Goal: Task Accomplishment & Management: Use online tool/utility

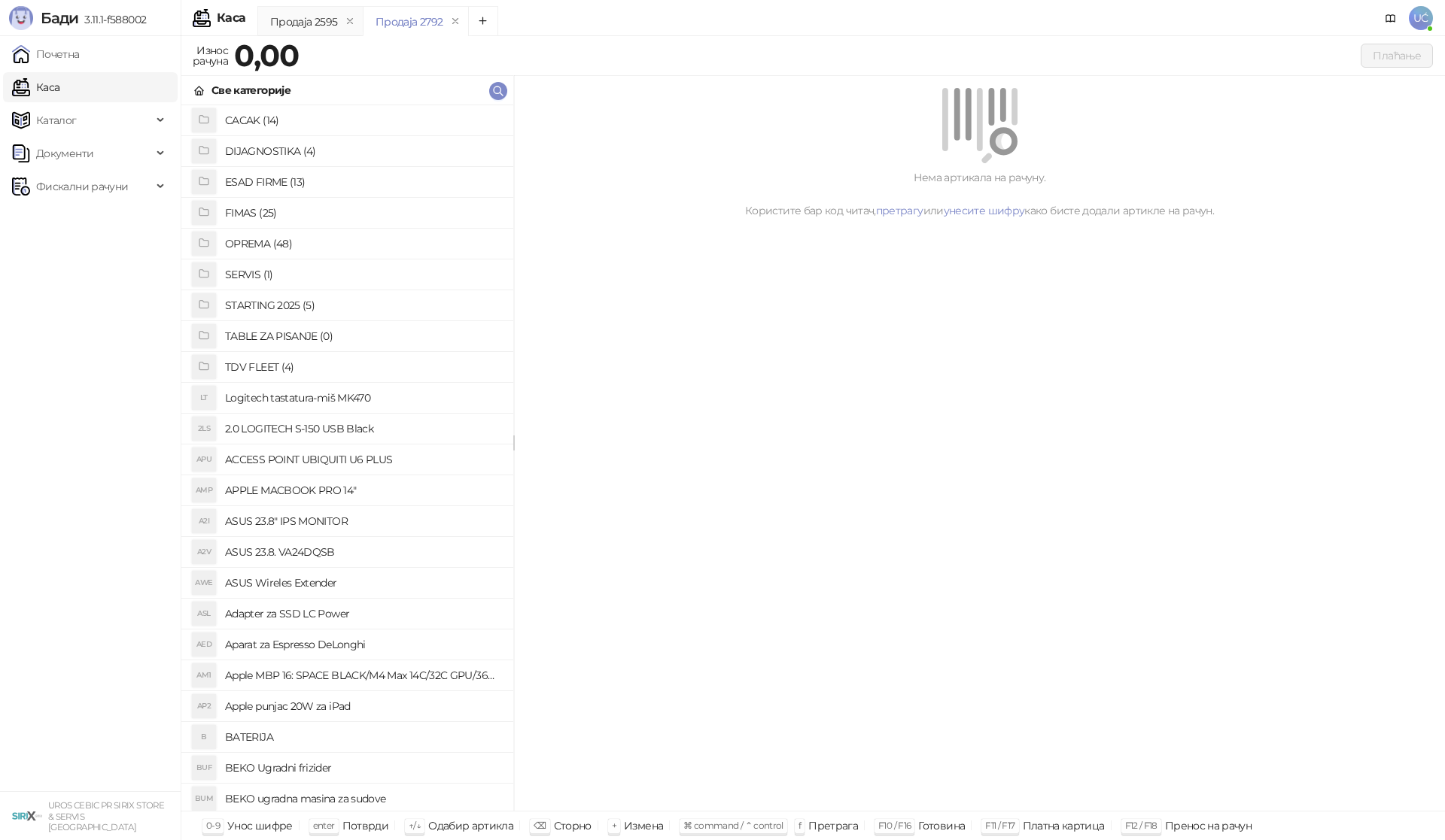
click at [308, 238] on h4 "OPREMA (48)" at bounding box center [363, 244] width 276 height 24
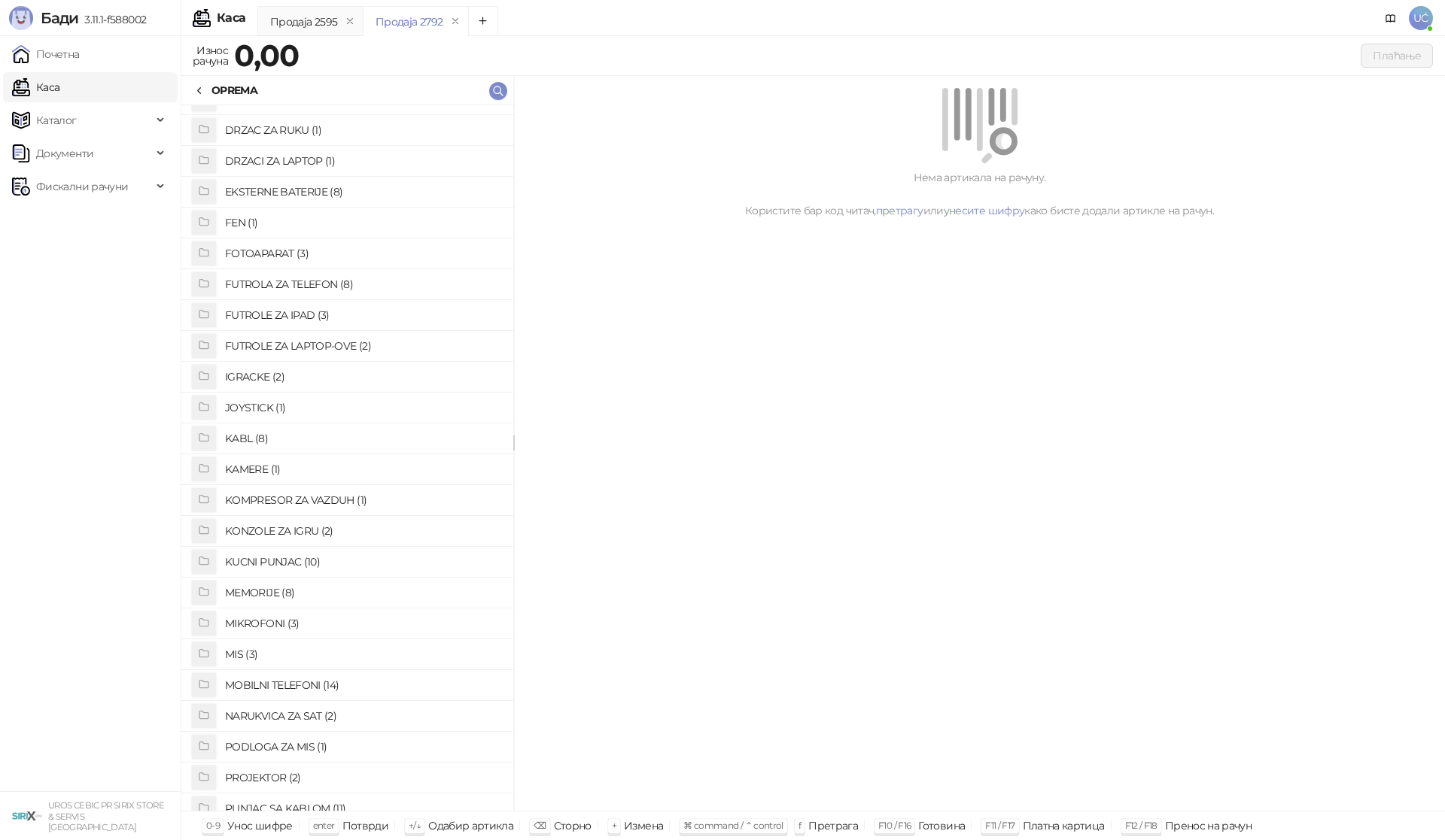
scroll to position [150, 0]
click at [318, 183] on h4 "EKSTERNE BATERIJE (8)" at bounding box center [363, 185] width 276 height 24
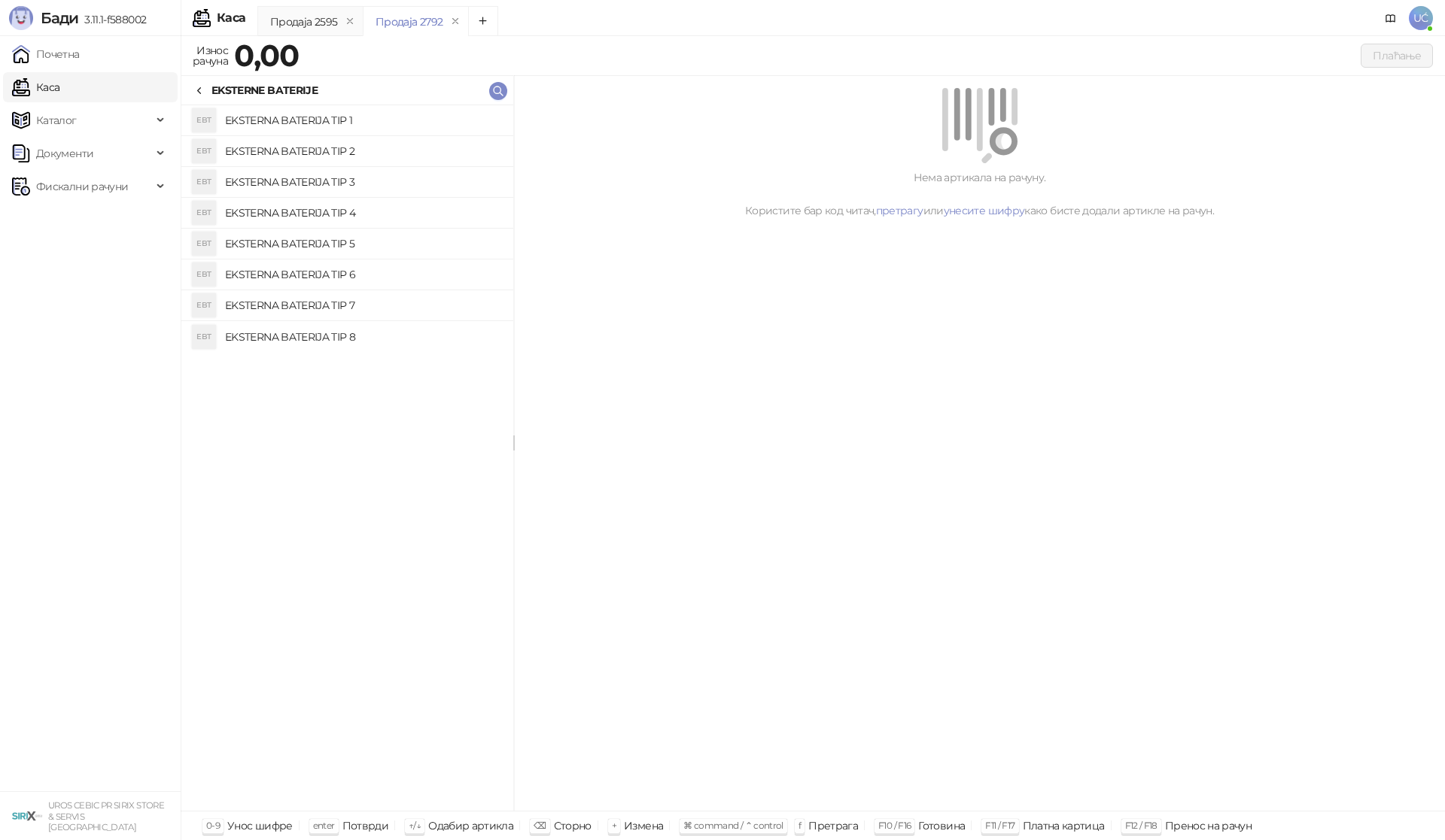
click at [344, 149] on h4 "EKSTERNA BATERIJA TIP 2" at bounding box center [363, 151] width 276 height 24
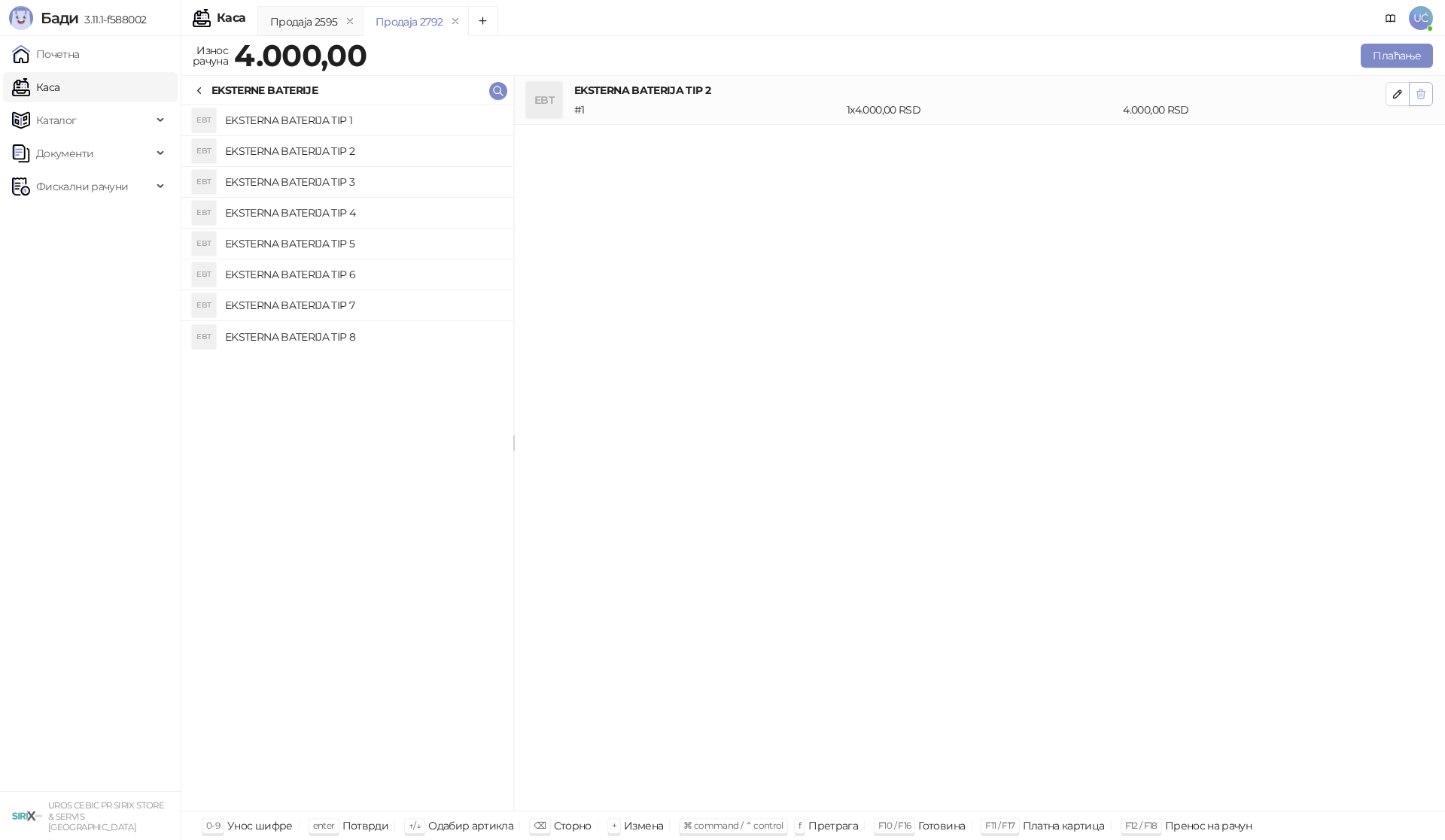
click at [1413, 96] on button "button" at bounding box center [1420, 93] width 24 height 24
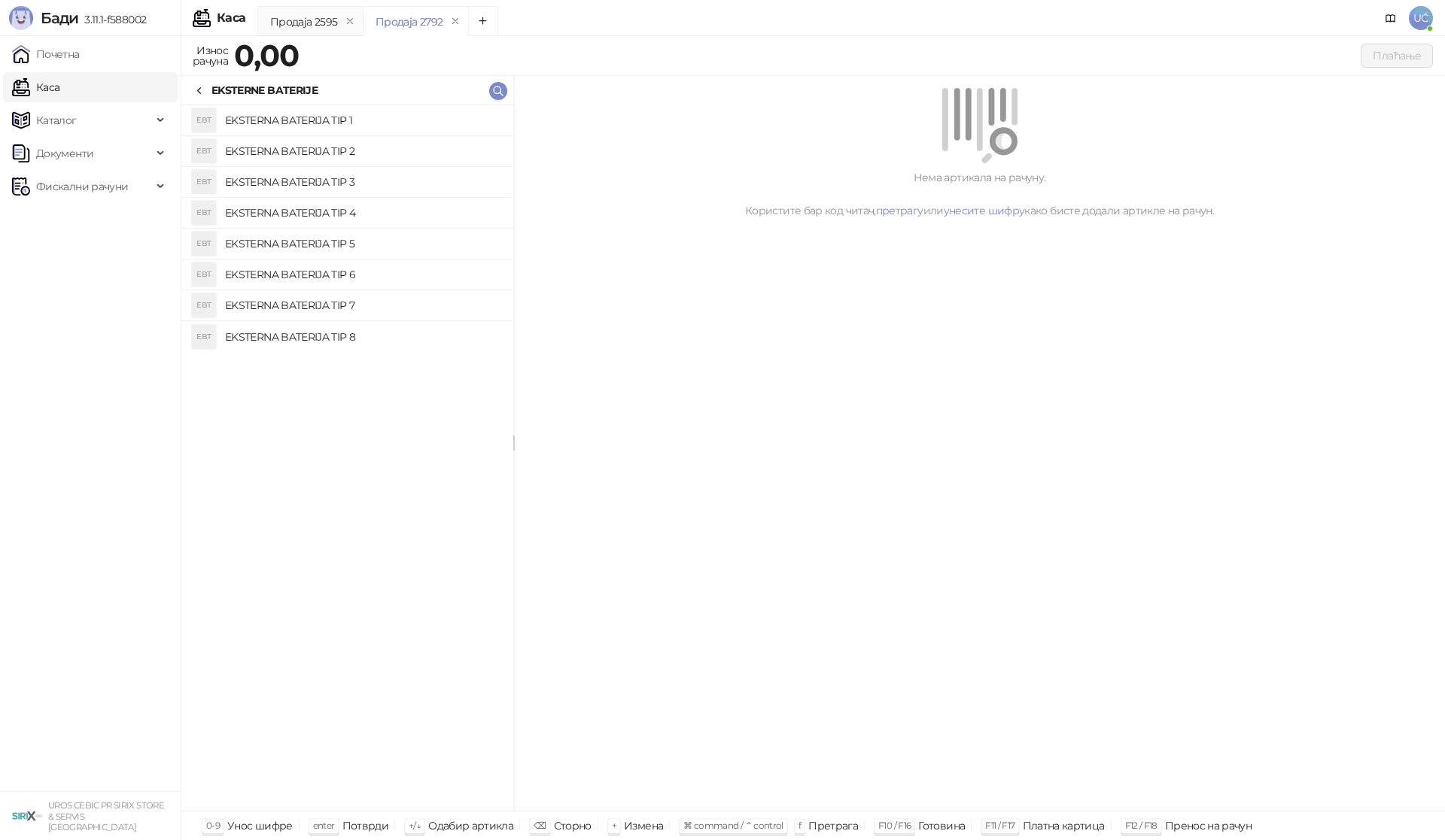
click at [314, 119] on h4 "EKSTERNA BATERIJA TIP 1" at bounding box center [363, 120] width 276 height 24
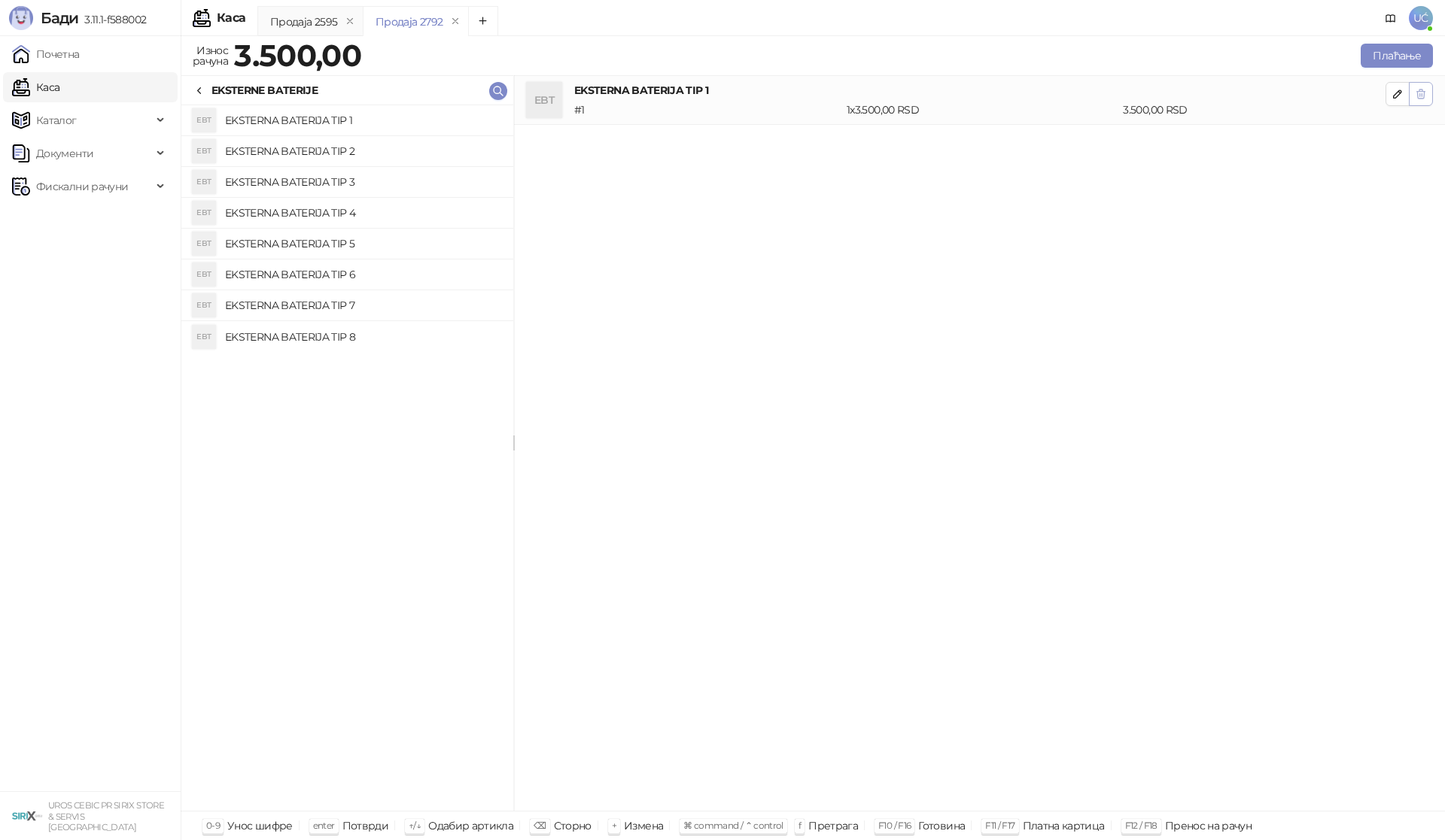
click at [1427, 93] on button "button" at bounding box center [1420, 93] width 24 height 24
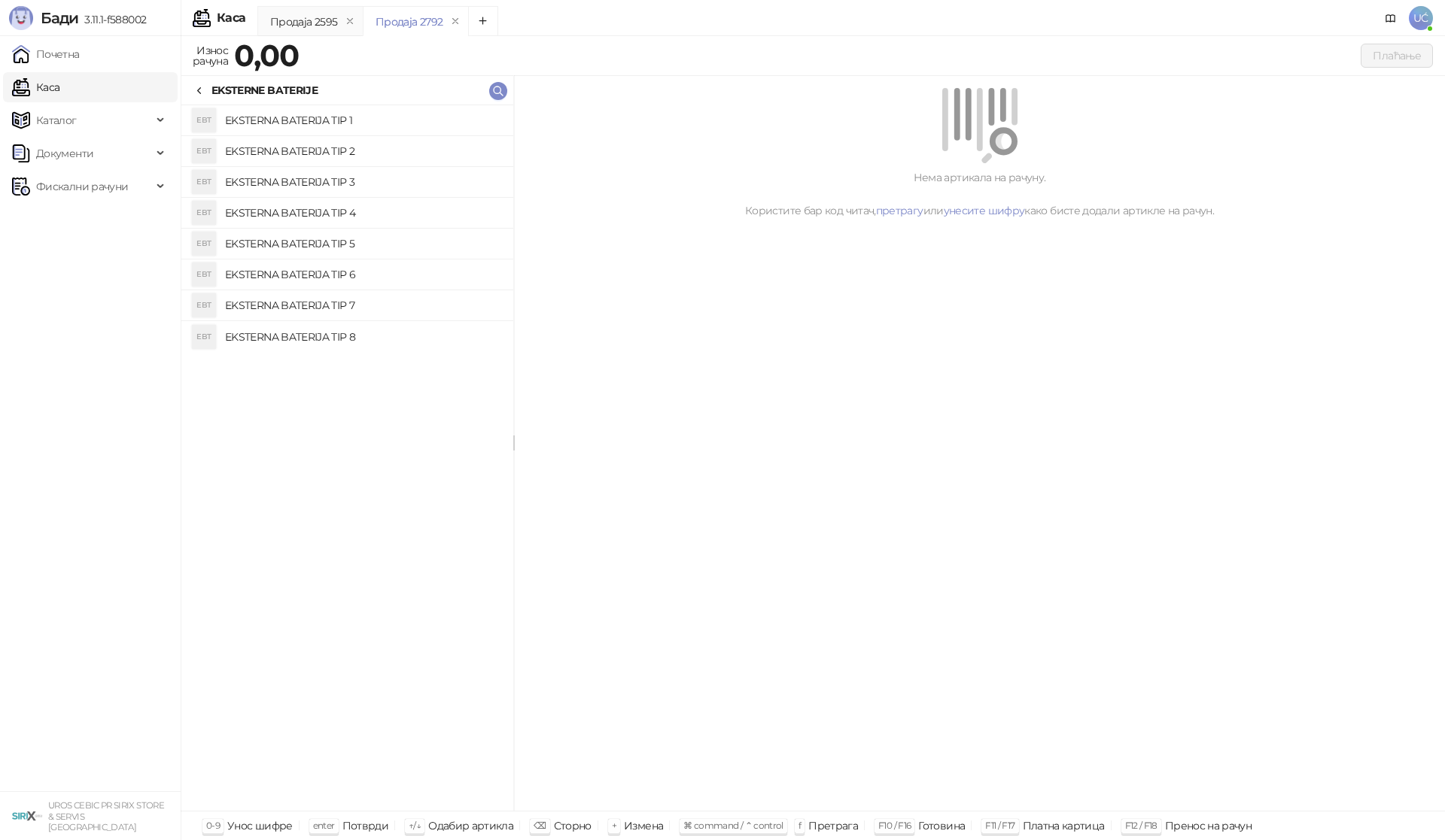
drag, startPoint x: 317, startPoint y: 184, endPoint x: 493, endPoint y: 173, distance: 176.3
click at [318, 183] on h4 "EKSTERNA BATERIJA TIP 3" at bounding box center [363, 182] width 276 height 24
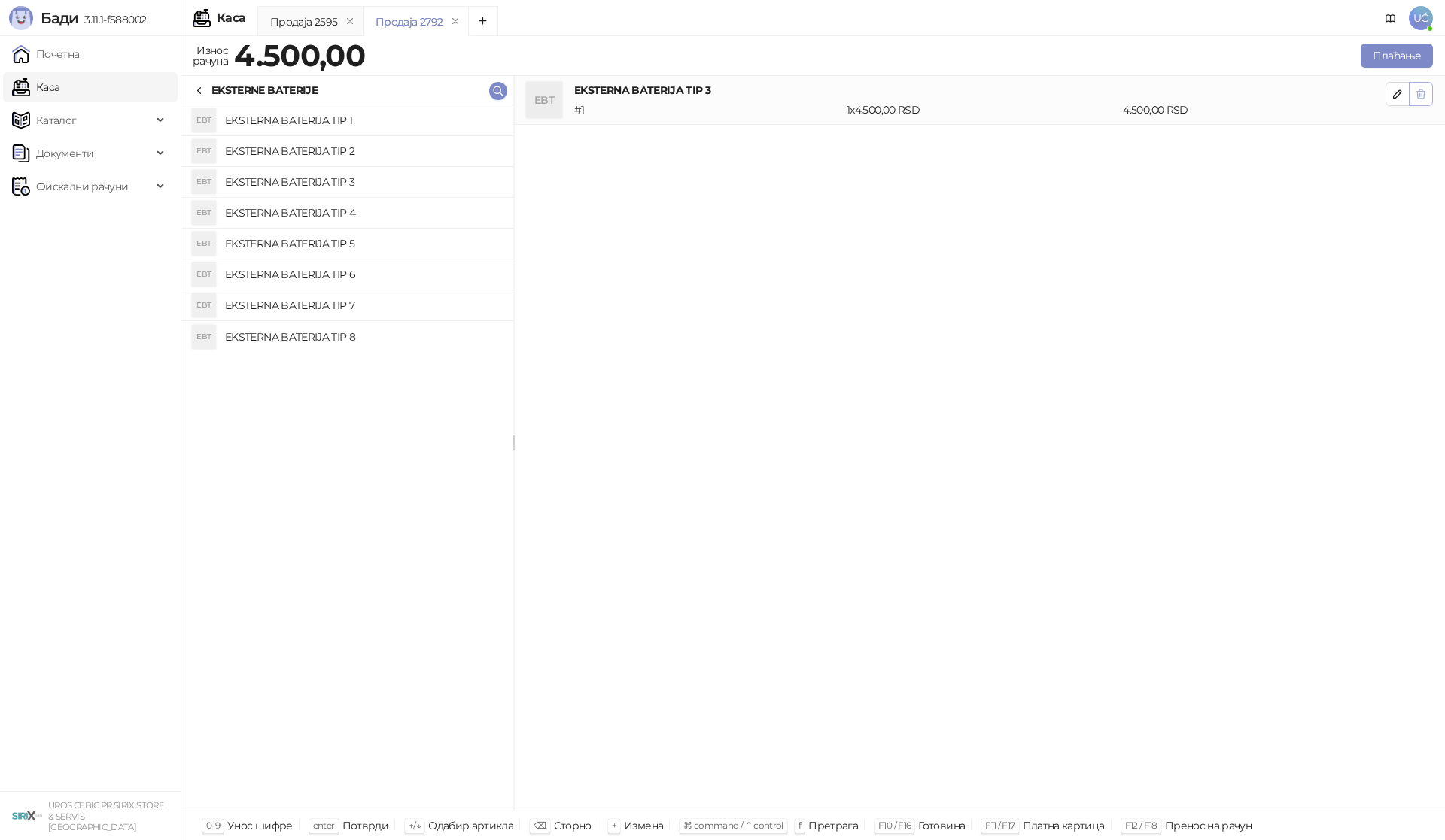
click at [1420, 95] on icon "button" at bounding box center [1420, 94] width 12 height 12
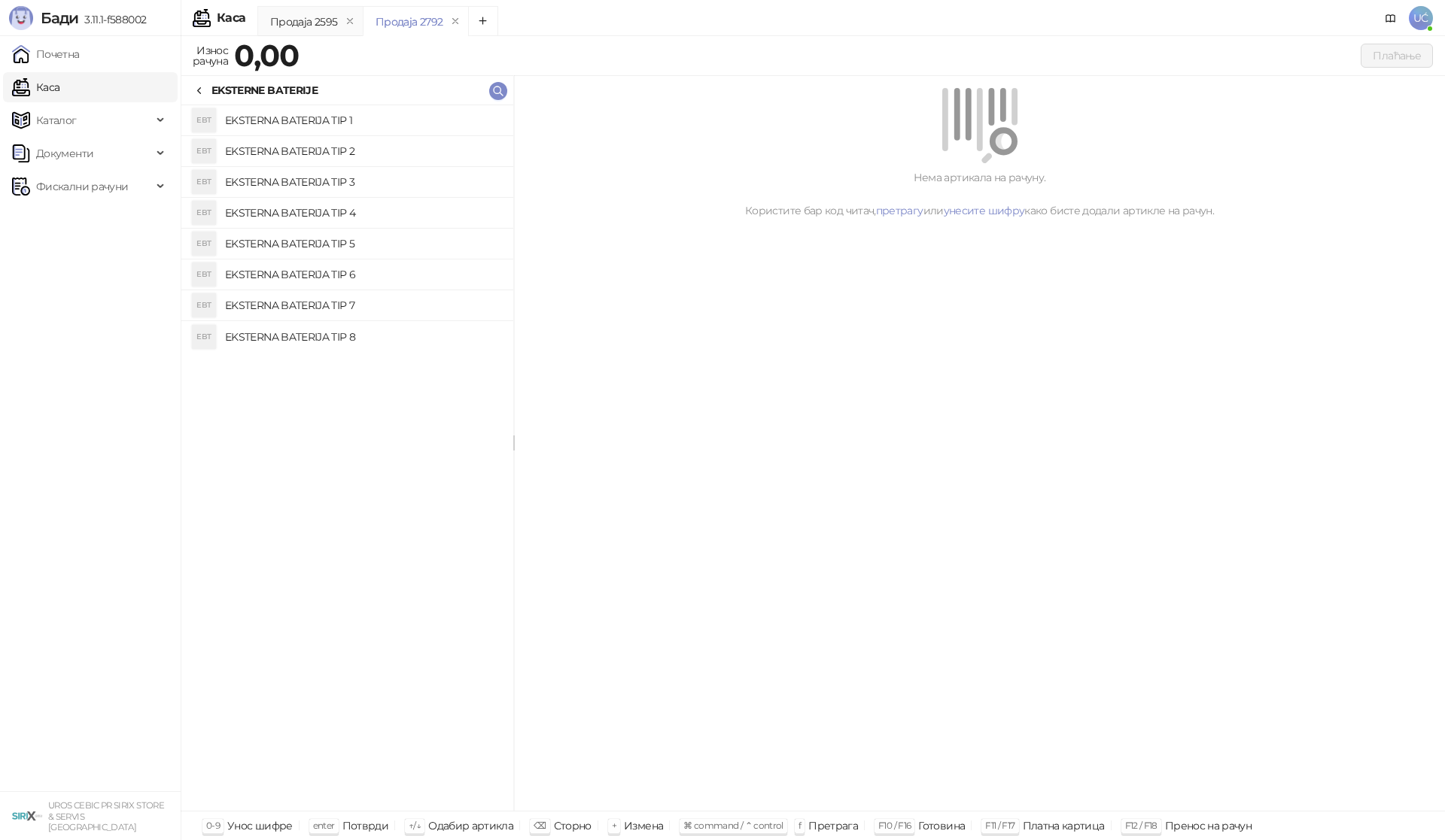
click at [331, 211] on h4 "EKSTERNA BATERIJA TIP 4" at bounding box center [363, 212] width 276 height 24
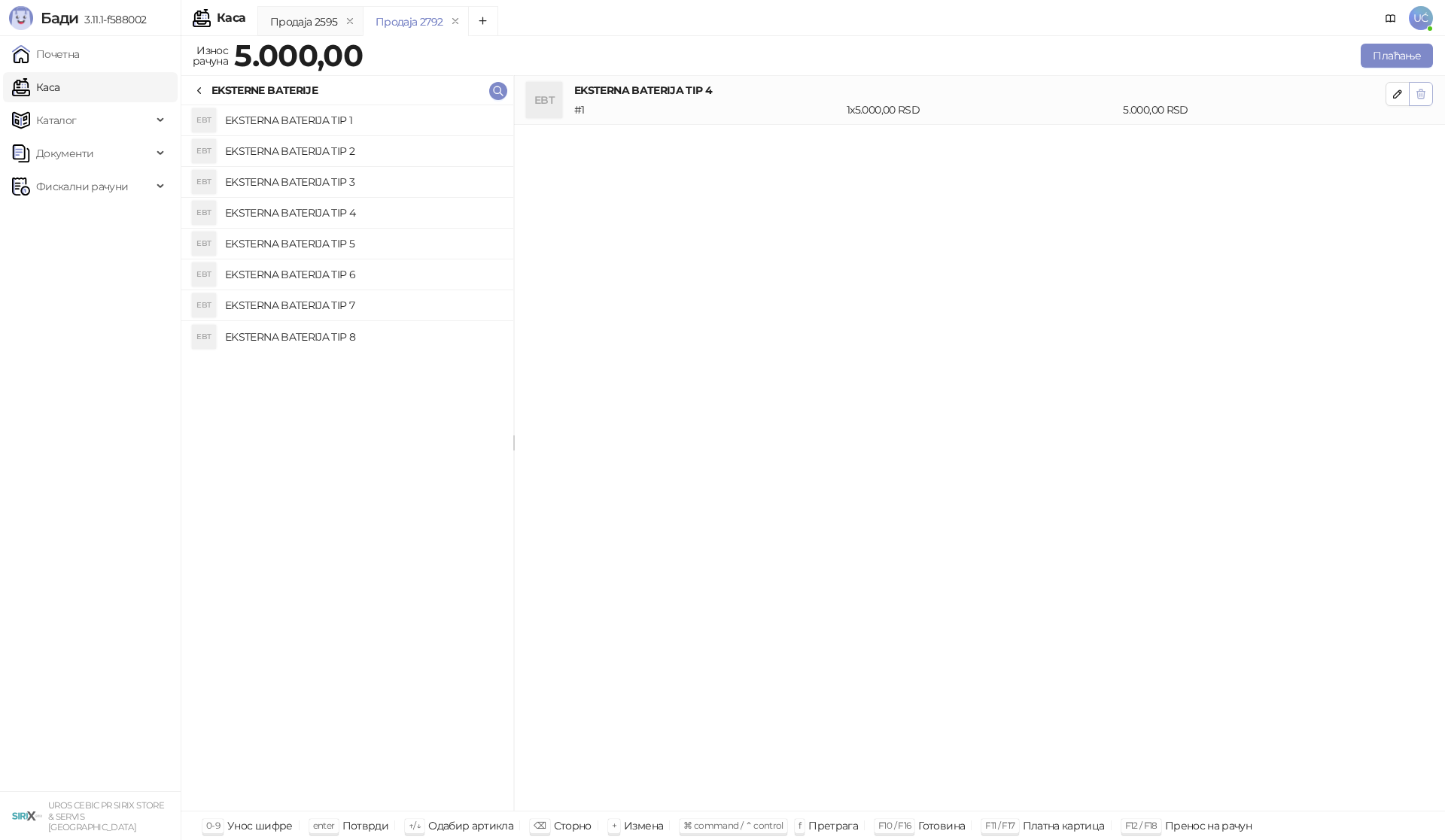
click at [1419, 94] on icon "button" at bounding box center [1421, 93] width 8 height 9
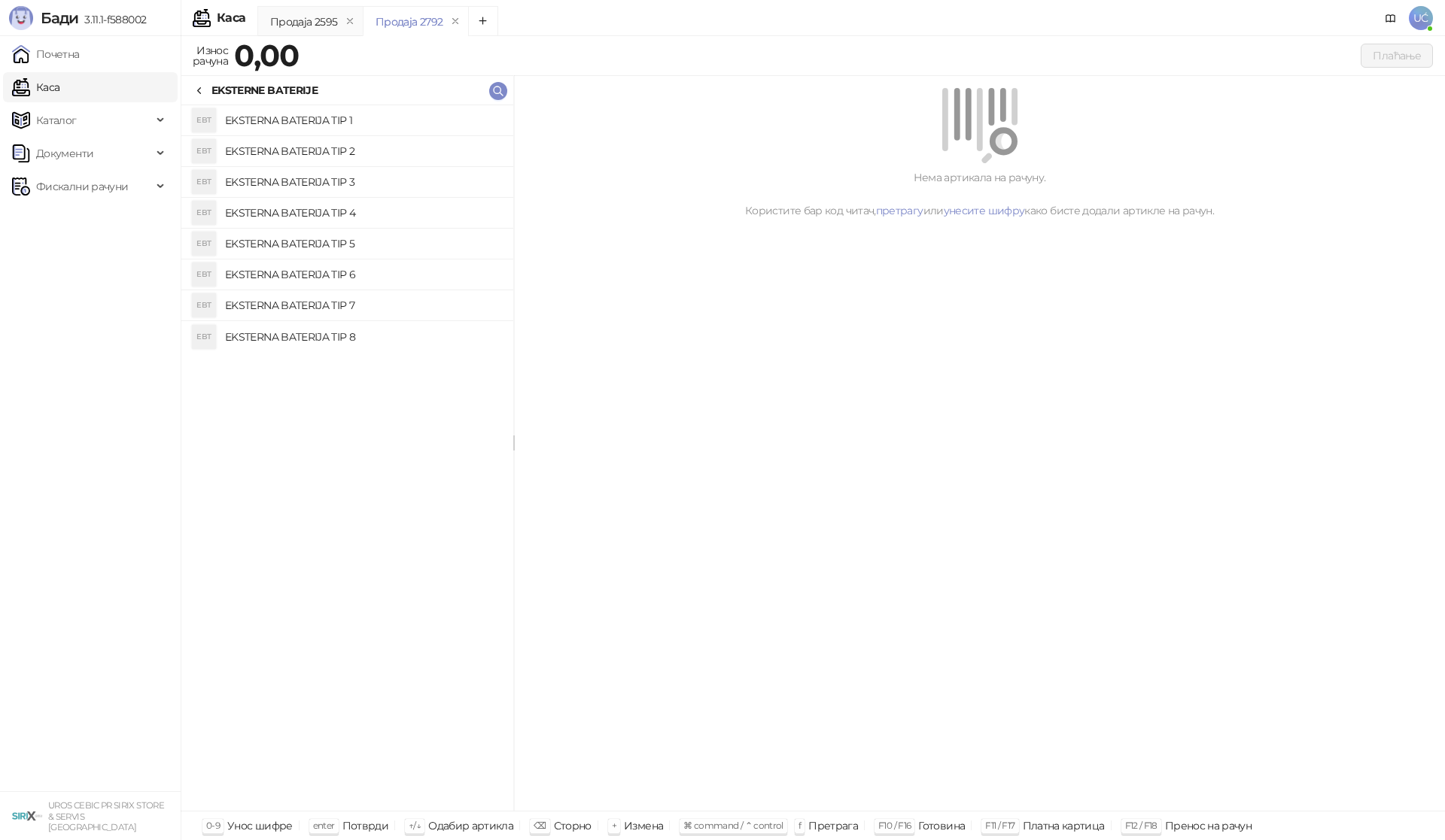
click at [359, 236] on h4 "EKSTERNA BATERIJA TIP 5" at bounding box center [363, 244] width 276 height 24
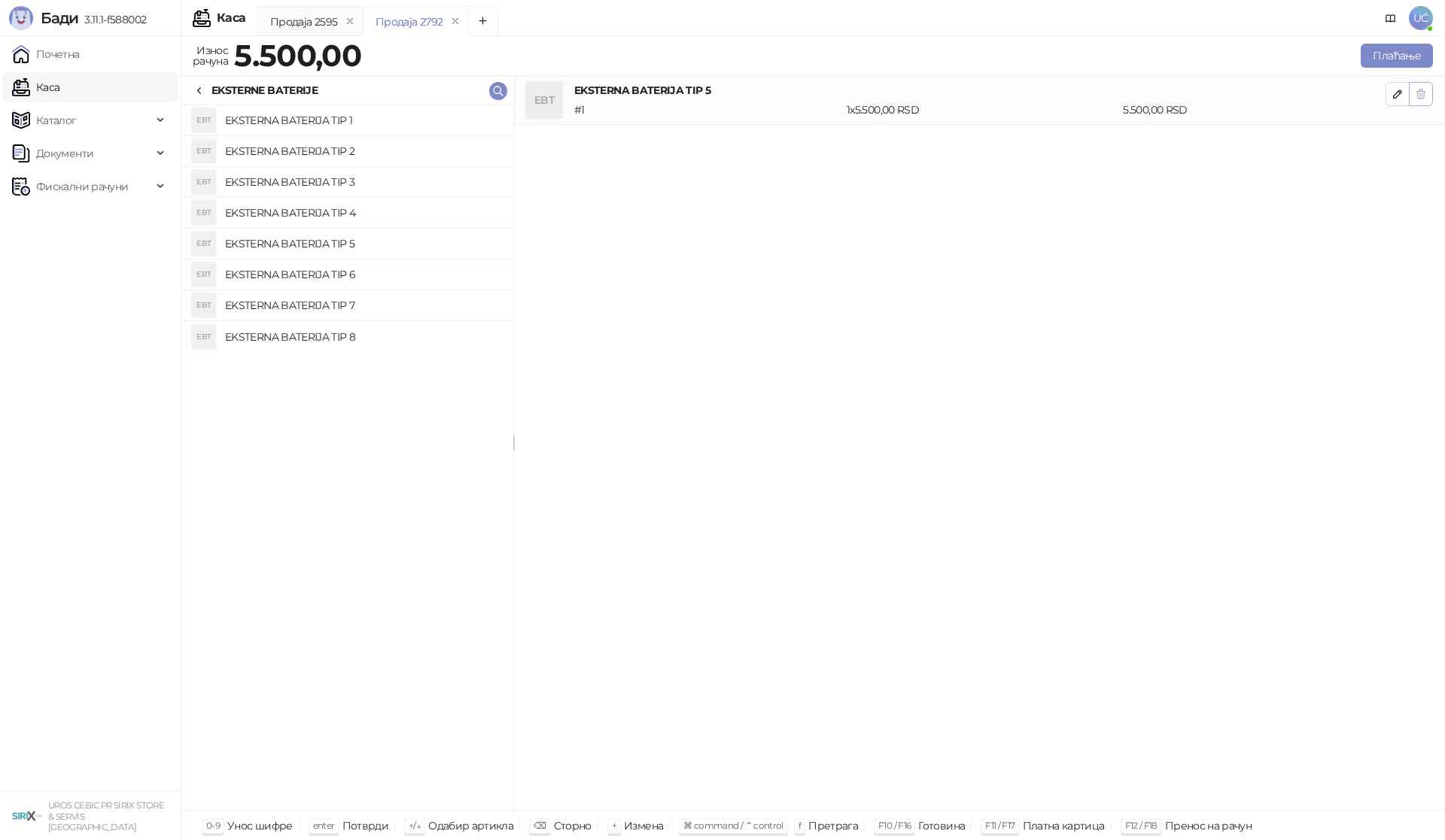
click at [1415, 98] on icon "button" at bounding box center [1420, 94] width 12 height 12
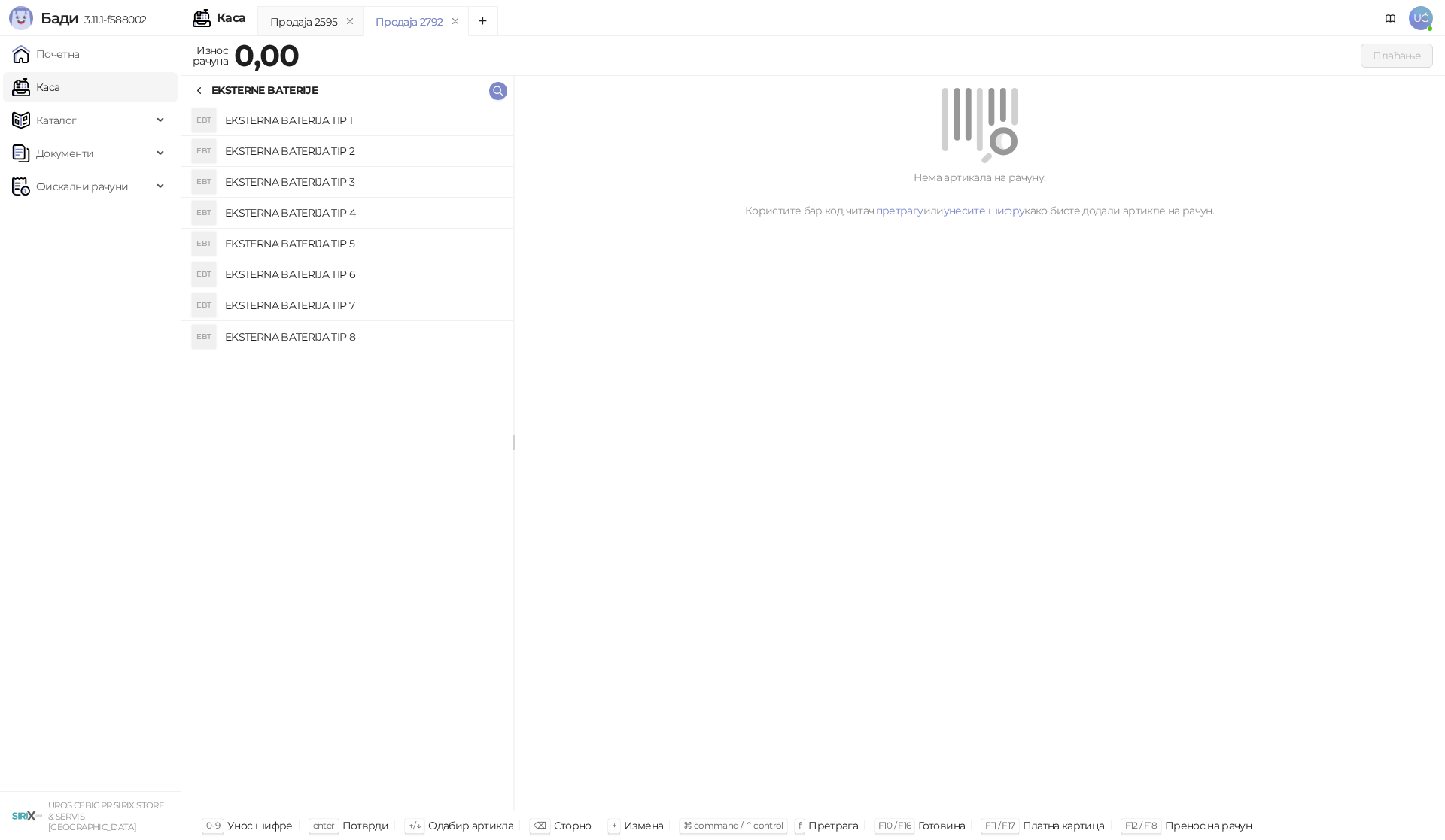
drag, startPoint x: 379, startPoint y: 269, endPoint x: 473, endPoint y: 258, distance: 94.6
click at [381, 269] on h4 "EKSTERNA BATERIJA TIP 6" at bounding box center [363, 274] width 276 height 24
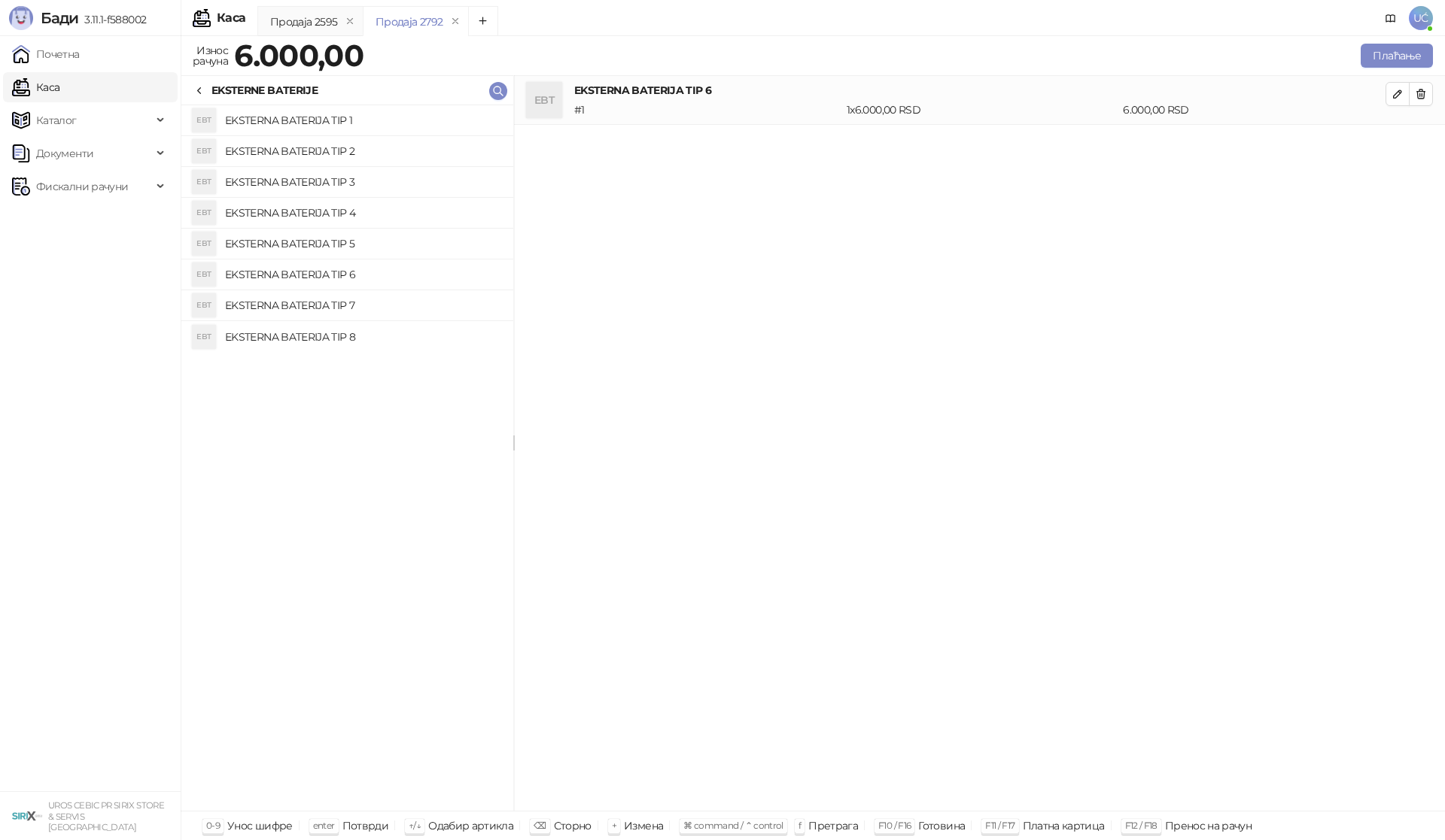
drag, startPoint x: 1424, startPoint y: 97, endPoint x: 878, endPoint y: 260, distance: 569.8
click at [1418, 102] on button "button" at bounding box center [1420, 93] width 24 height 24
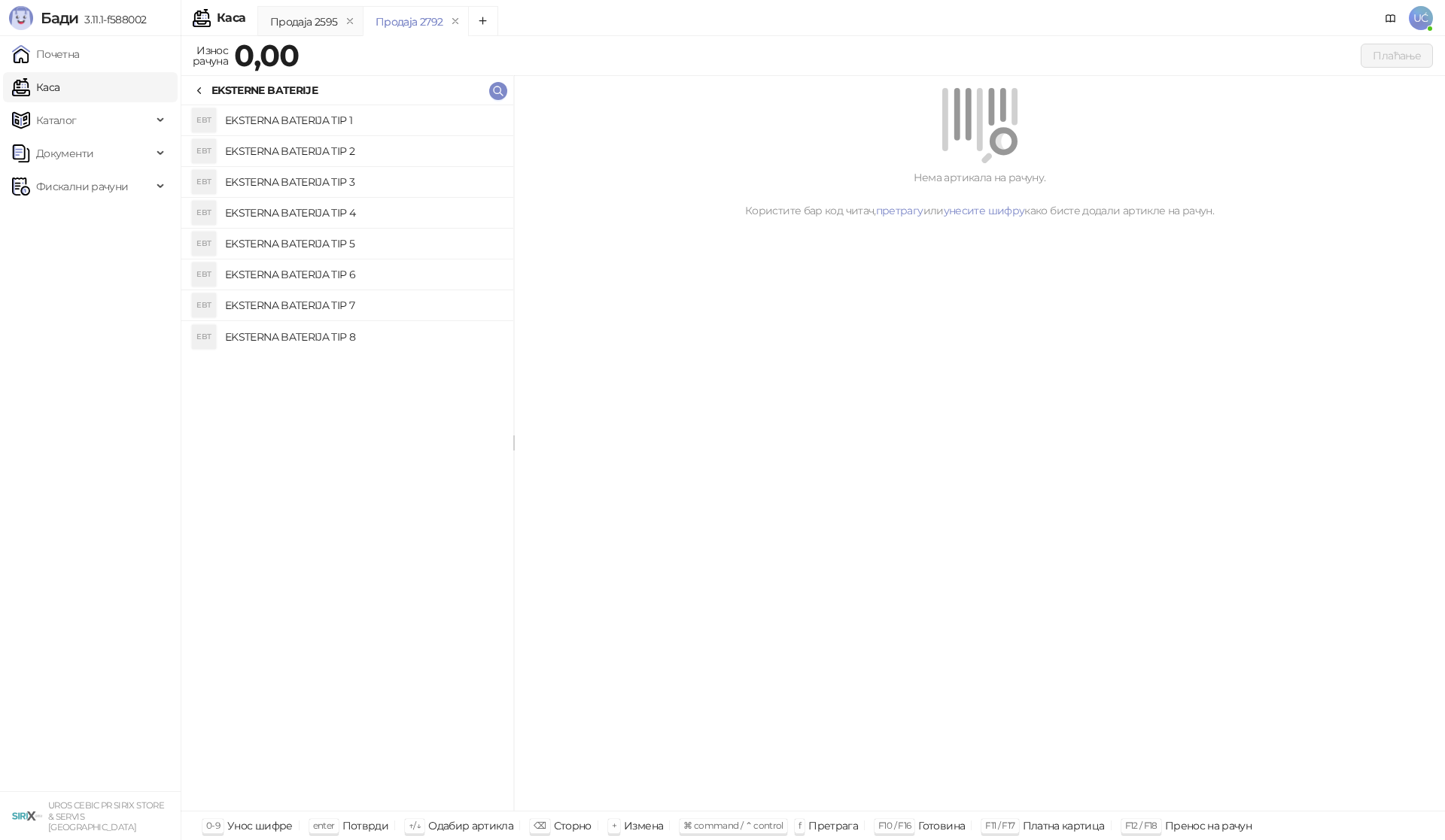
click at [377, 305] on h4 "EKSTERNA BATERIJA TIP 7" at bounding box center [363, 305] width 276 height 24
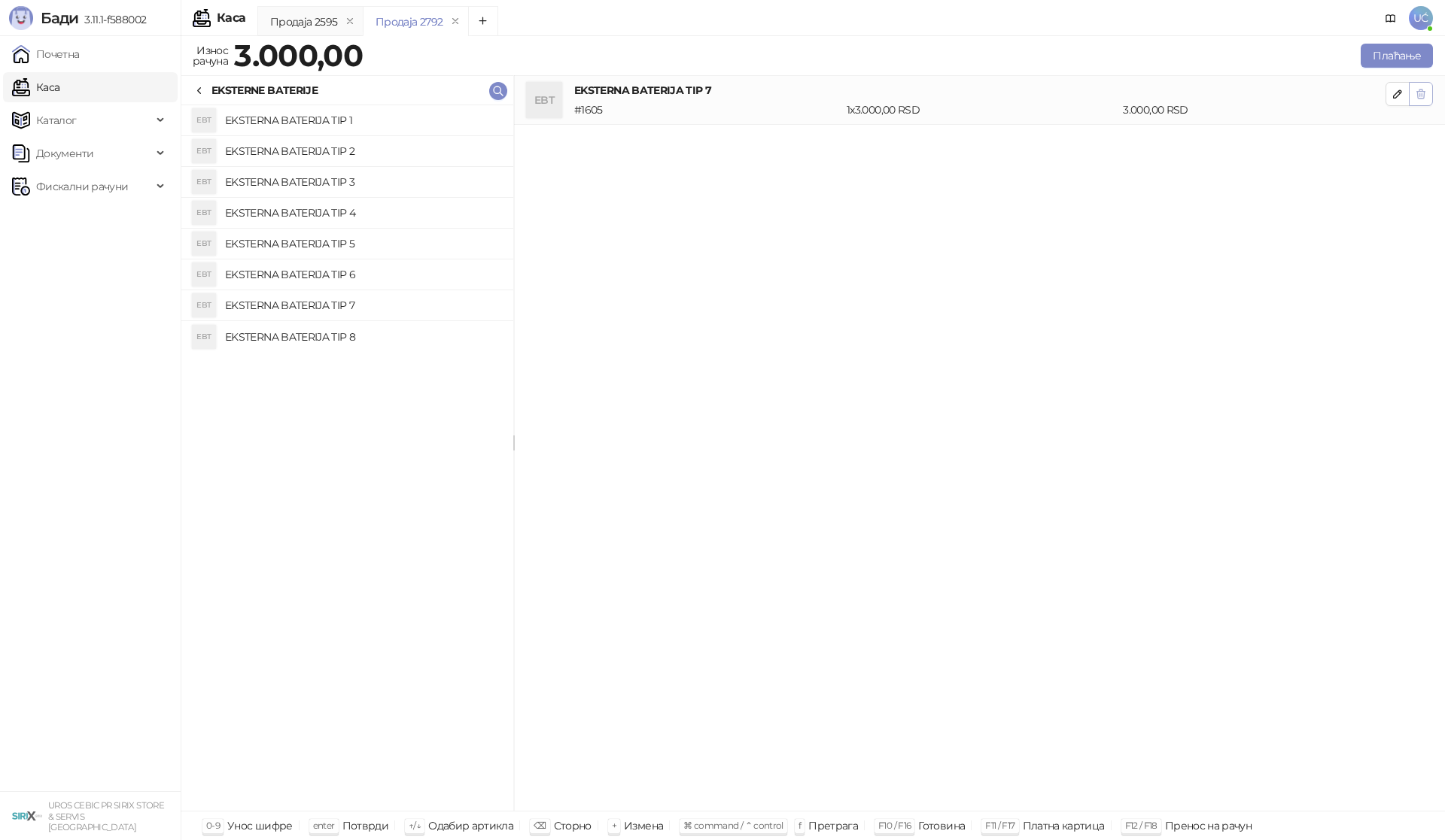
click at [1428, 94] on button "button" at bounding box center [1420, 93] width 24 height 24
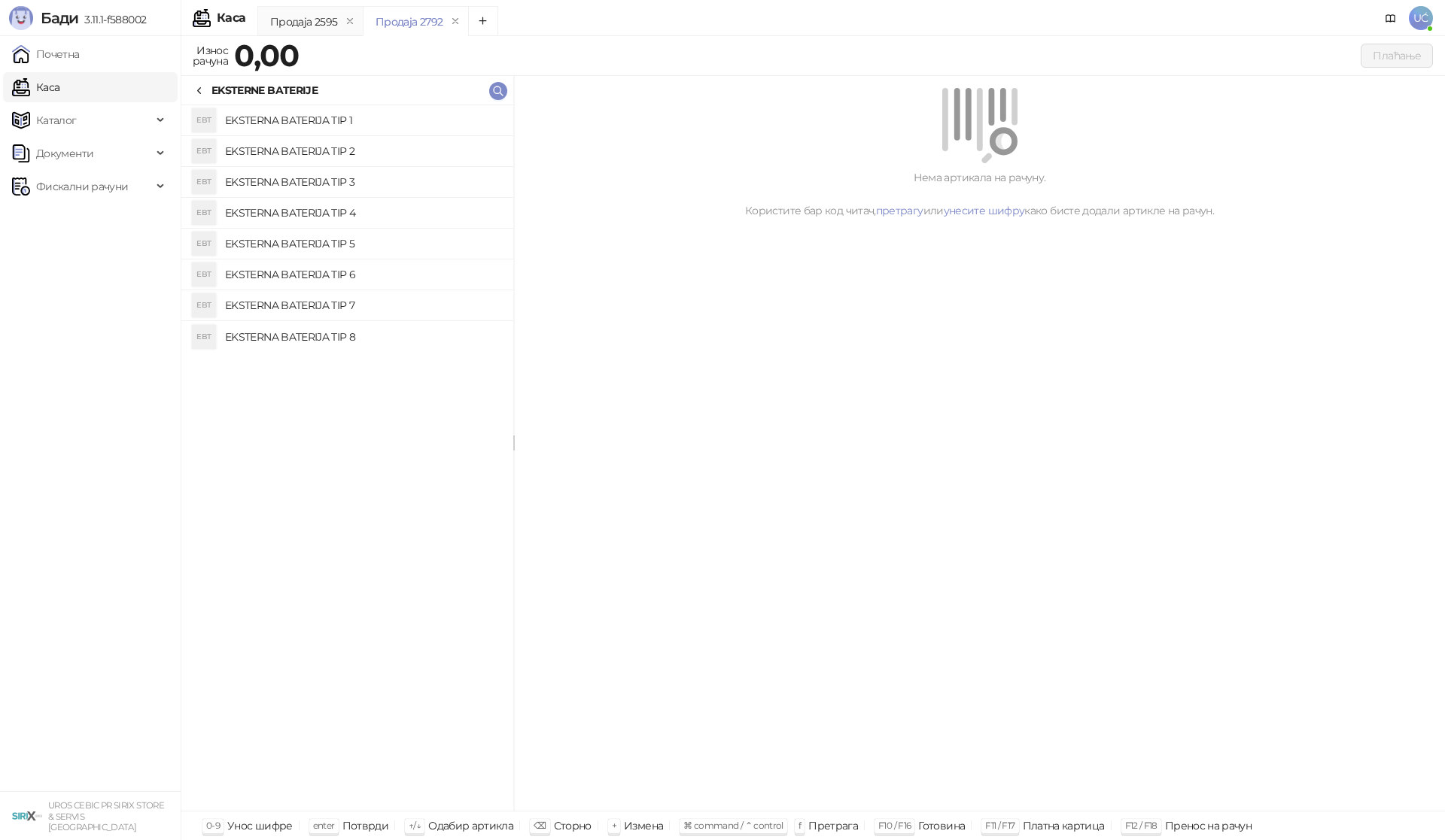
click at [354, 337] on h4 "EKSTERNA BATERIJA TIP 8" at bounding box center [363, 337] width 276 height 24
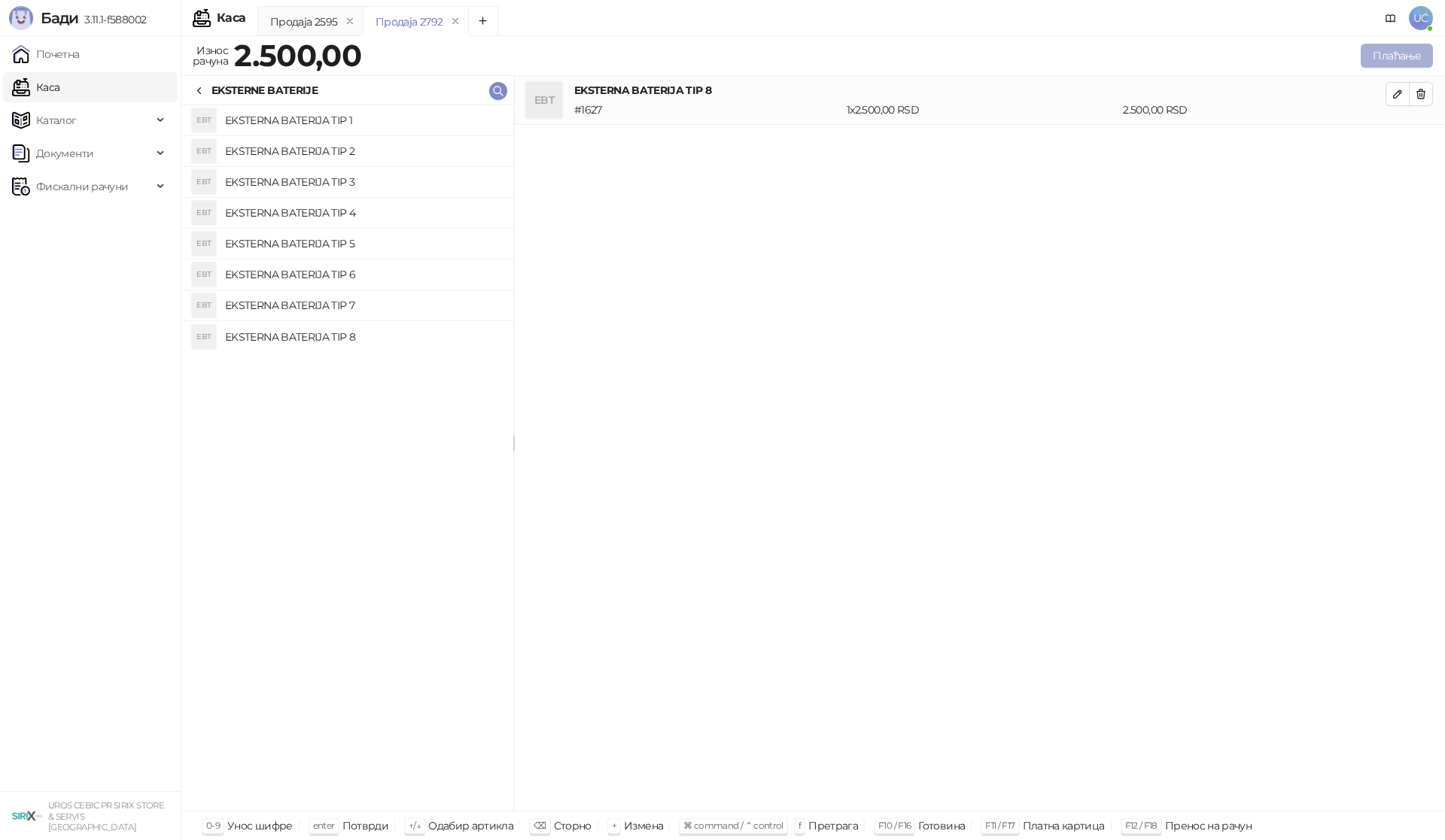
click at [1390, 54] on button "Плаћање" at bounding box center [1396, 55] width 72 height 24
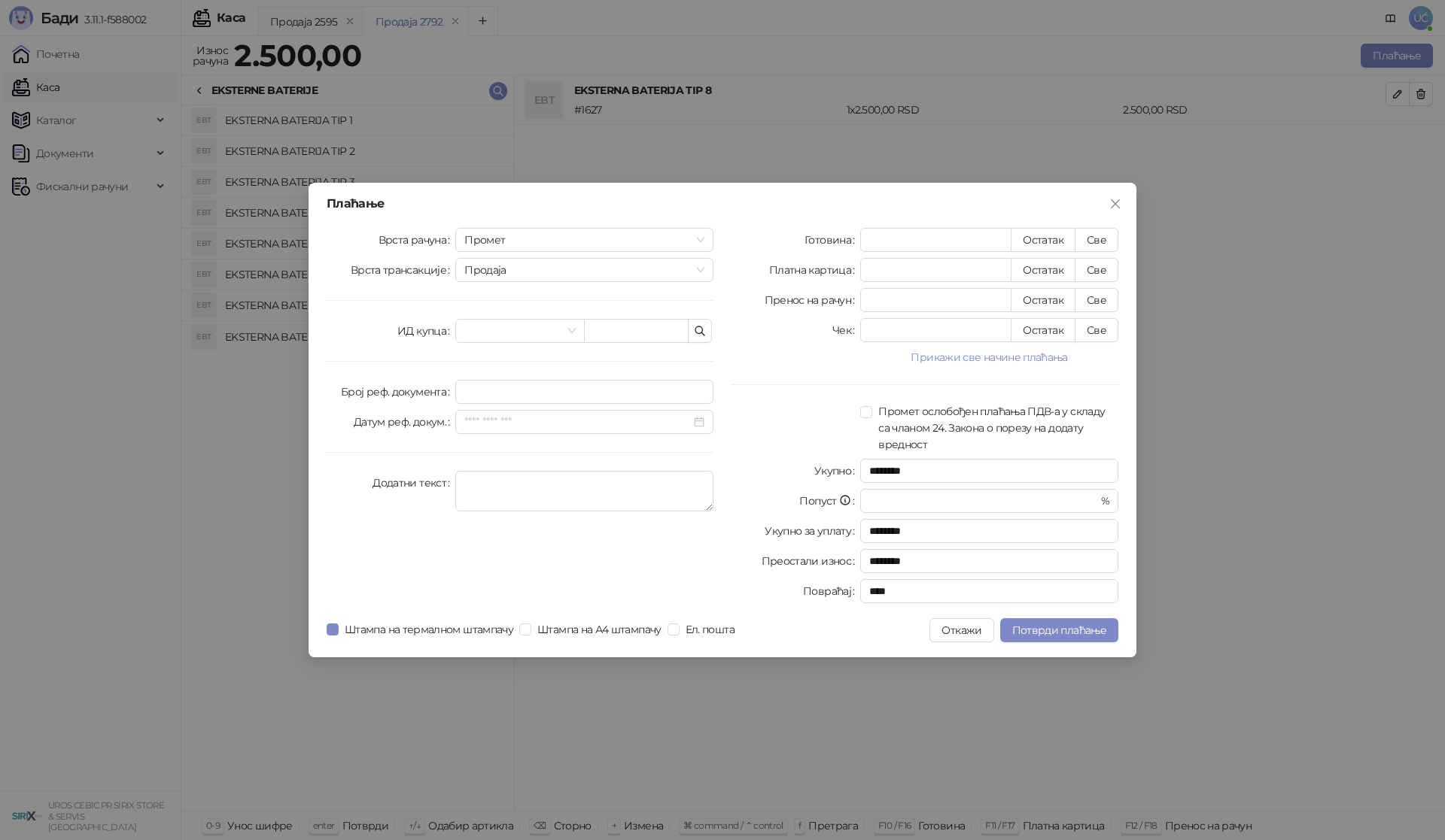
drag, startPoint x: 1088, startPoint y: 240, endPoint x: 1079, endPoint y: 253, distance: 15.8
click at [1086, 240] on button "Све" at bounding box center [1096, 240] width 44 height 24
type input "****"
click at [1073, 634] on span "Потврди плаћање" at bounding box center [1059, 630] width 94 height 13
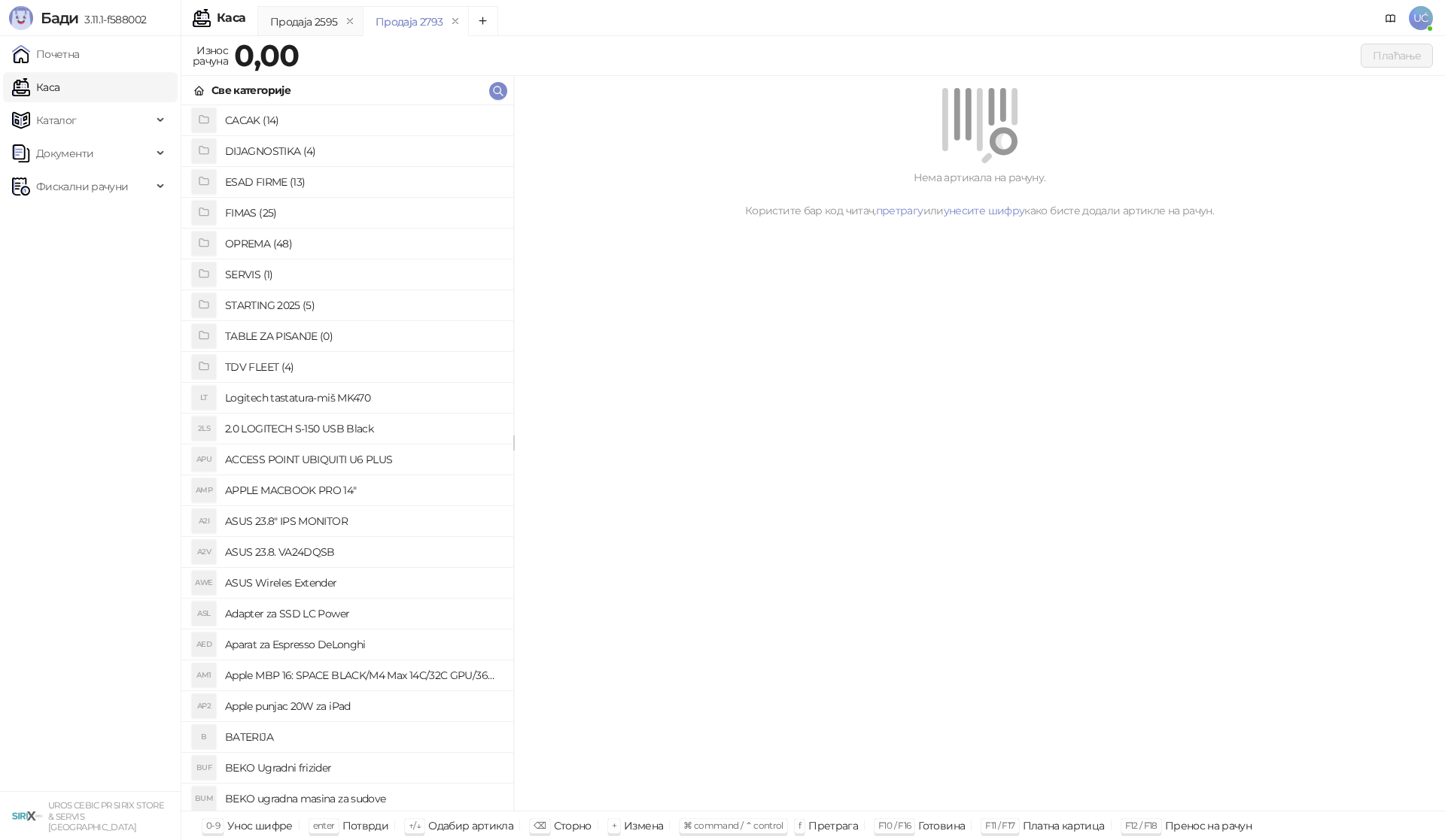
click at [321, 241] on h4 "OPREMA (48)" at bounding box center [363, 244] width 276 height 24
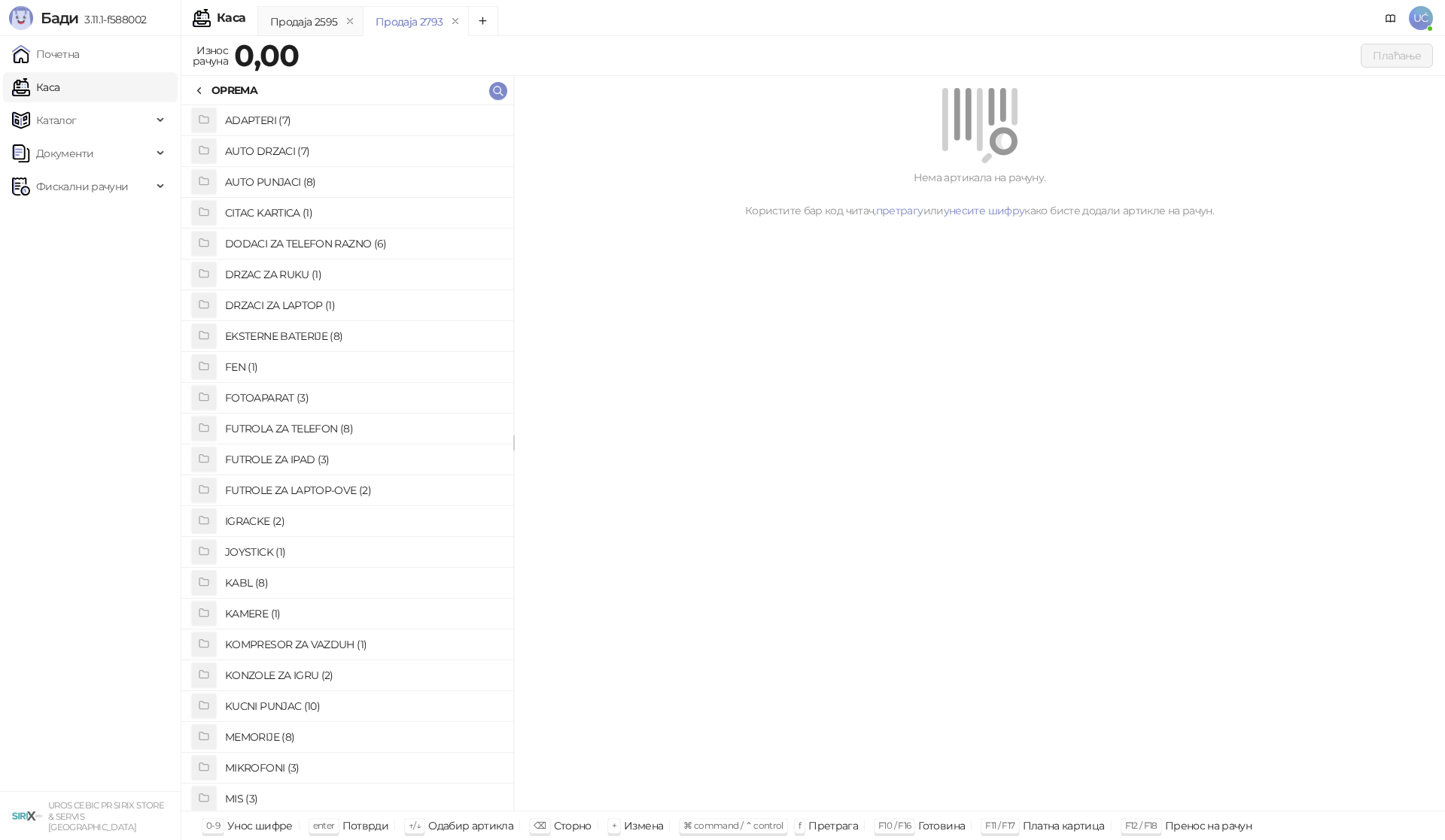
click at [319, 120] on h4 "ADAPTERI (7)" at bounding box center [363, 120] width 276 height 24
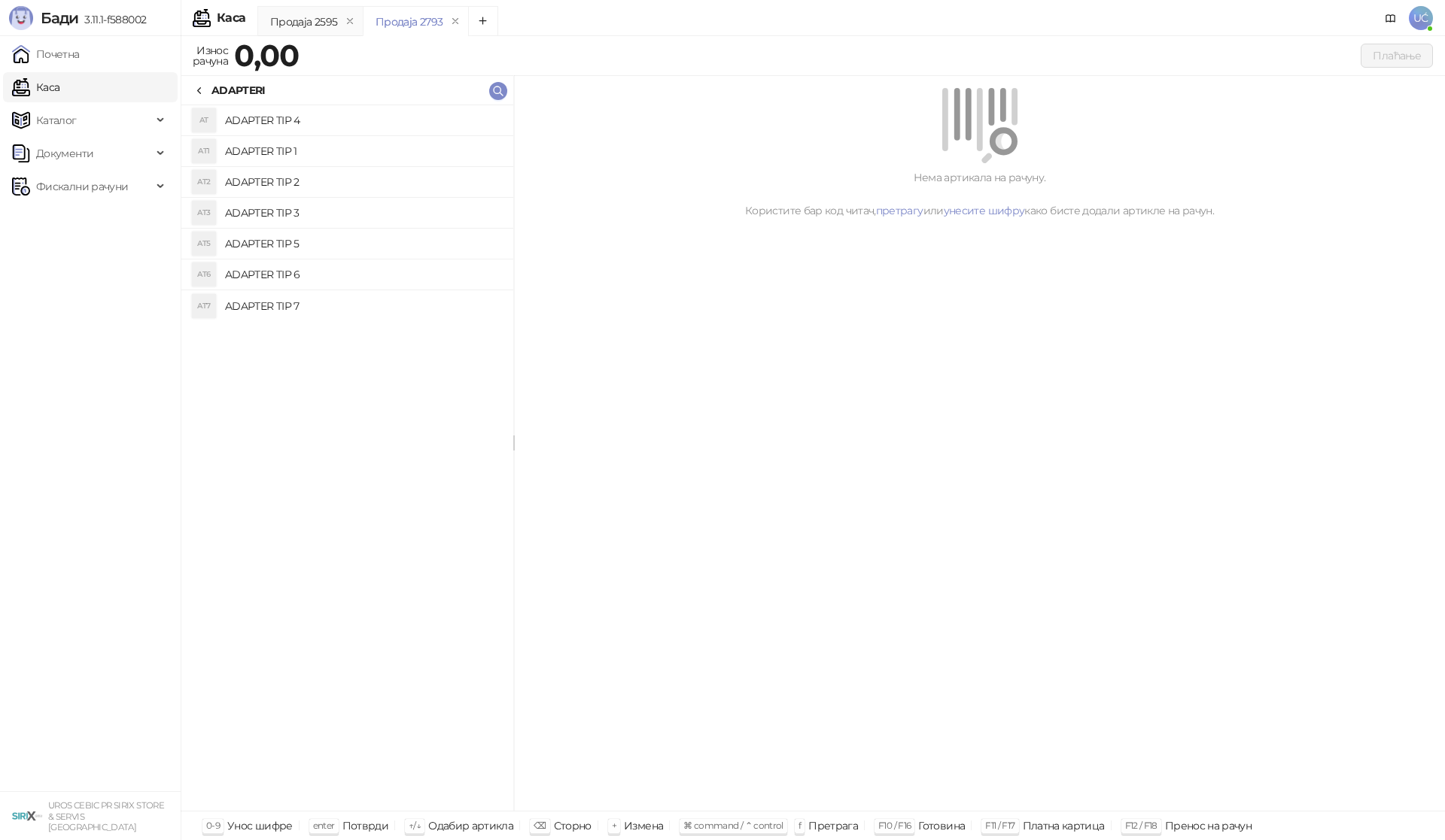
click at [294, 152] on h4 "ADAPTER TIP 1" at bounding box center [363, 151] width 276 height 24
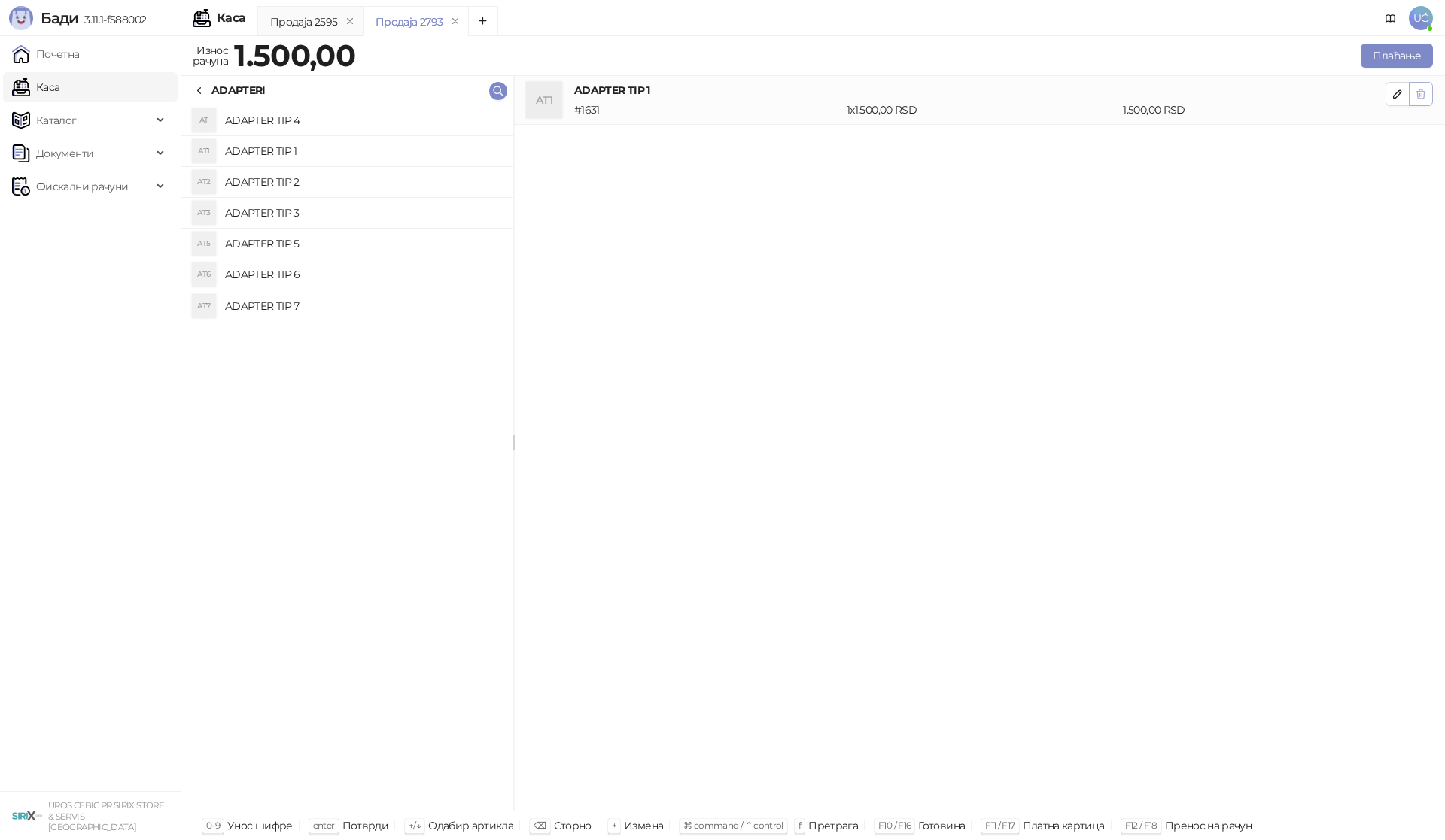
click at [1424, 96] on icon "button" at bounding box center [1420, 94] width 12 height 12
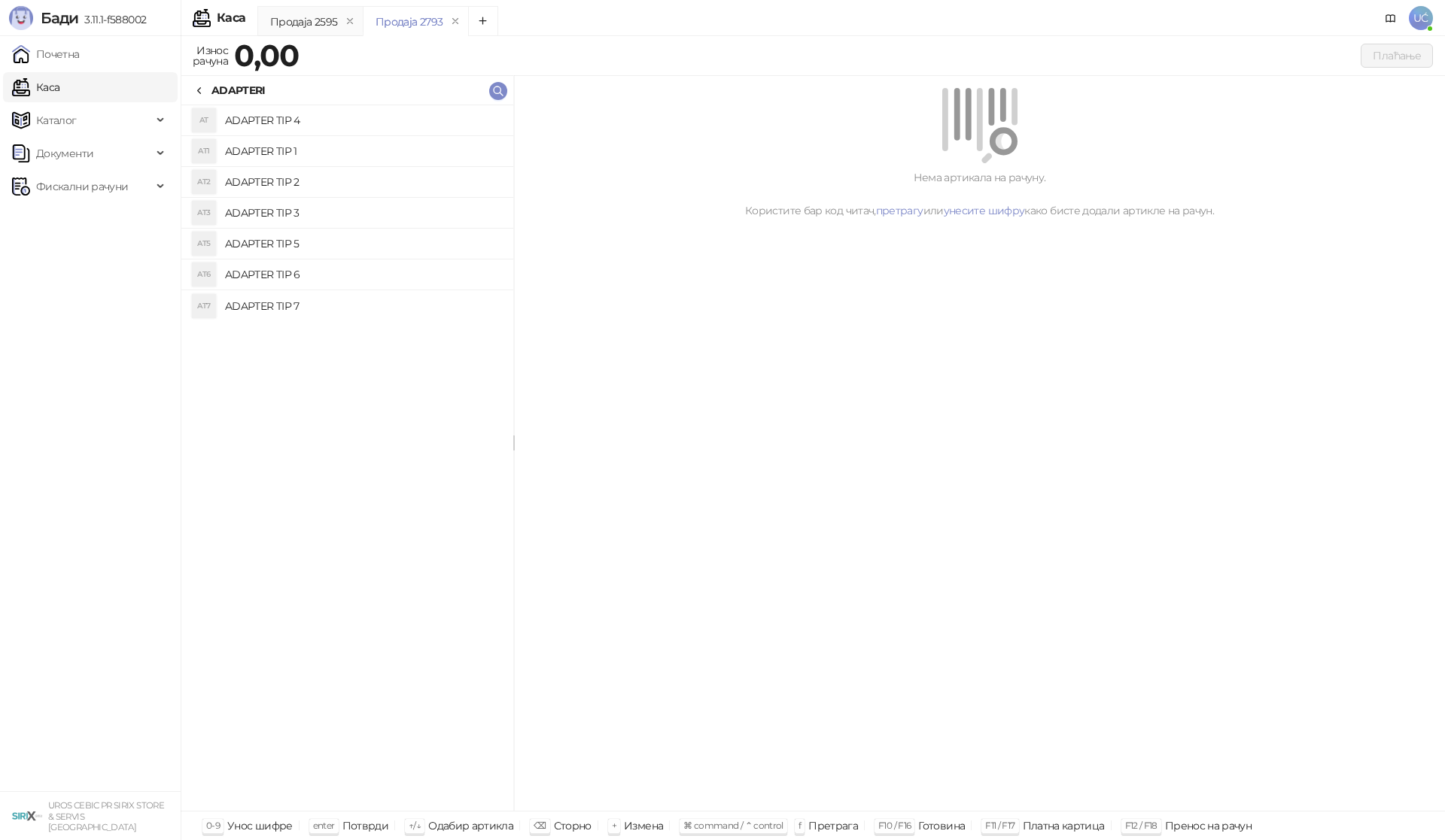
click at [354, 187] on h4 "ADAPTER TIP 2" at bounding box center [363, 182] width 276 height 24
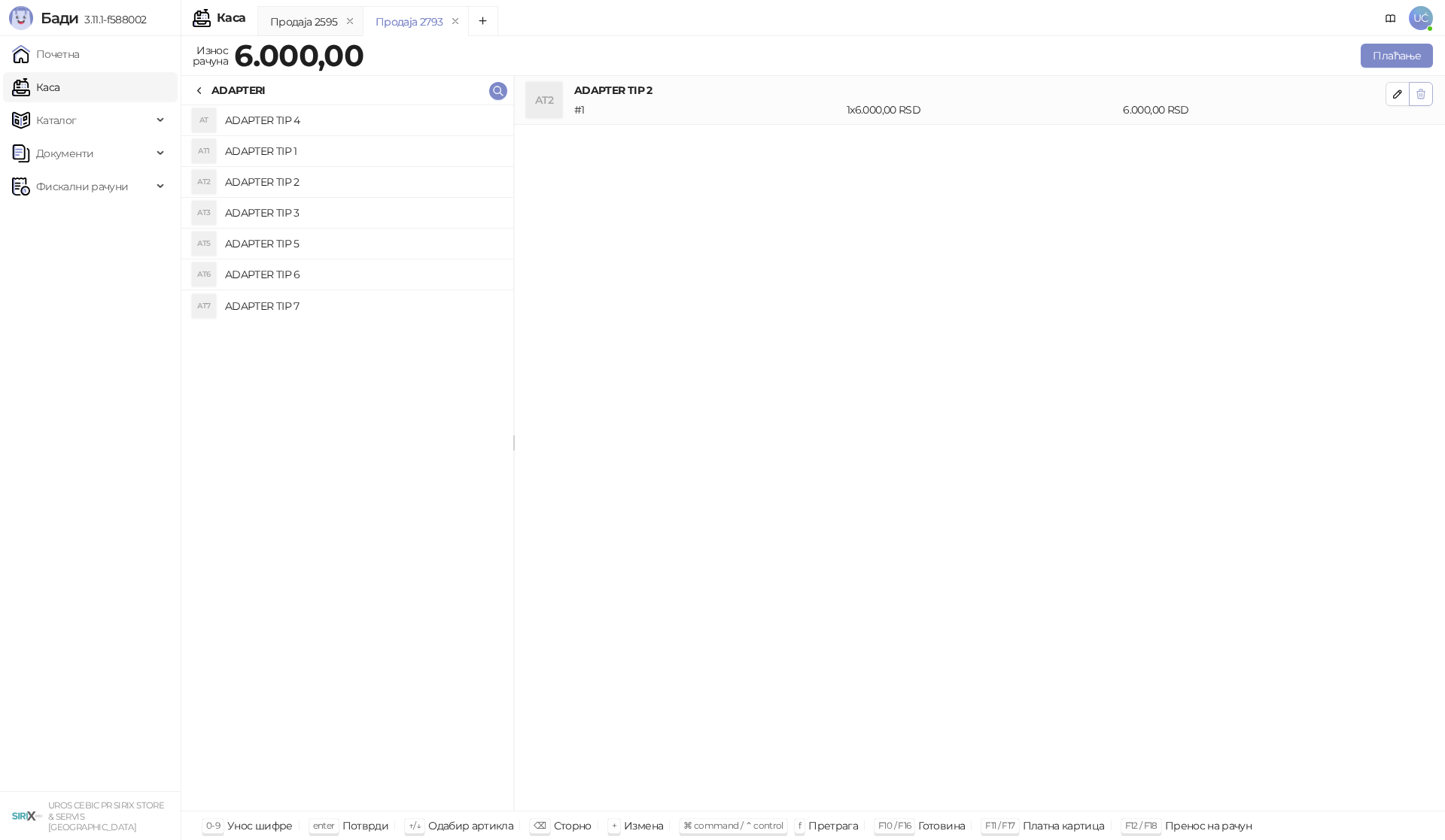
click at [1424, 94] on icon "button" at bounding box center [1421, 93] width 8 height 9
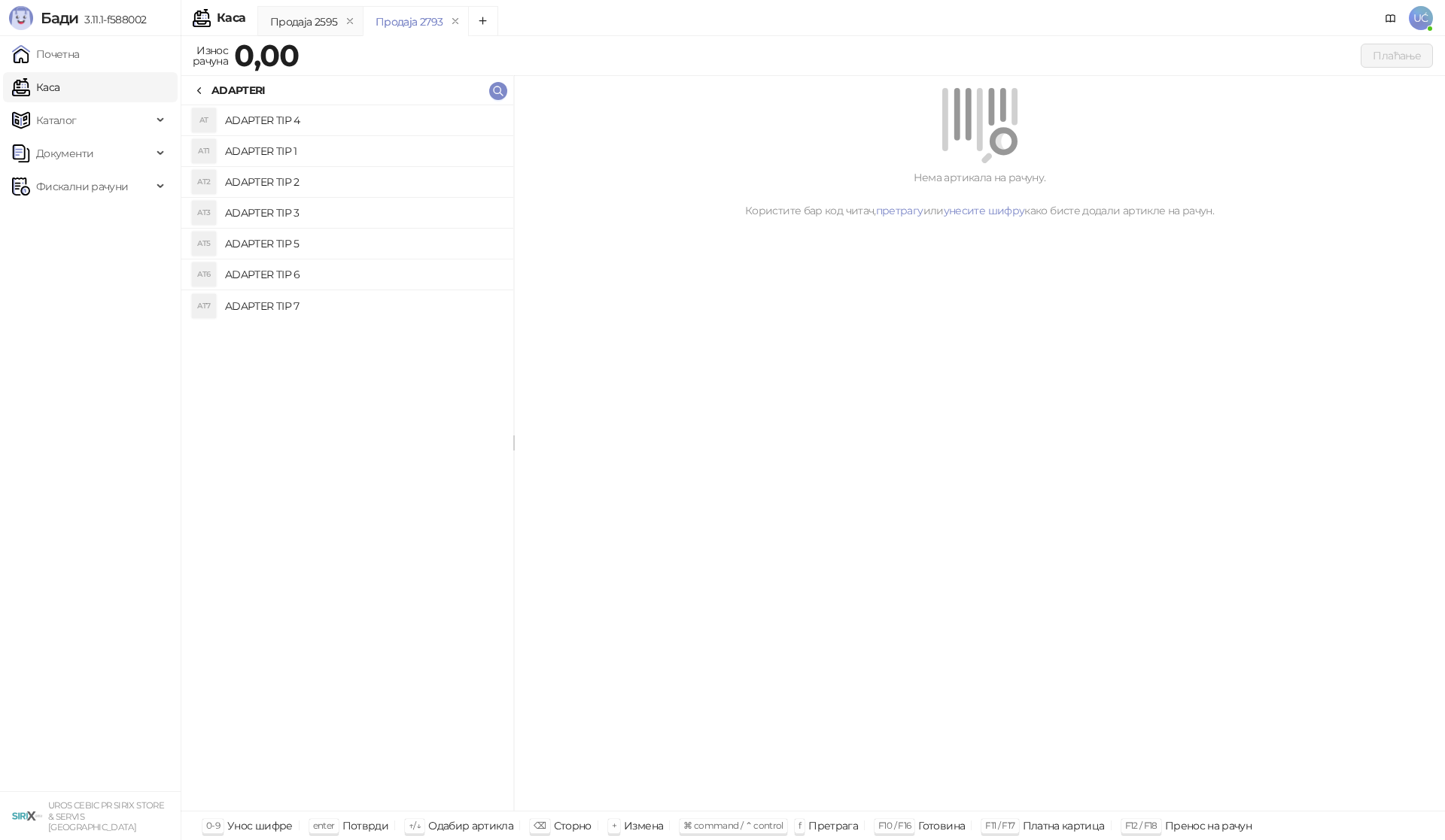
click at [310, 211] on h4 "ADAPTER TIP 3" at bounding box center [363, 212] width 276 height 24
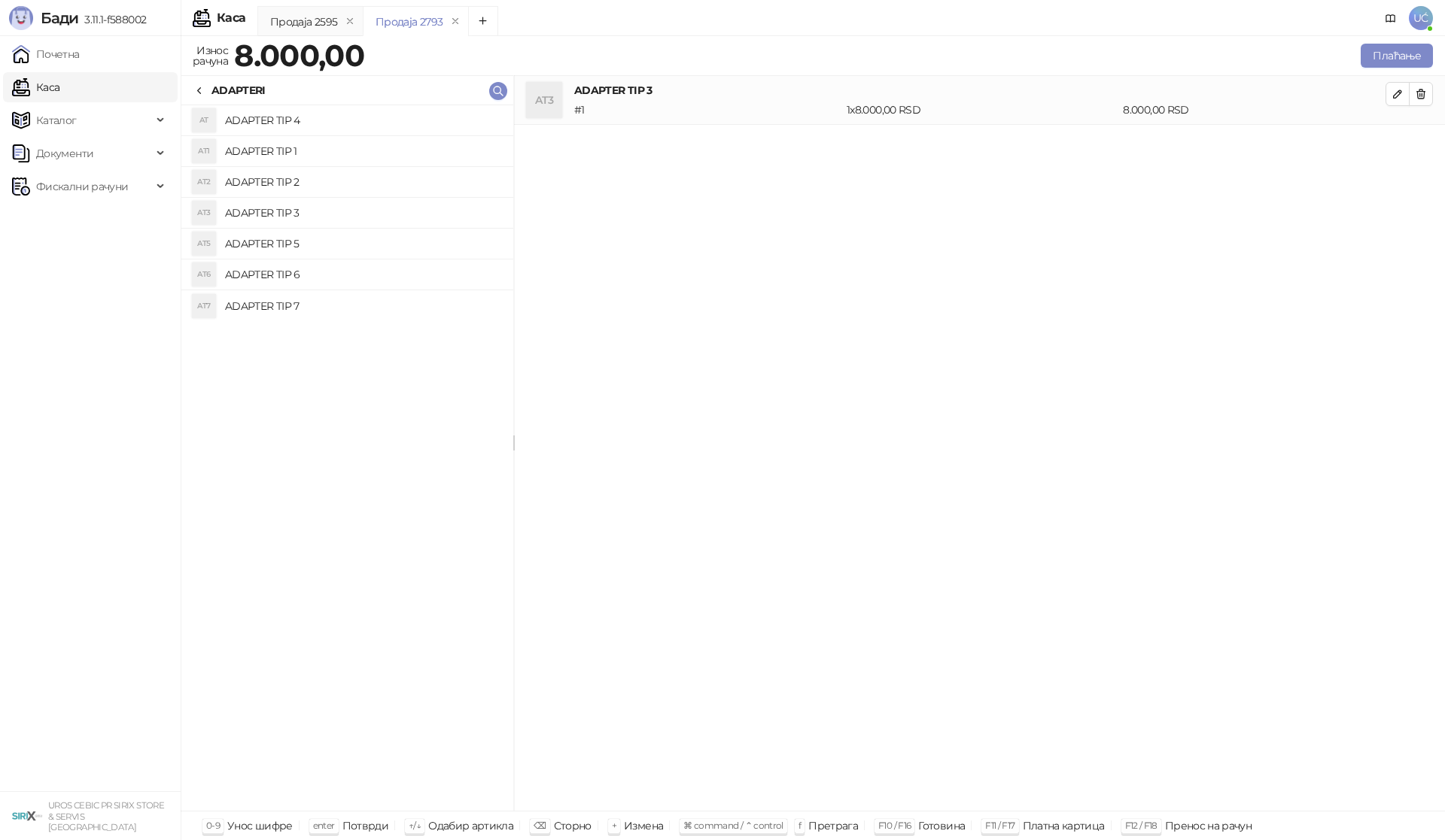
drag, startPoint x: 308, startPoint y: 185, endPoint x: 323, endPoint y: 182, distance: 15.3
click at [308, 184] on h4 "ADAPTER TIP 2" at bounding box center [363, 182] width 276 height 24
click at [1419, 145] on icon "button" at bounding box center [1421, 143] width 8 height 9
click at [1424, 96] on icon "button" at bounding box center [1420, 94] width 12 height 12
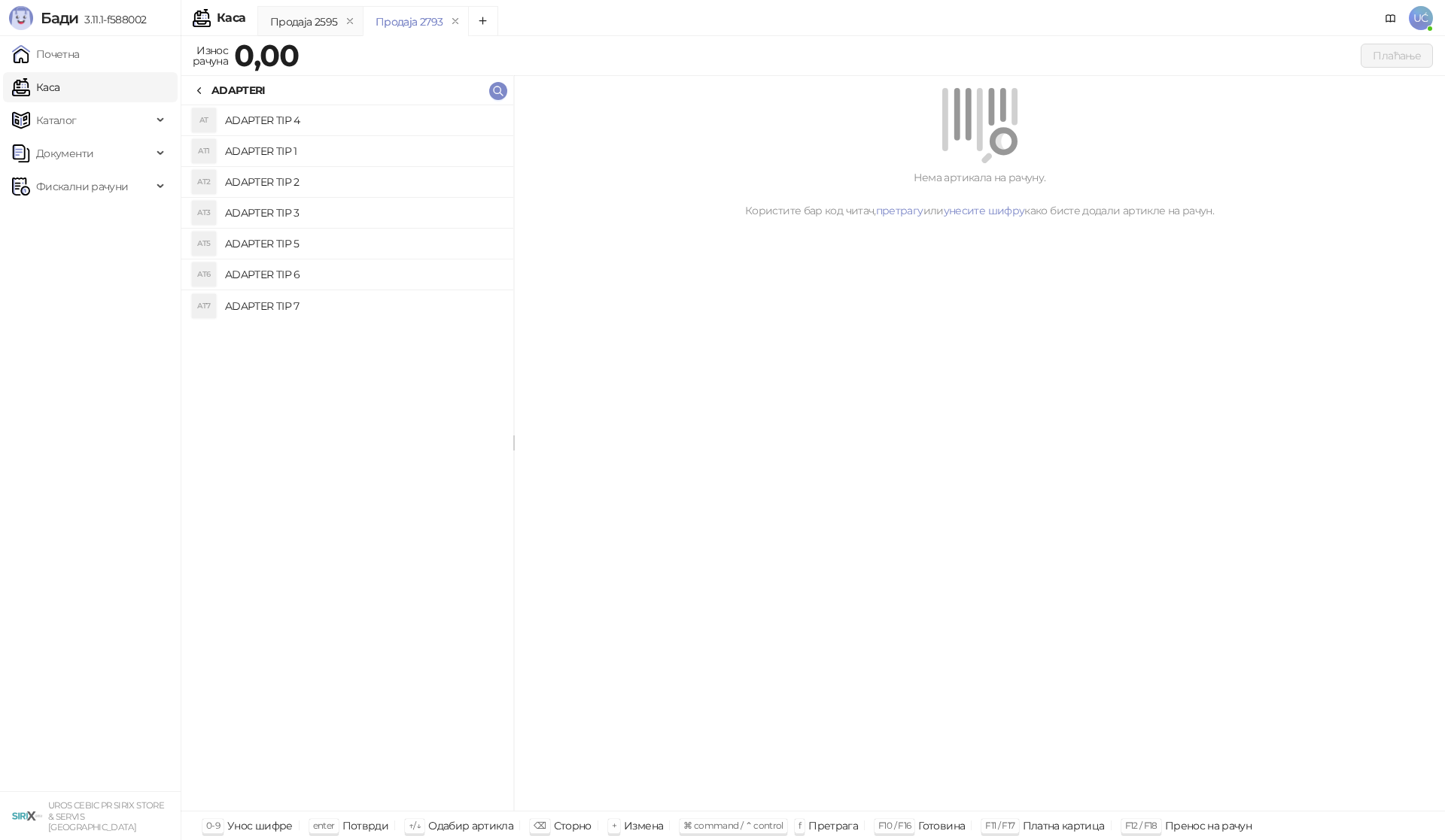
click at [338, 215] on h4 "ADAPTER TIP 3" at bounding box center [363, 212] width 276 height 24
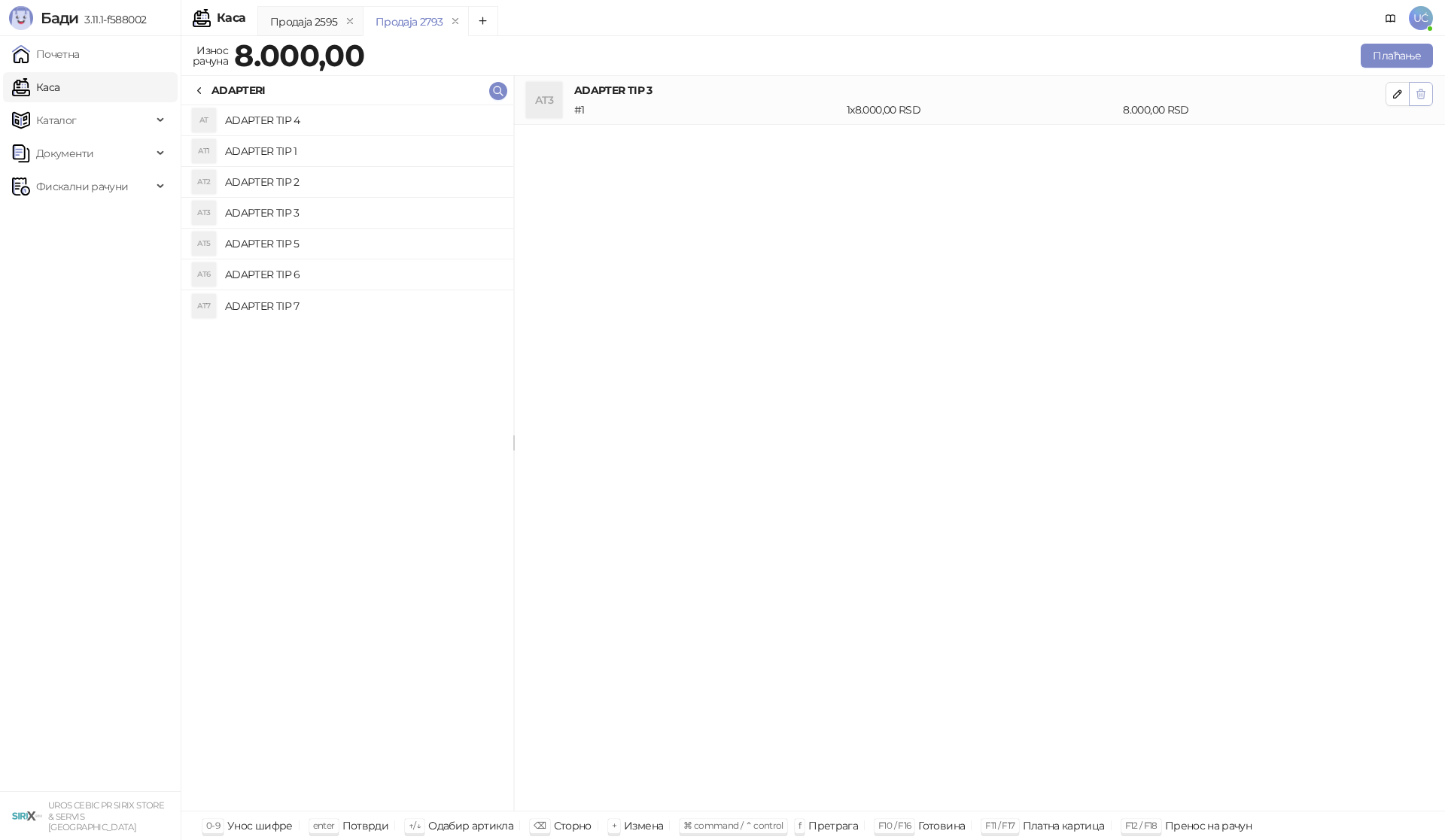
drag, startPoint x: 1425, startPoint y: 93, endPoint x: 1411, endPoint y: 97, distance: 14.6
click at [1411, 97] on button "button" at bounding box center [1420, 93] width 24 height 24
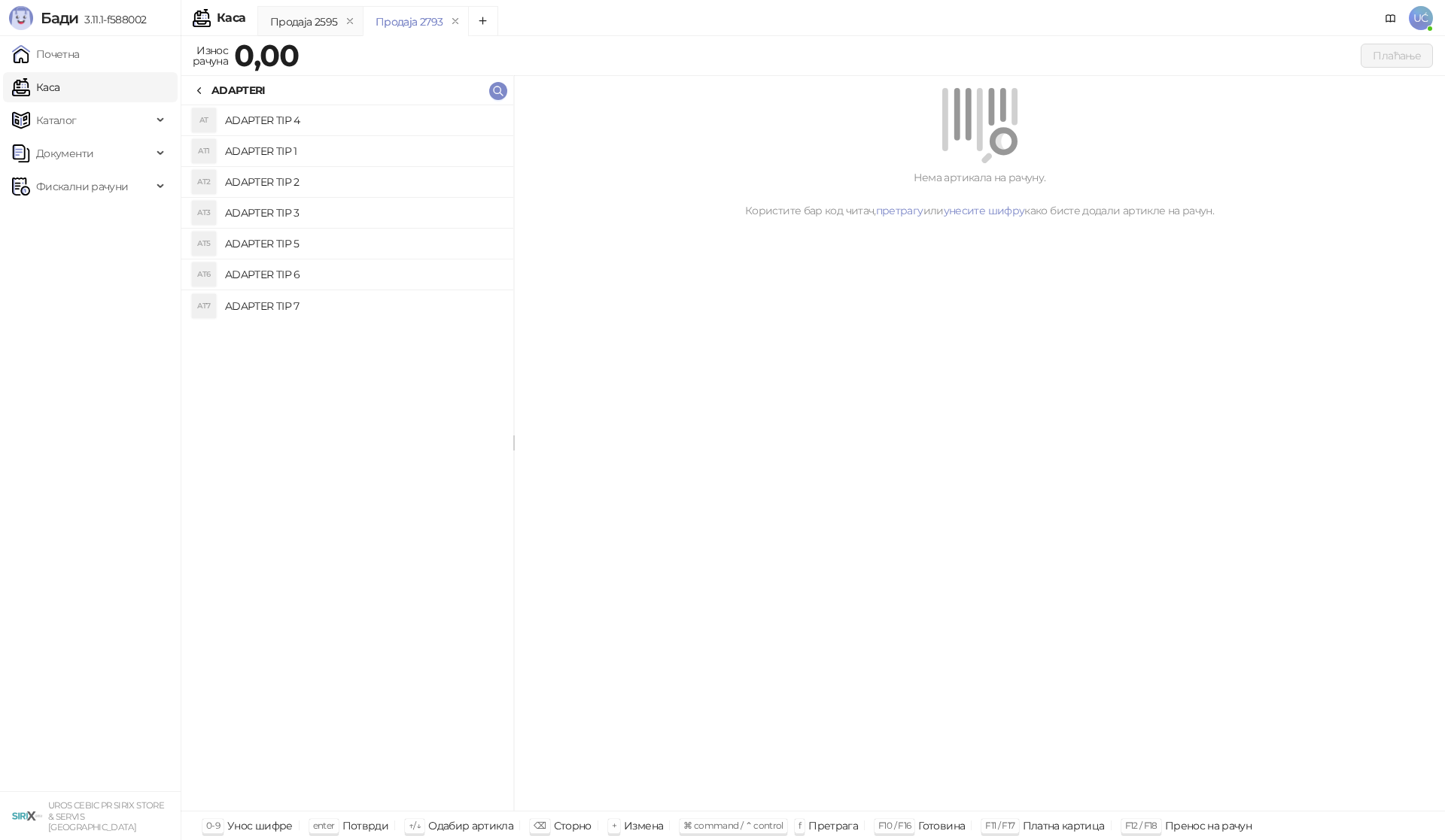
drag, startPoint x: 308, startPoint y: 244, endPoint x: 546, endPoint y: 207, distance: 240.9
click at [311, 243] on h4 "ADAPTER TIP 5" at bounding box center [363, 244] width 276 height 24
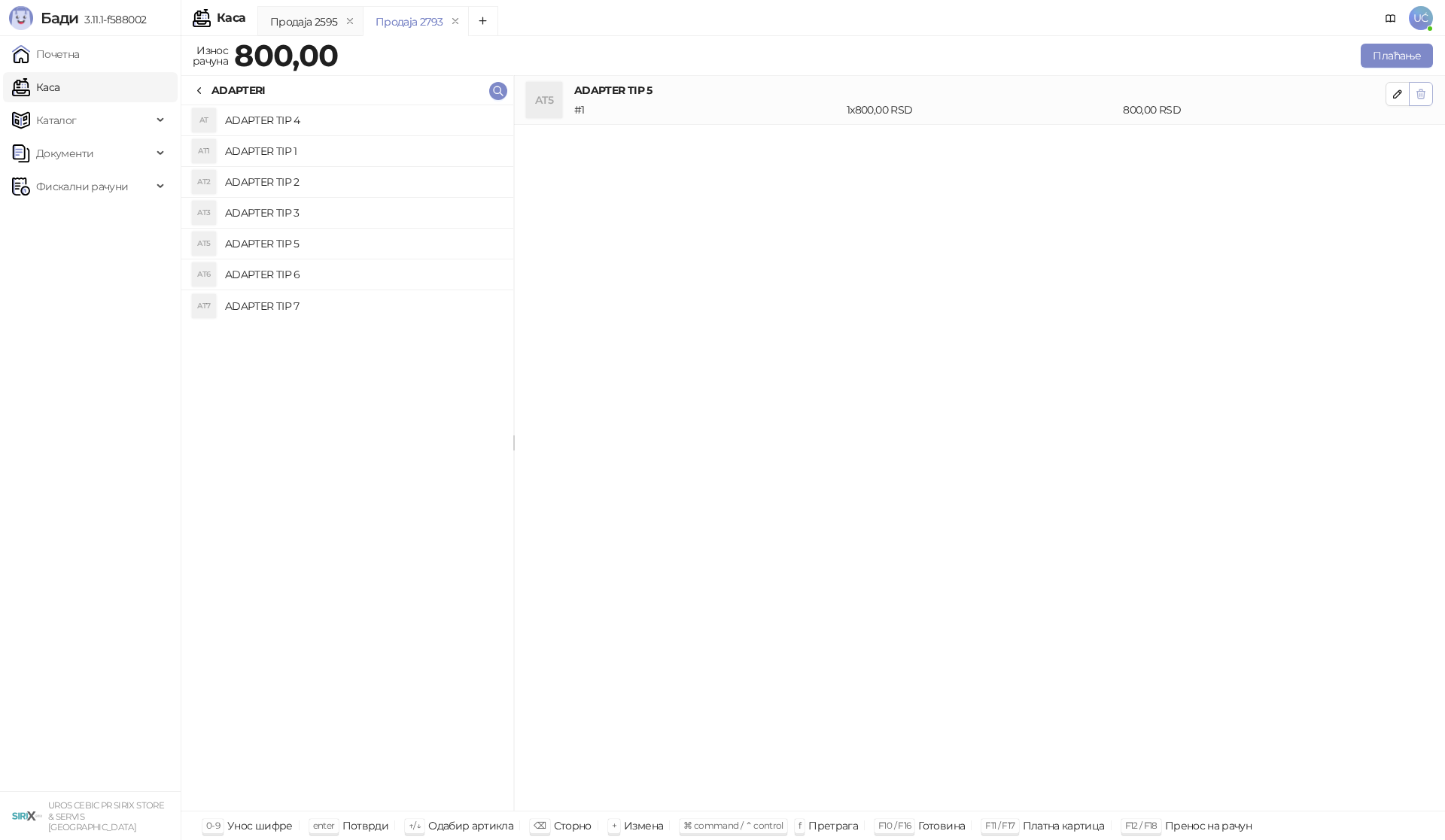
click at [1419, 94] on icon "button" at bounding box center [1421, 93] width 8 height 9
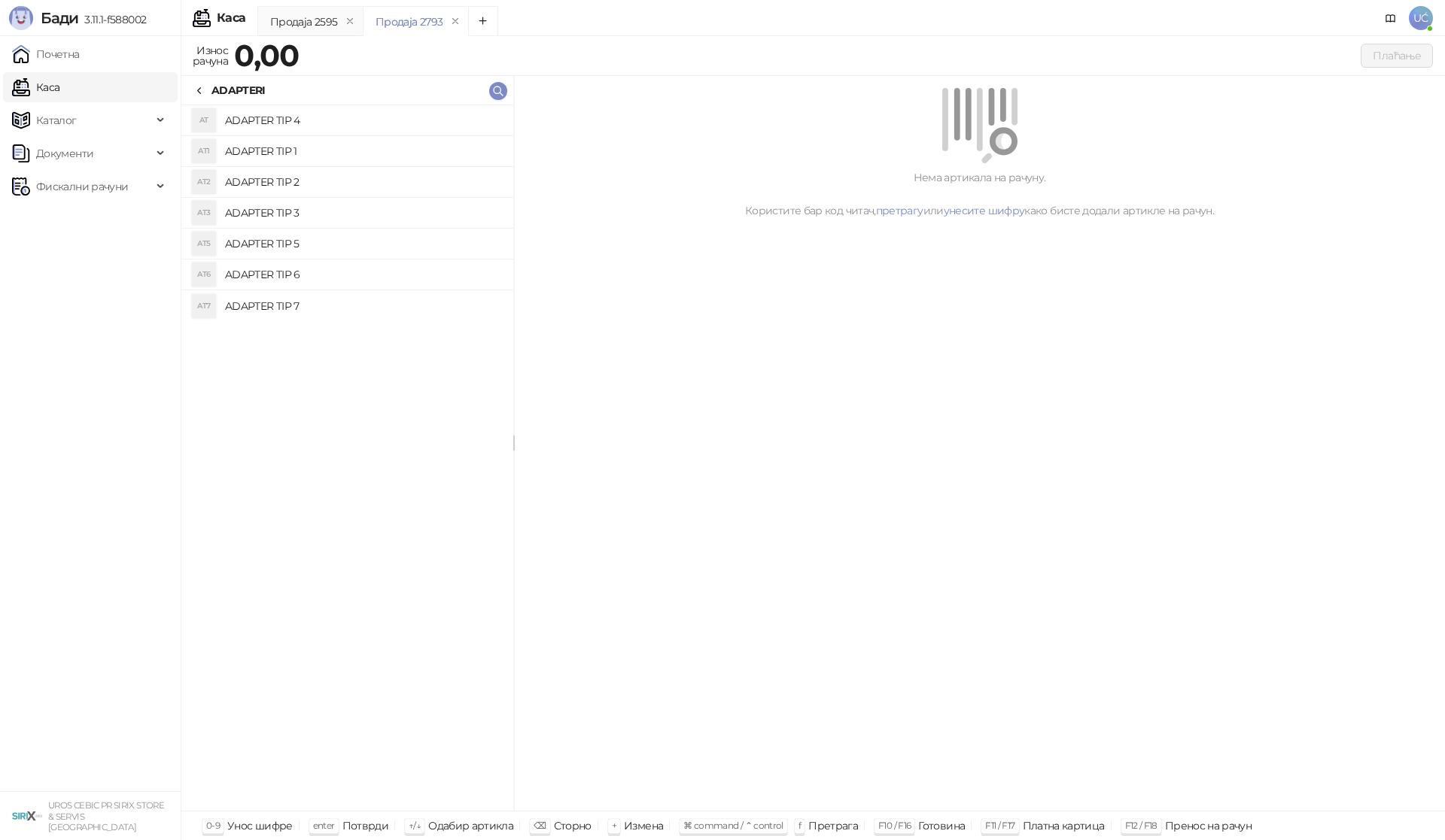
click at [351, 268] on h4 "ADAPTER TIP 6" at bounding box center [363, 274] width 276 height 24
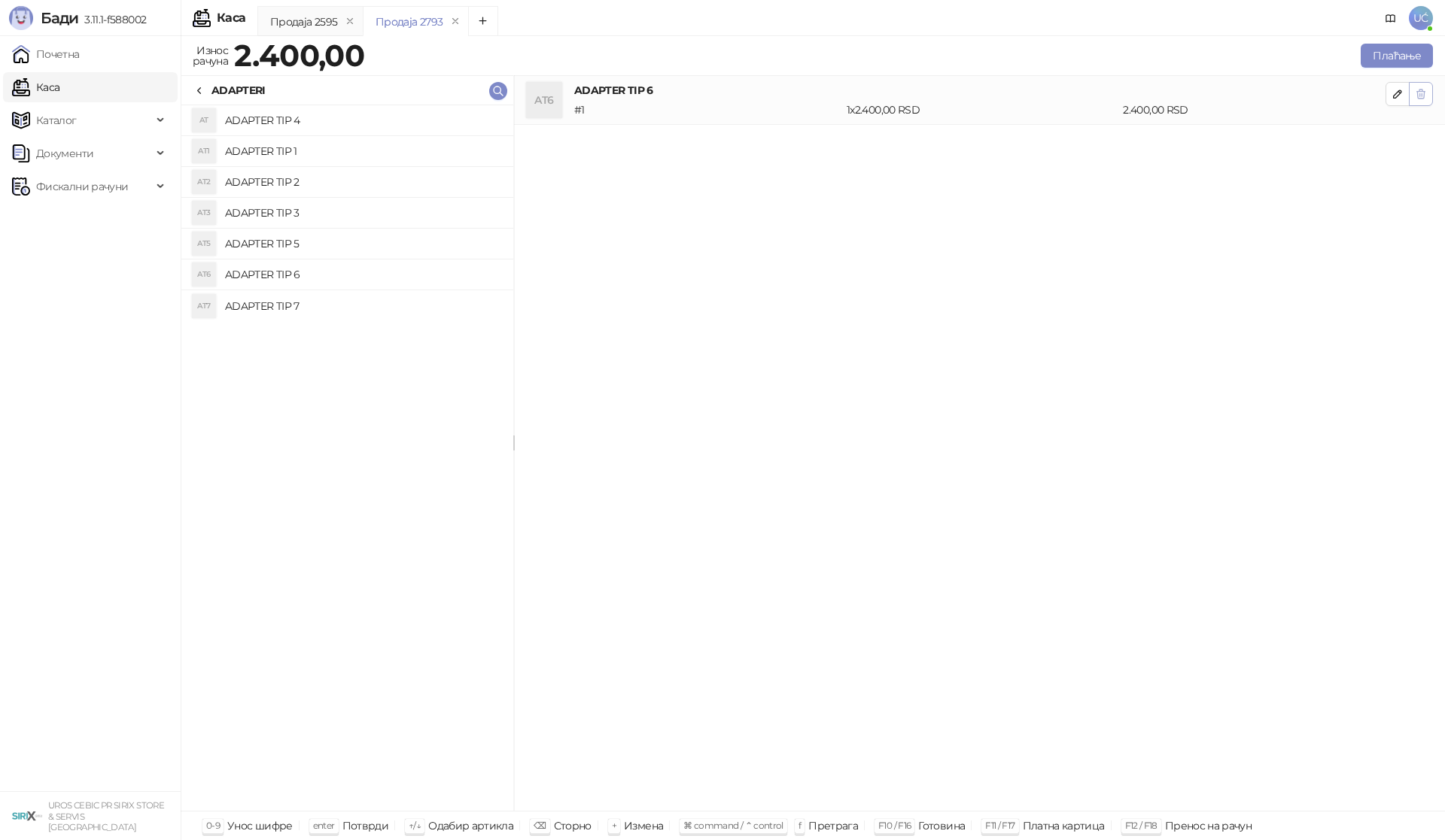
drag, startPoint x: 1419, startPoint y: 97, endPoint x: 717, endPoint y: 273, distance: 723.7
click at [1415, 99] on icon "button" at bounding box center [1420, 94] width 12 height 12
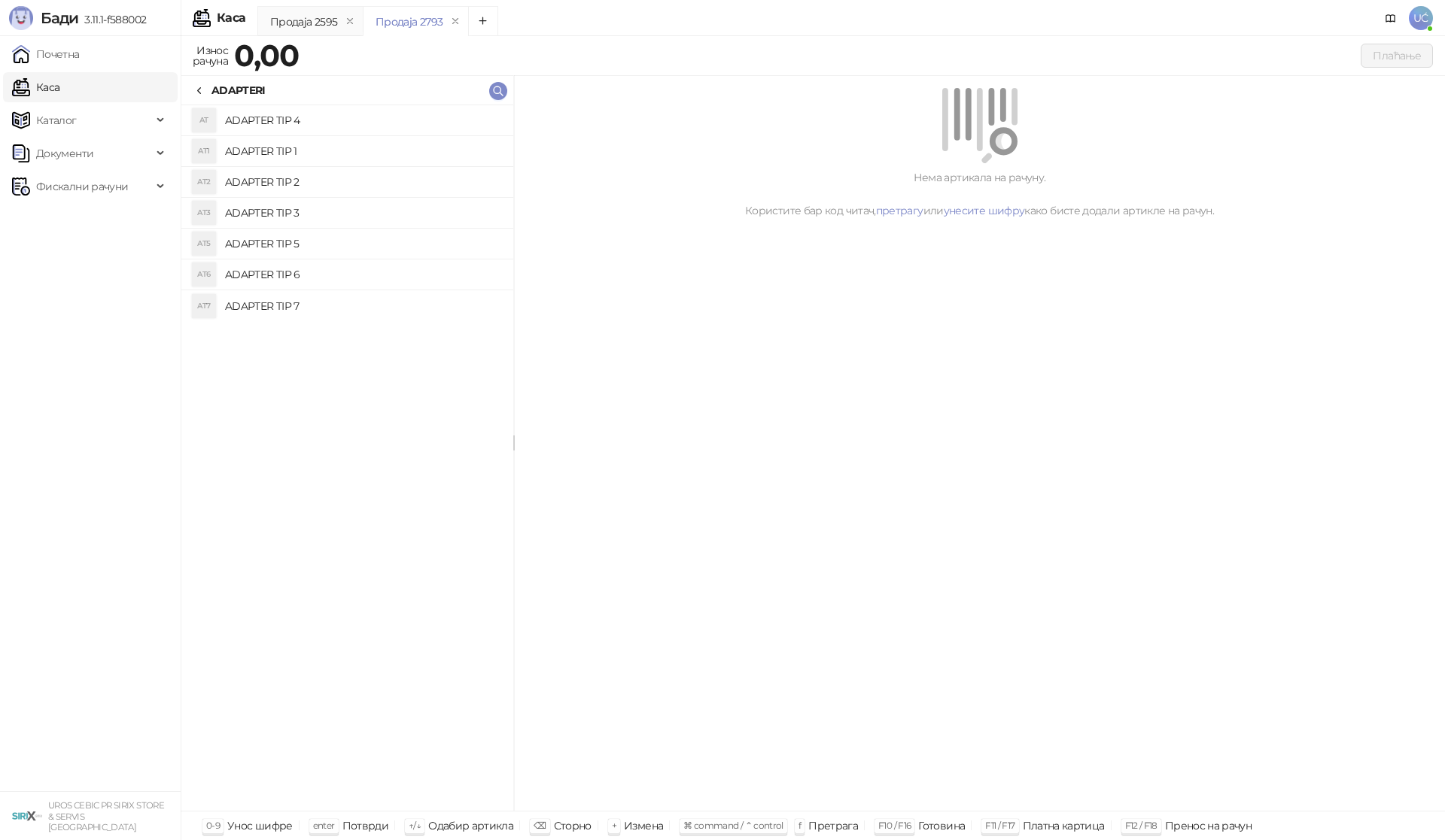
click at [292, 309] on h4 "ADAPTER TIP 7" at bounding box center [363, 306] width 276 height 24
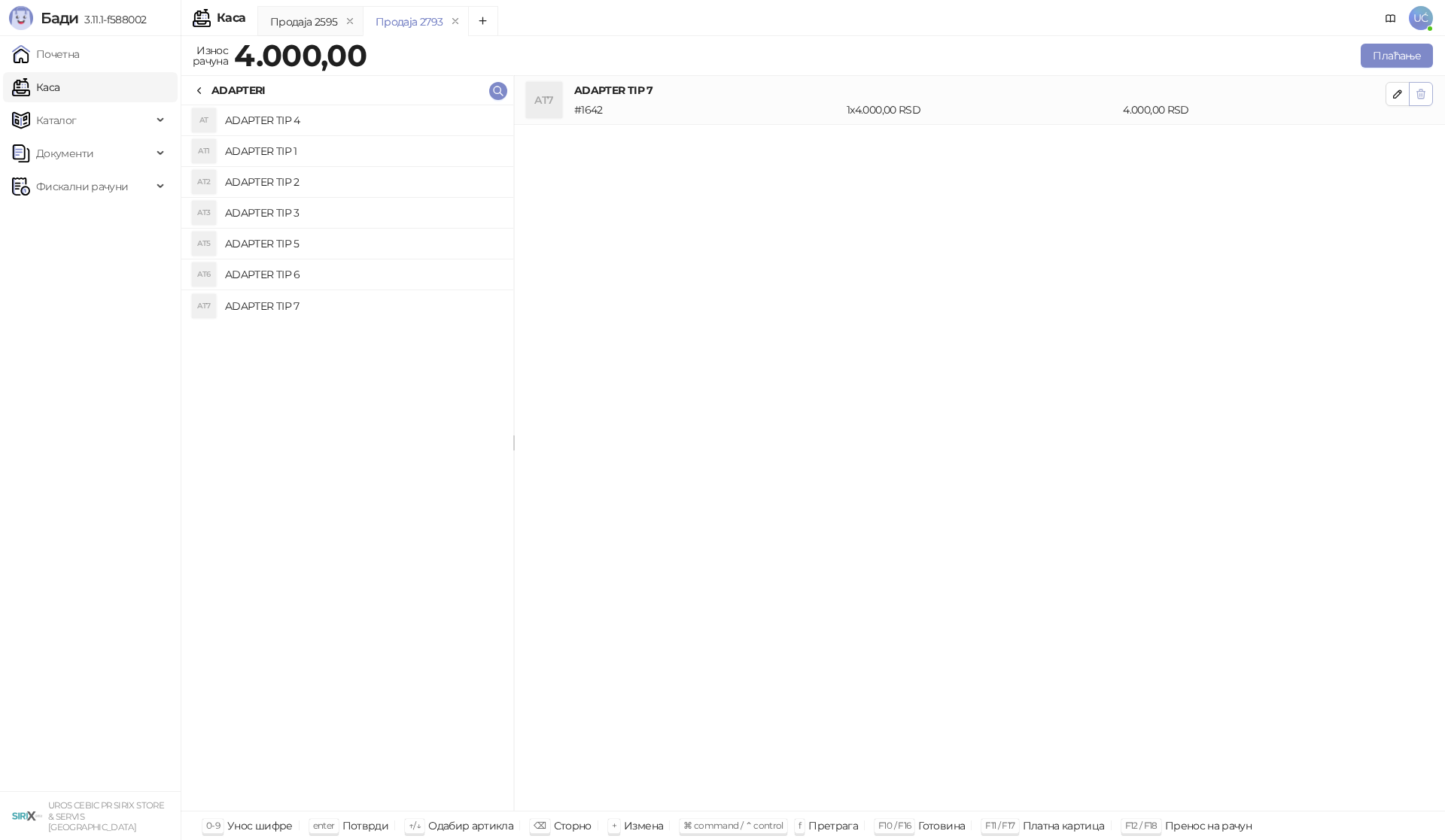
click at [1419, 97] on icon "button" at bounding box center [1420, 94] width 12 height 12
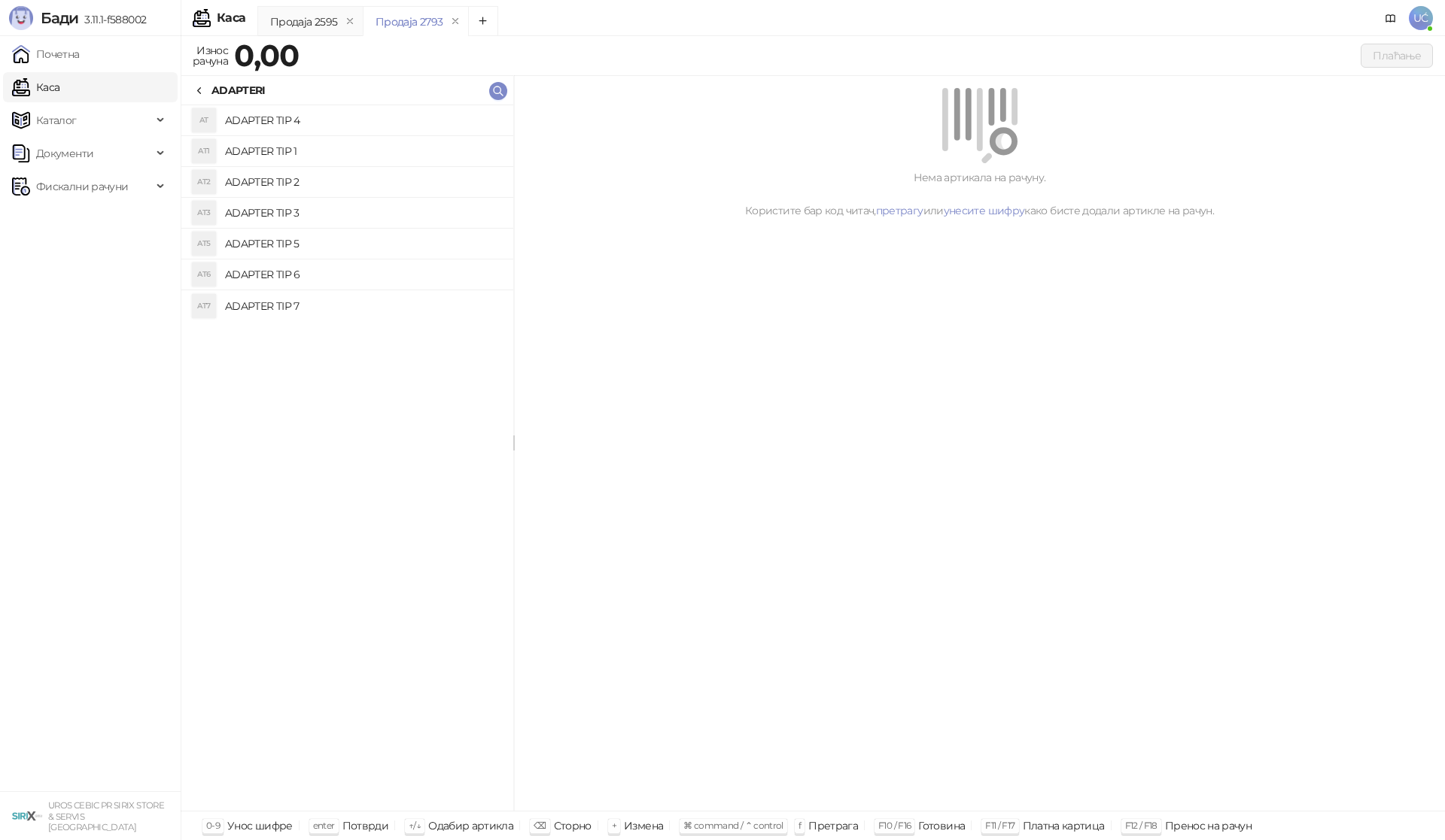
click at [202, 88] on icon at bounding box center [199, 91] width 12 height 12
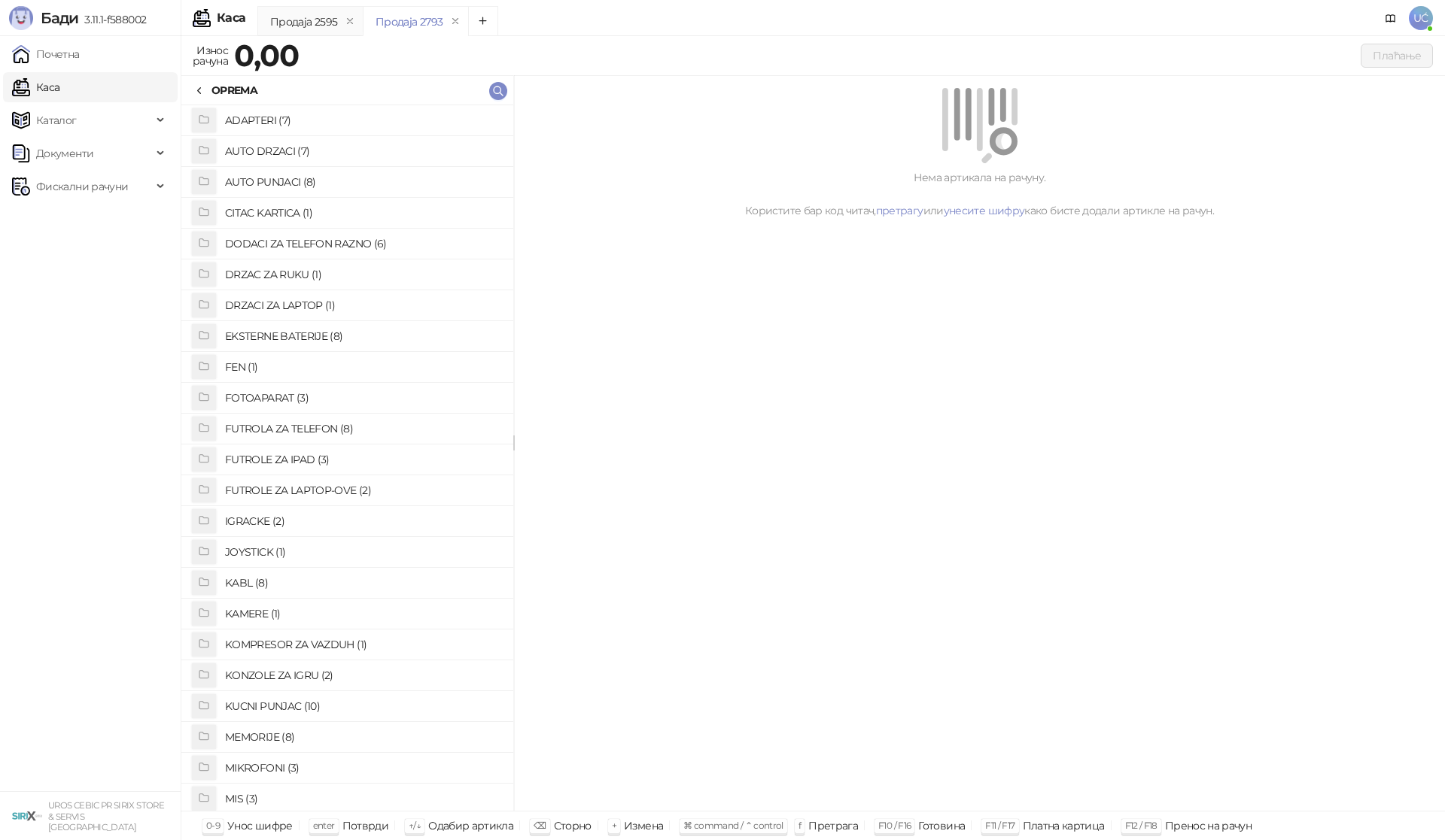
click at [297, 213] on h4 "CITAC KARTICA (1)" at bounding box center [363, 212] width 276 height 24
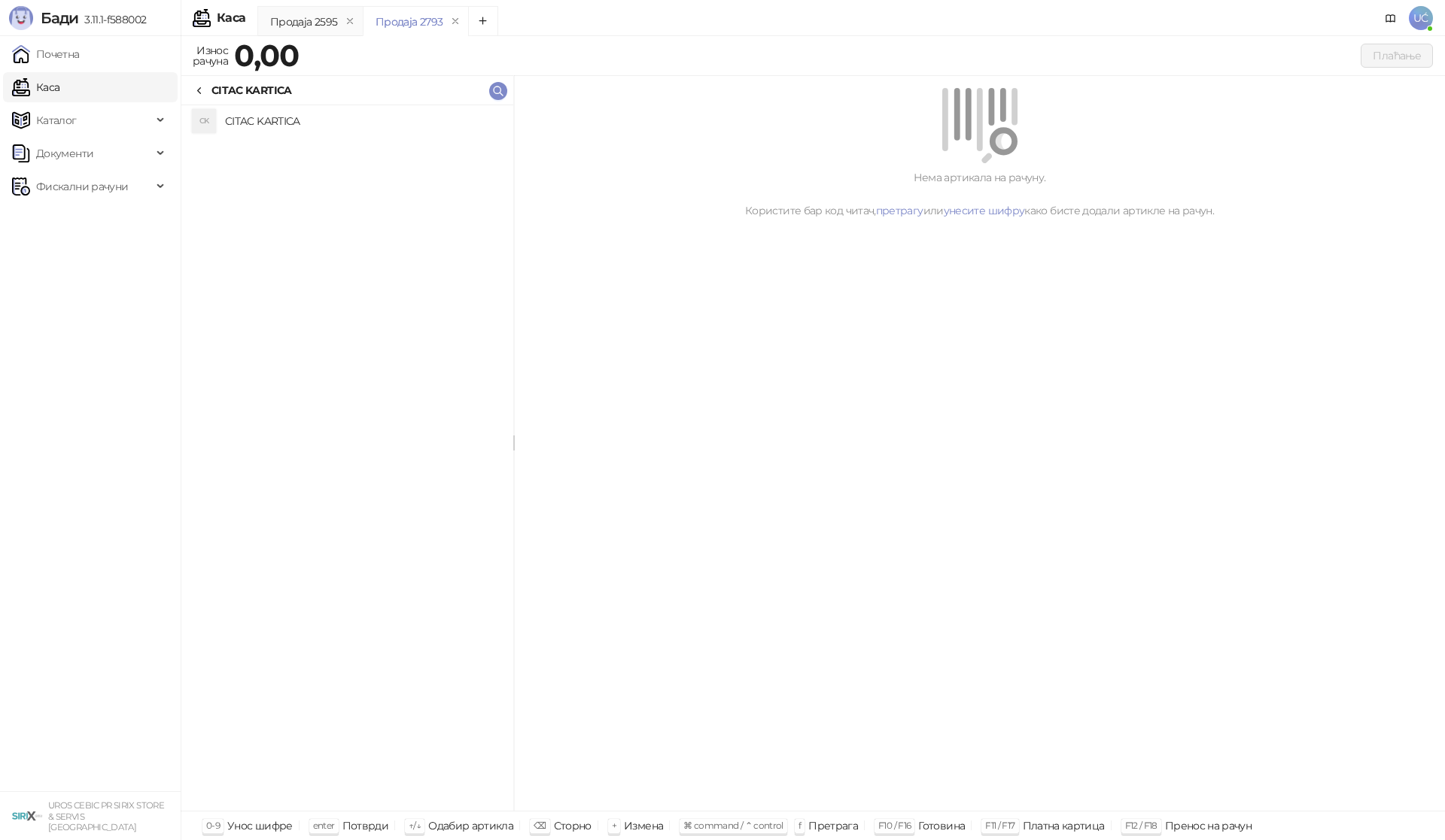
click at [290, 121] on h4 "CITAC KARTICA" at bounding box center [363, 121] width 276 height 24
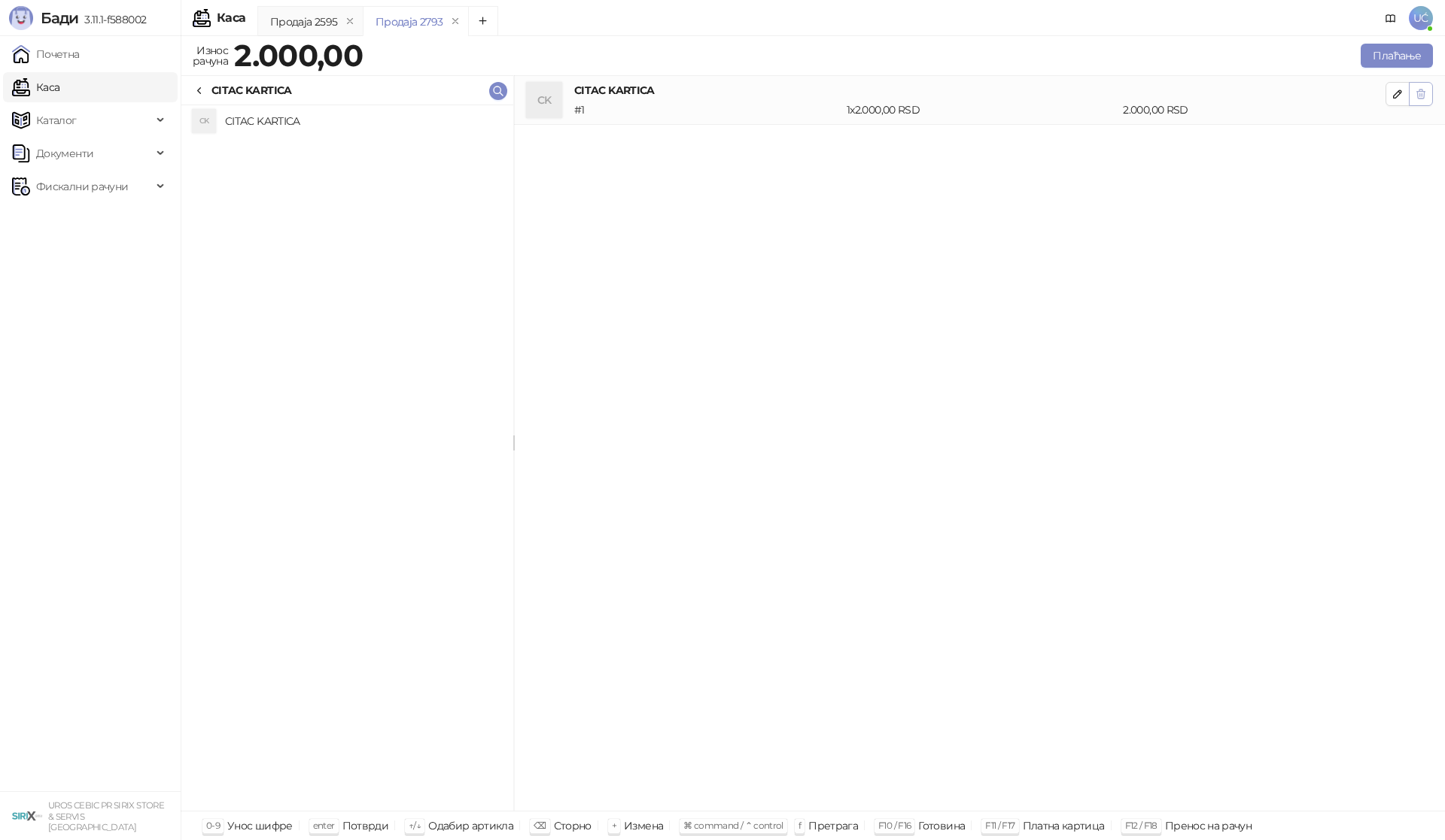
click at [1424, 93] on icon "button" at bounding box center [1420, 94] width 12 height 12
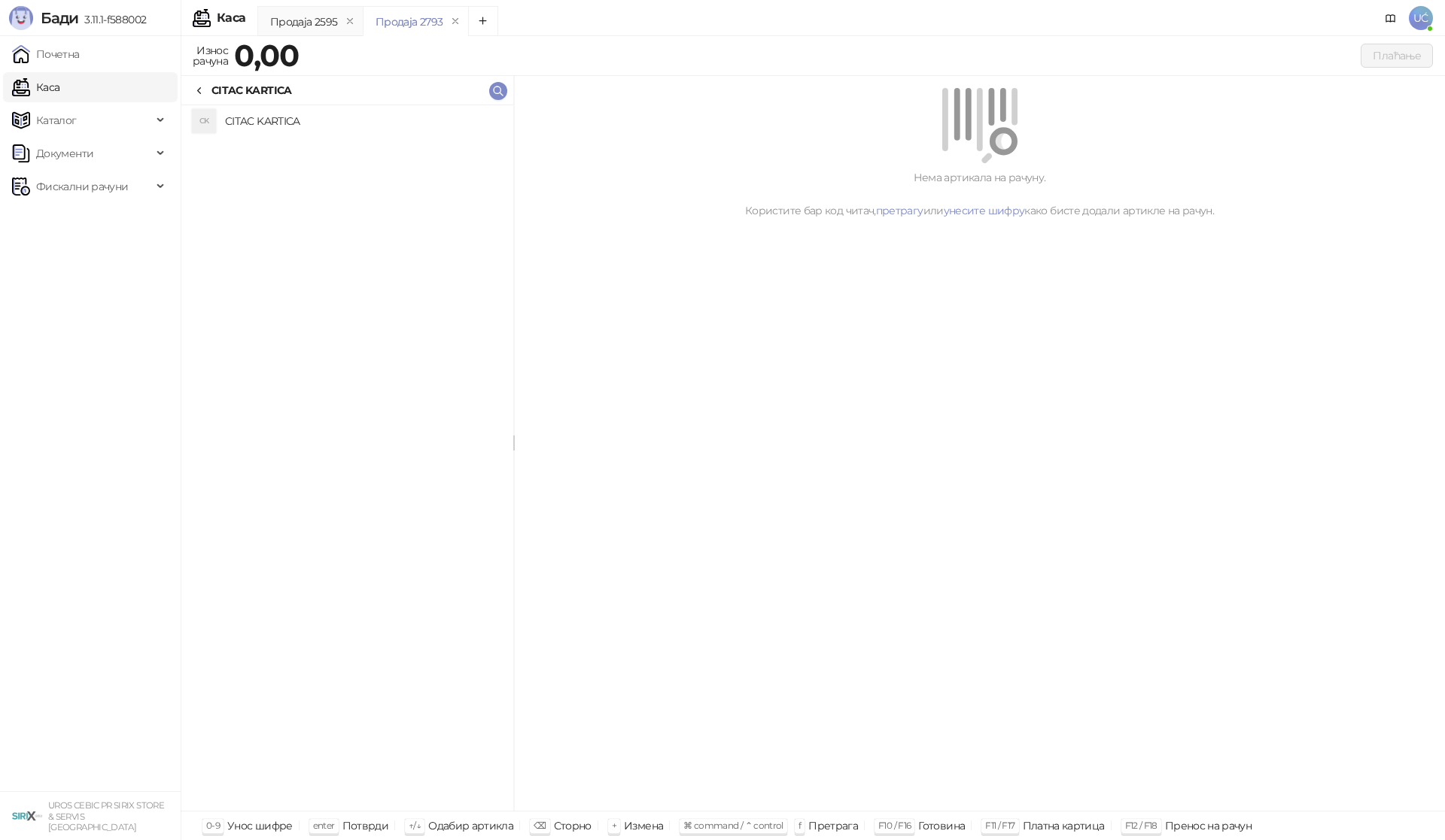
click at [198, 87] on icon at bounding box center [199, 91] width 12 height 12
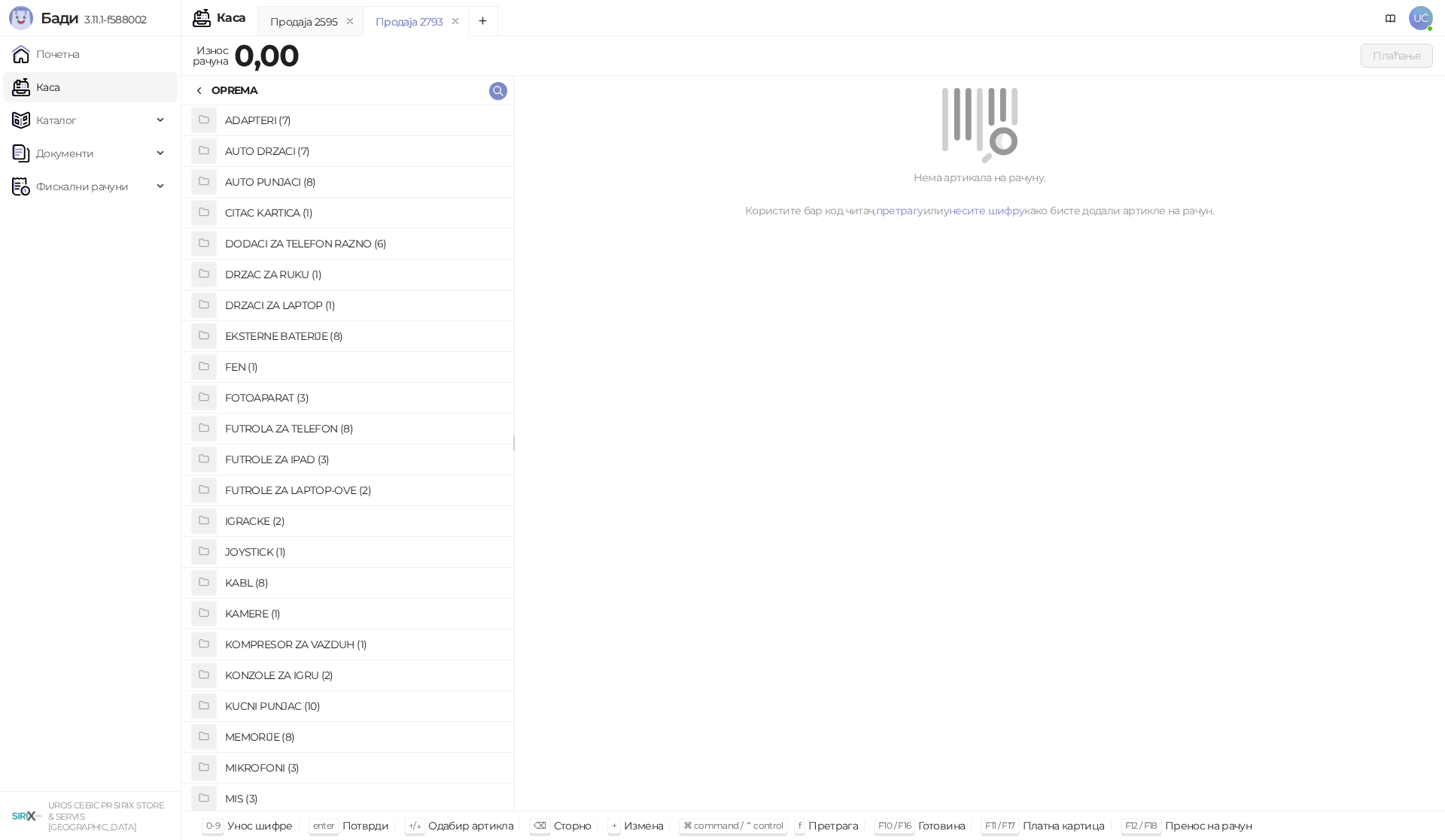
click at [257, 117] on h4 "ADAPTERI (7)" at bounding box center [363, 120] width 276 height 24
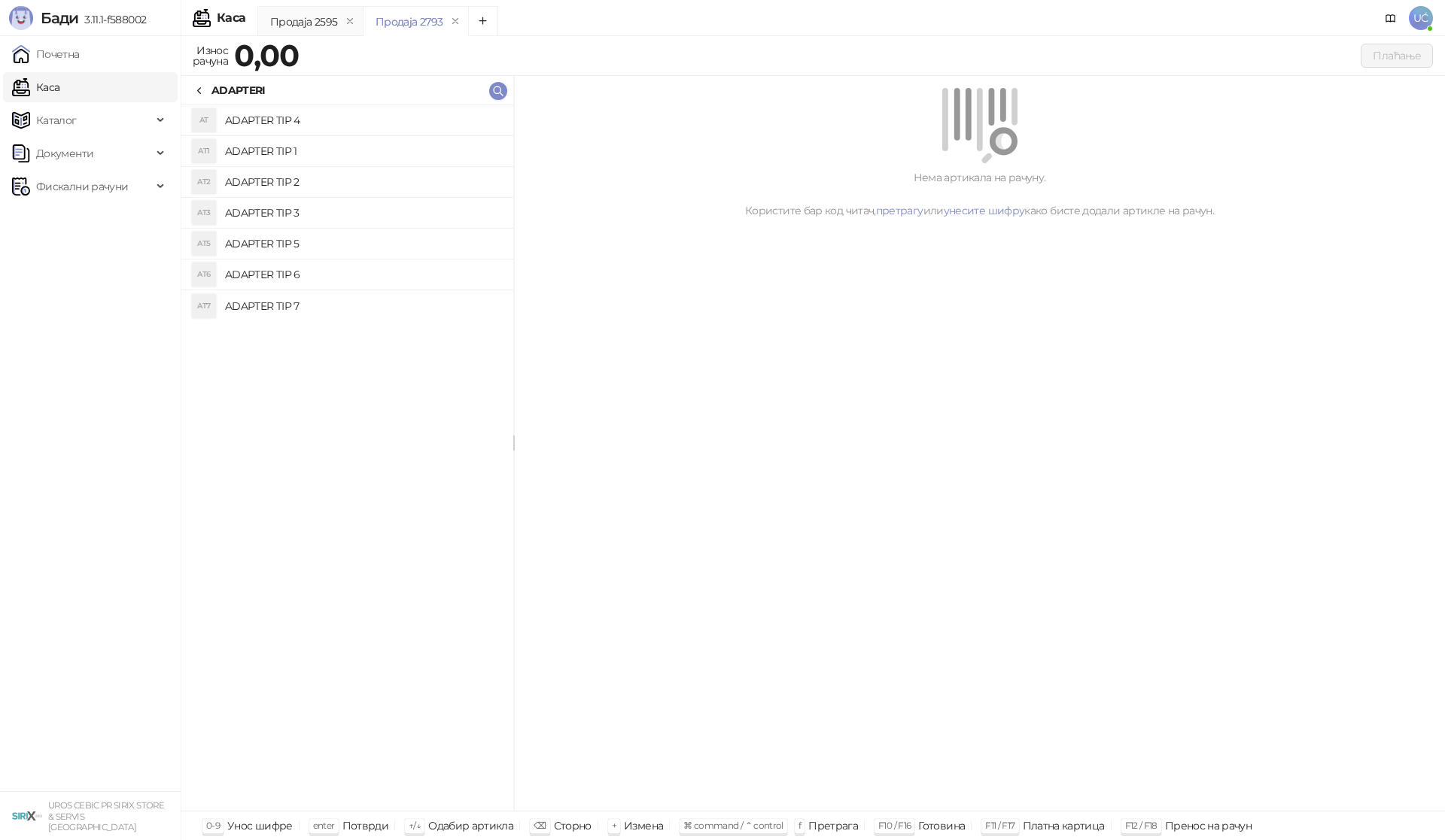
click at [297, 122] on h4 "ADAPTER TIP 4" at bounding box center [363, 120] width 276 height 24
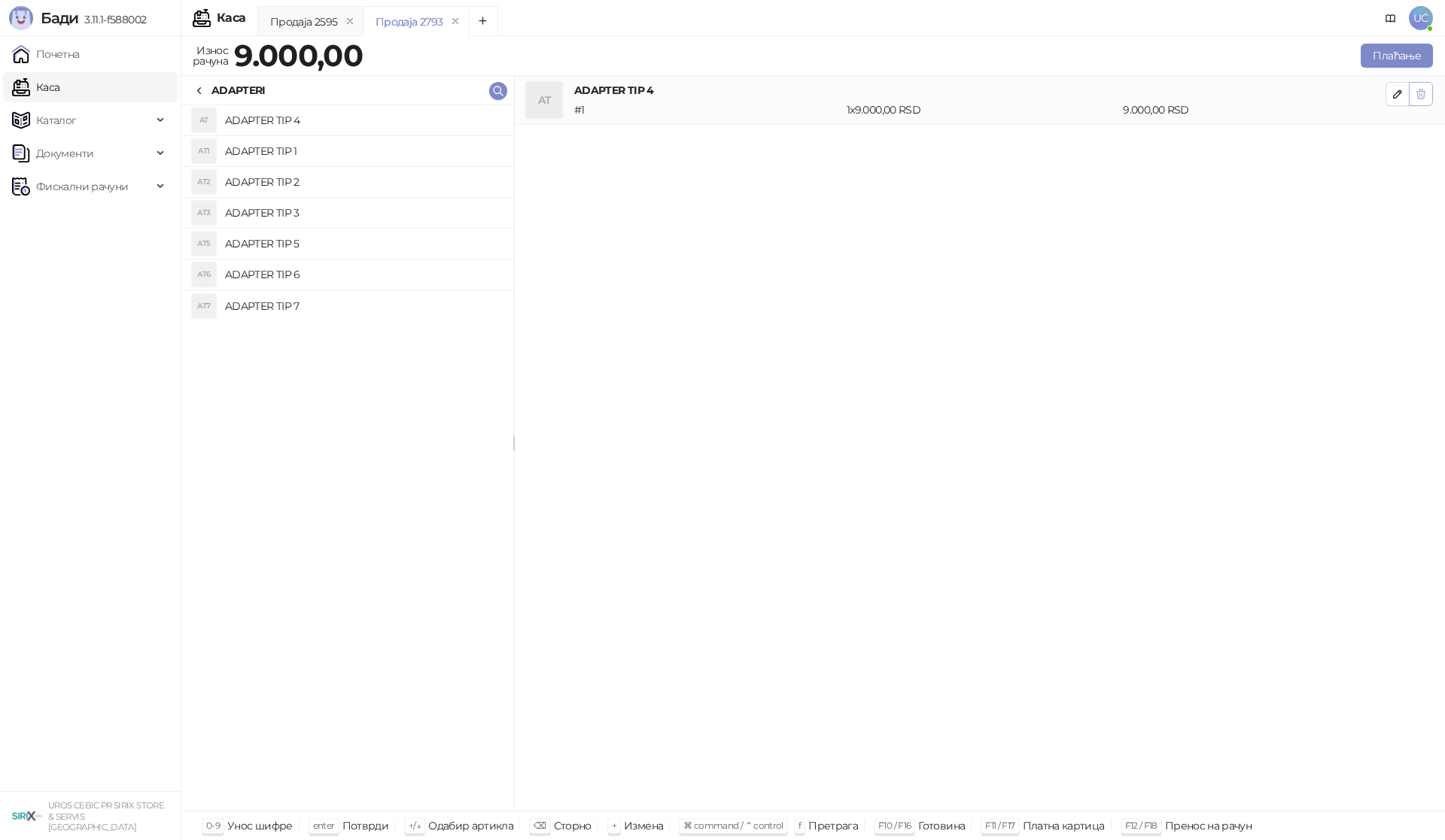
click at [1424, 100] on span "button" at bounding box center [1420, 93] width 12 height 14
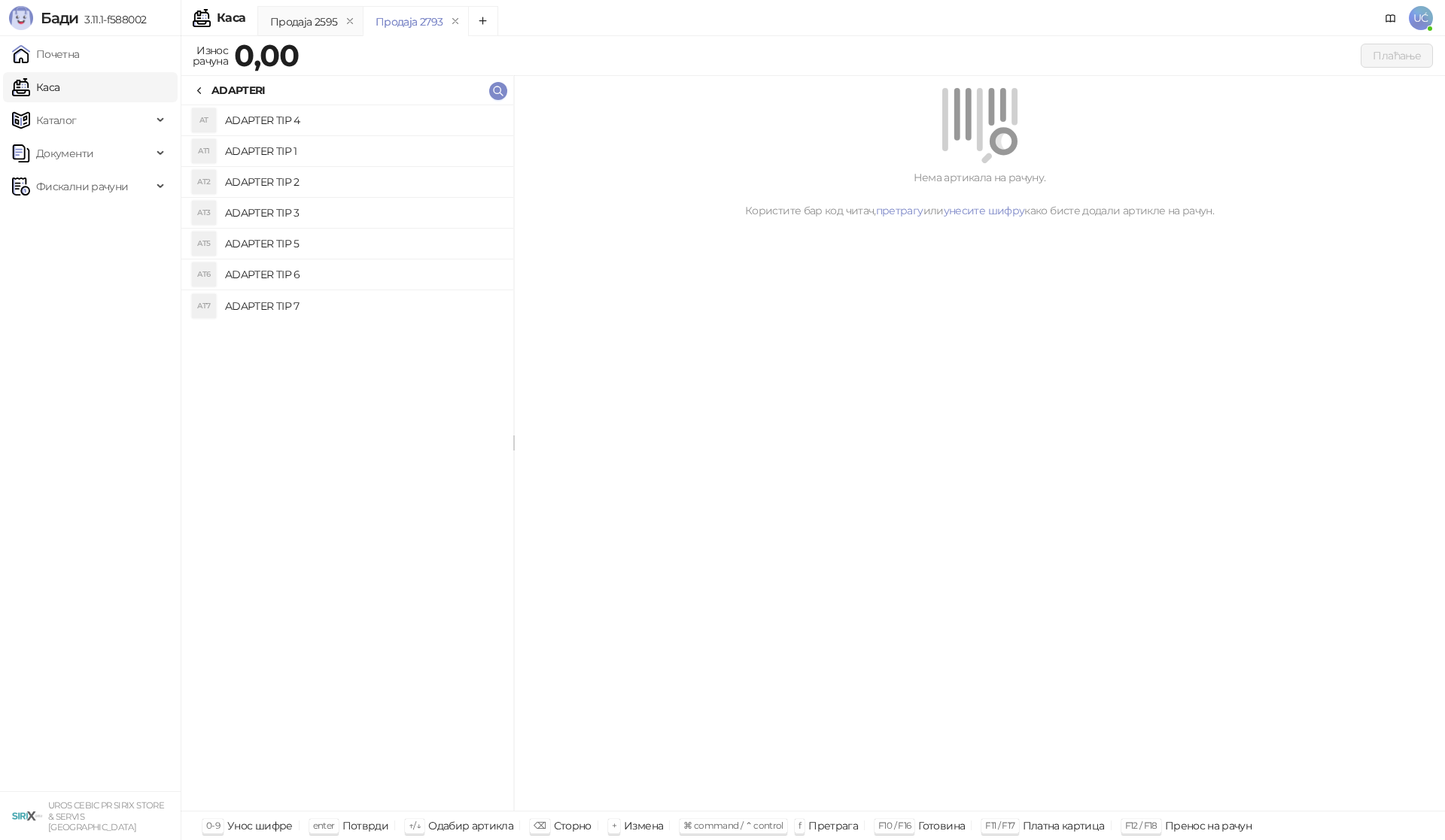
click at [364, 147] on h4 "ADAPTER TIP 1" at bounding box center [363, 151] width 276 height 24
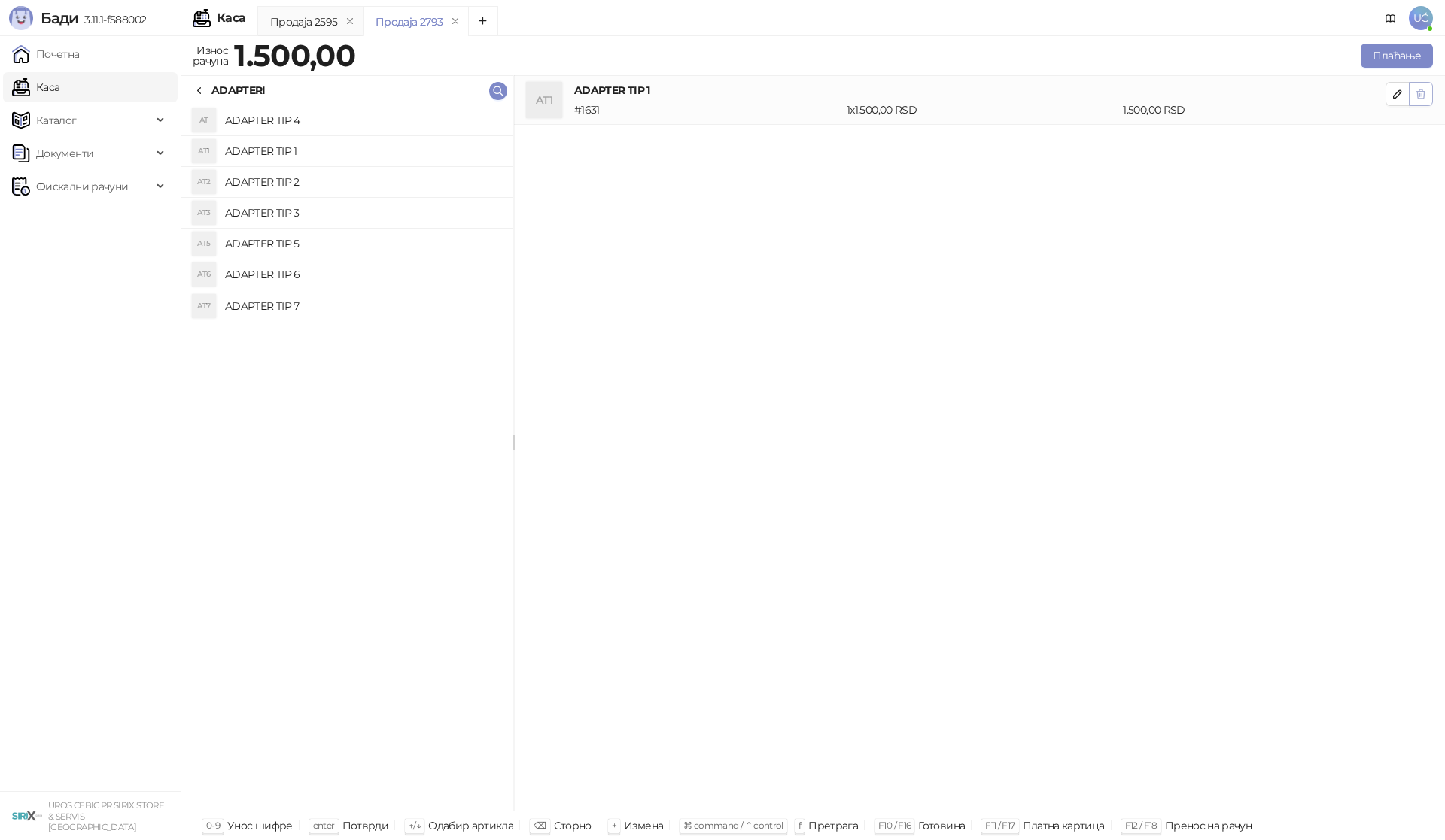
click at [1421, 97] on icon "button" at bounding box center [1420, 94] width 12 height 12
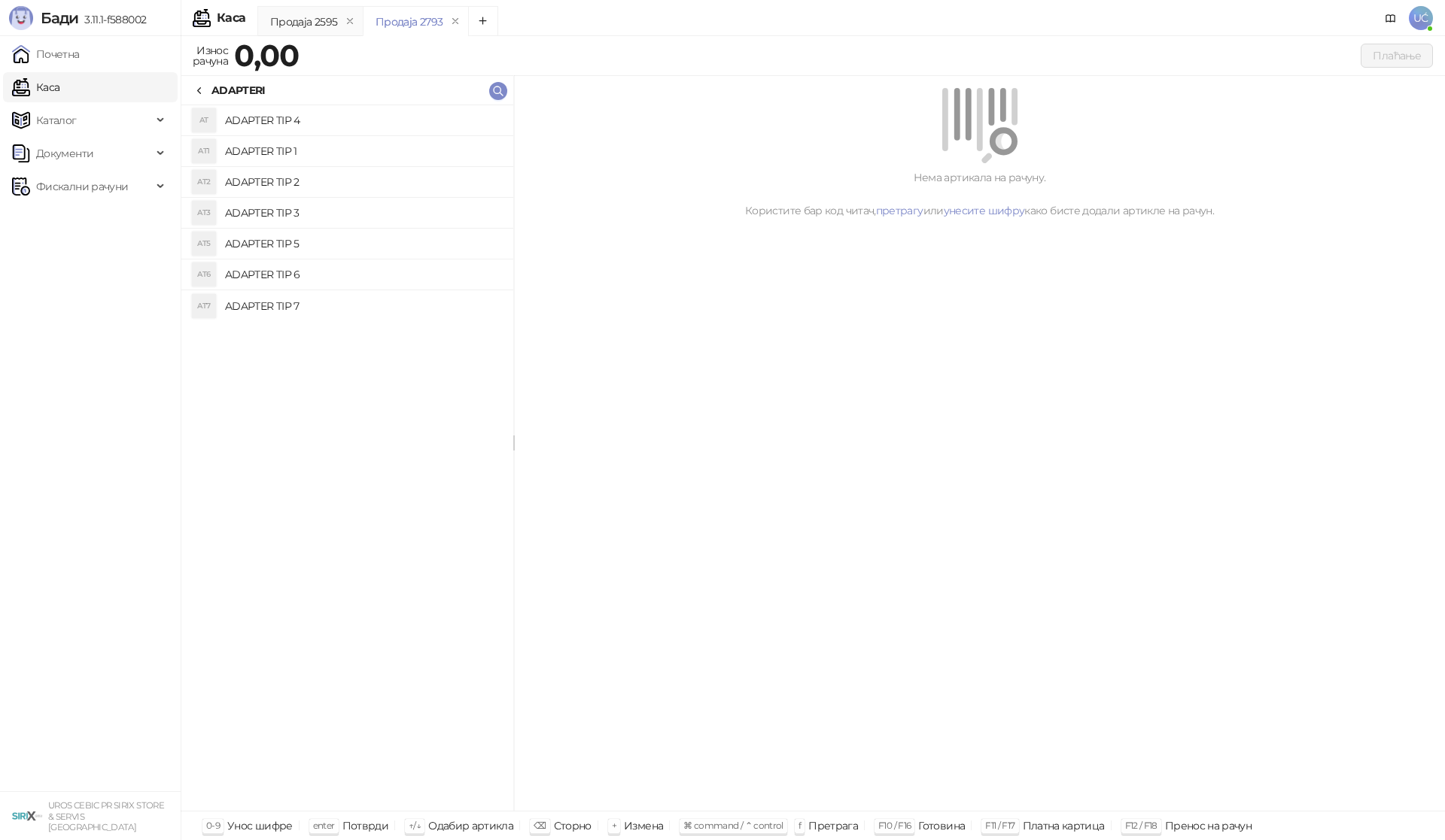
click at [340, 181] on h4 "ADAPTER TIP 2" at bounding box center [363, 182] width 276 height 24
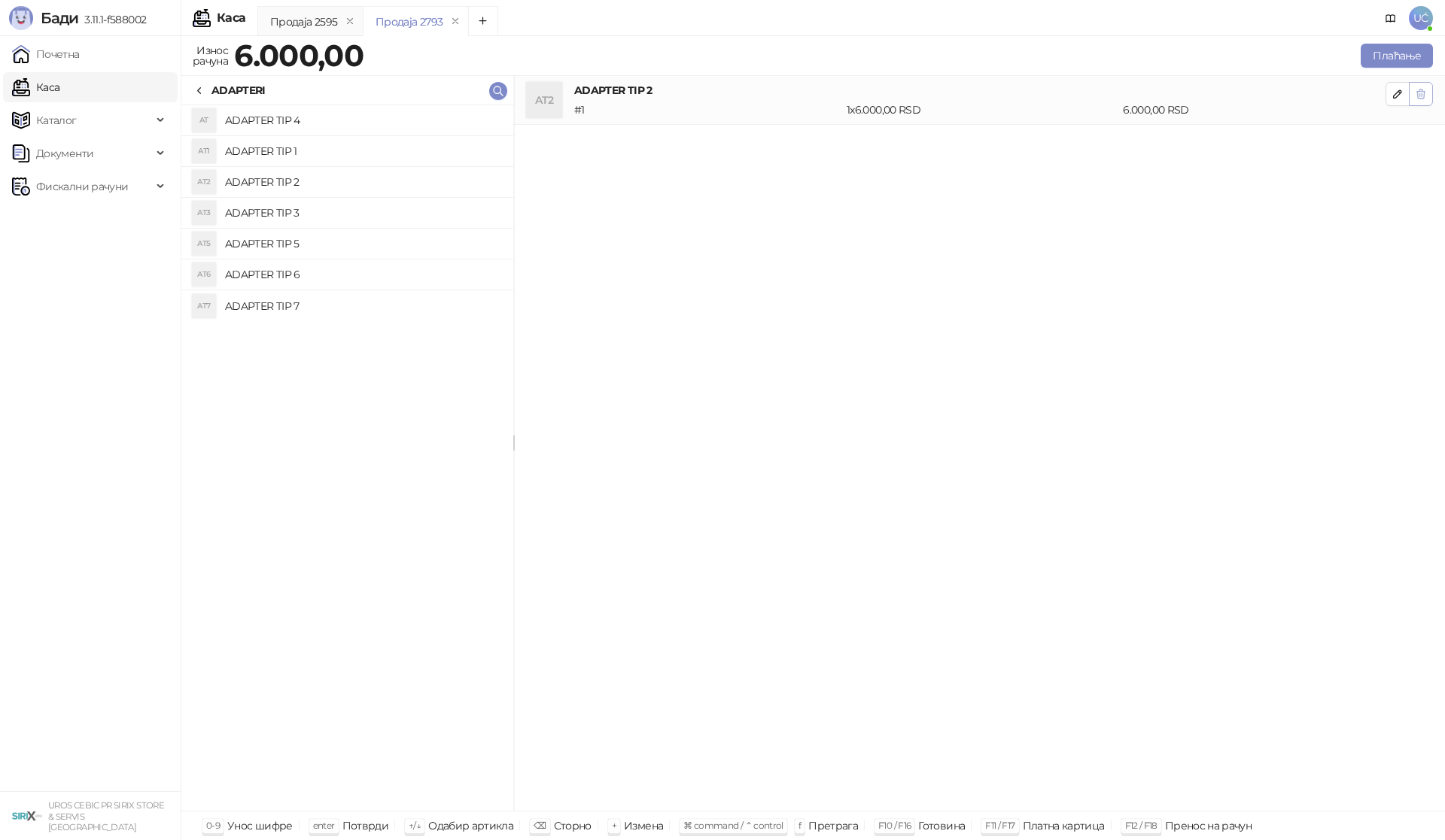
click at [1420, 93] on icon "button" at bounding box center [1420, 94] width 12 height 12
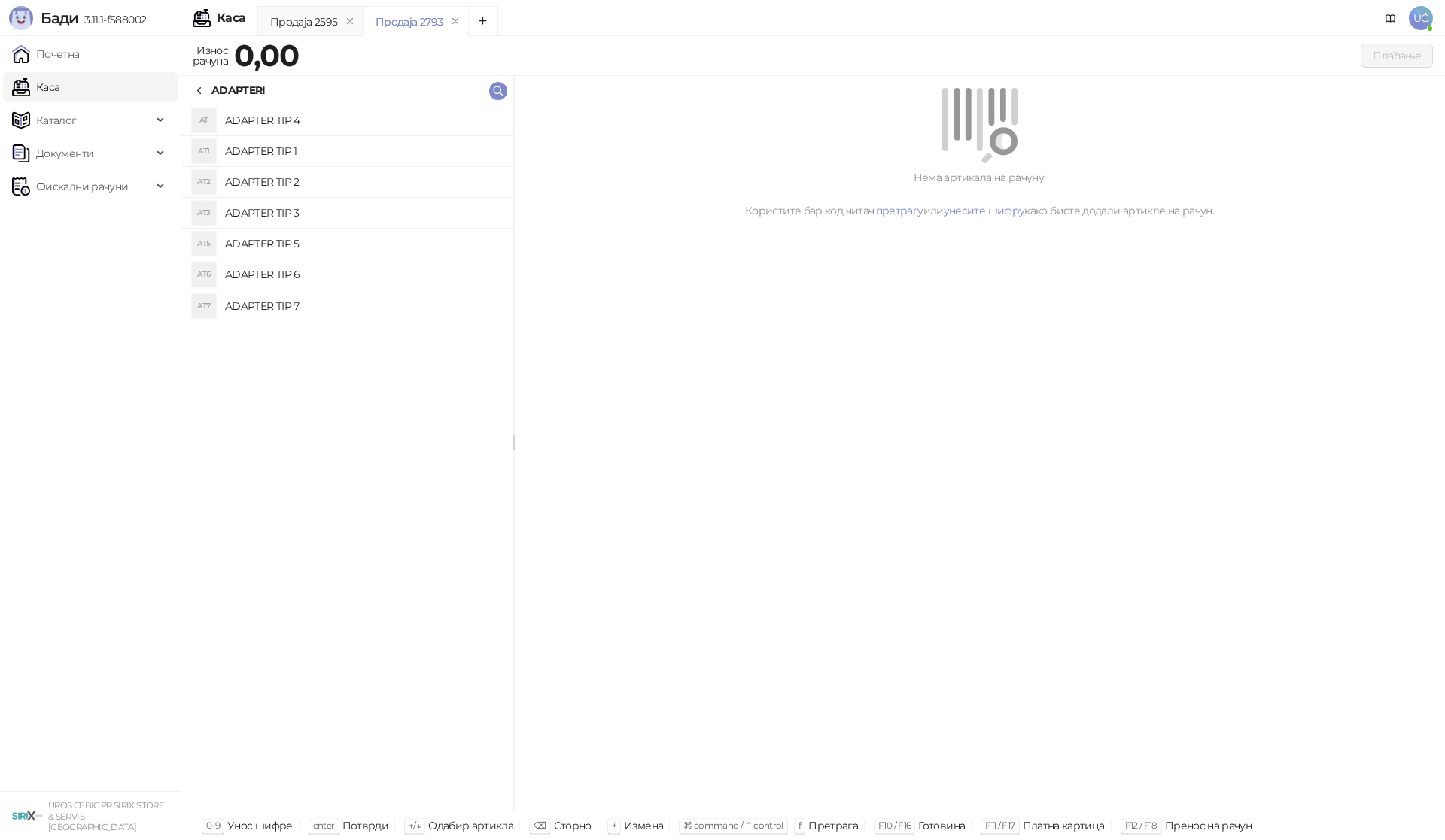
drag, startPoint x: 336, startPoint y: 206, endPoint x: 345, endPoint y: 205, distance: 9.1
click at [336, 206] on h4 "ADAPTER TIP 3" at bounding box center [363, 212] width 276 height 24
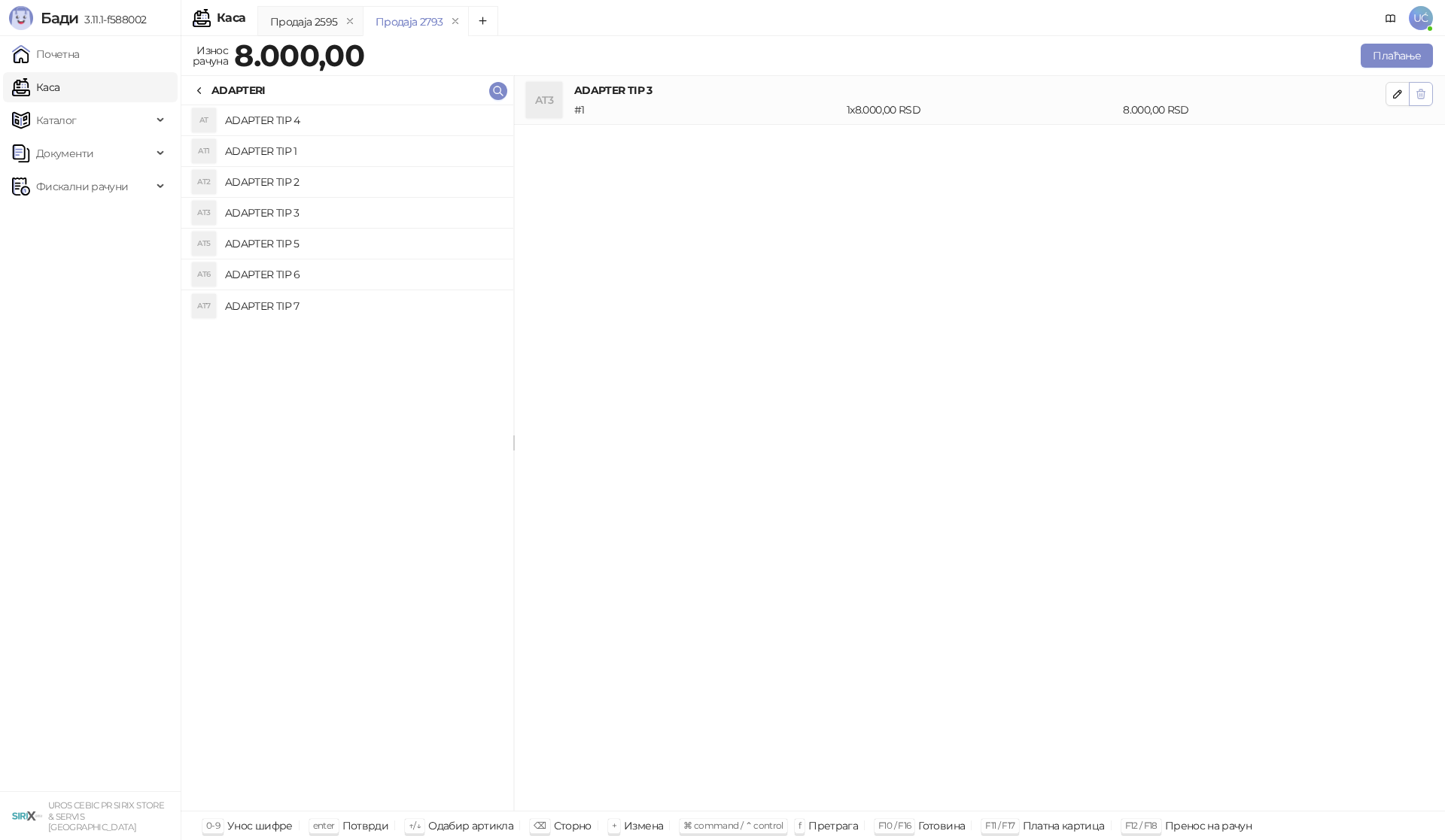
click at [1425, 93] on icon "button" at bounding box center [1420, 94] width 12 height 12
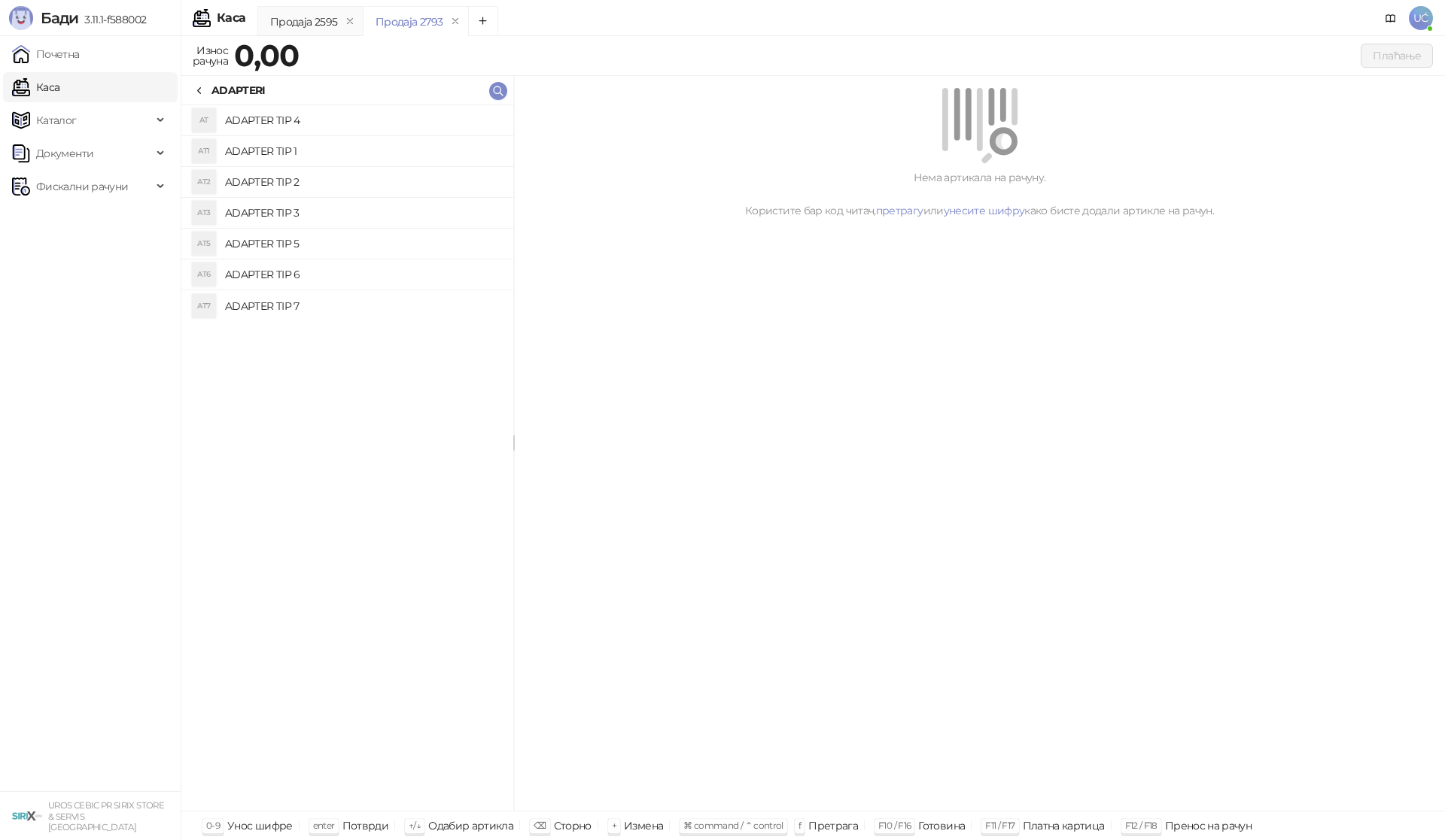
click at [262, 240] on h4 "ADAPTER TIP 5" at bounding box center [363, 244] width 276 height 24
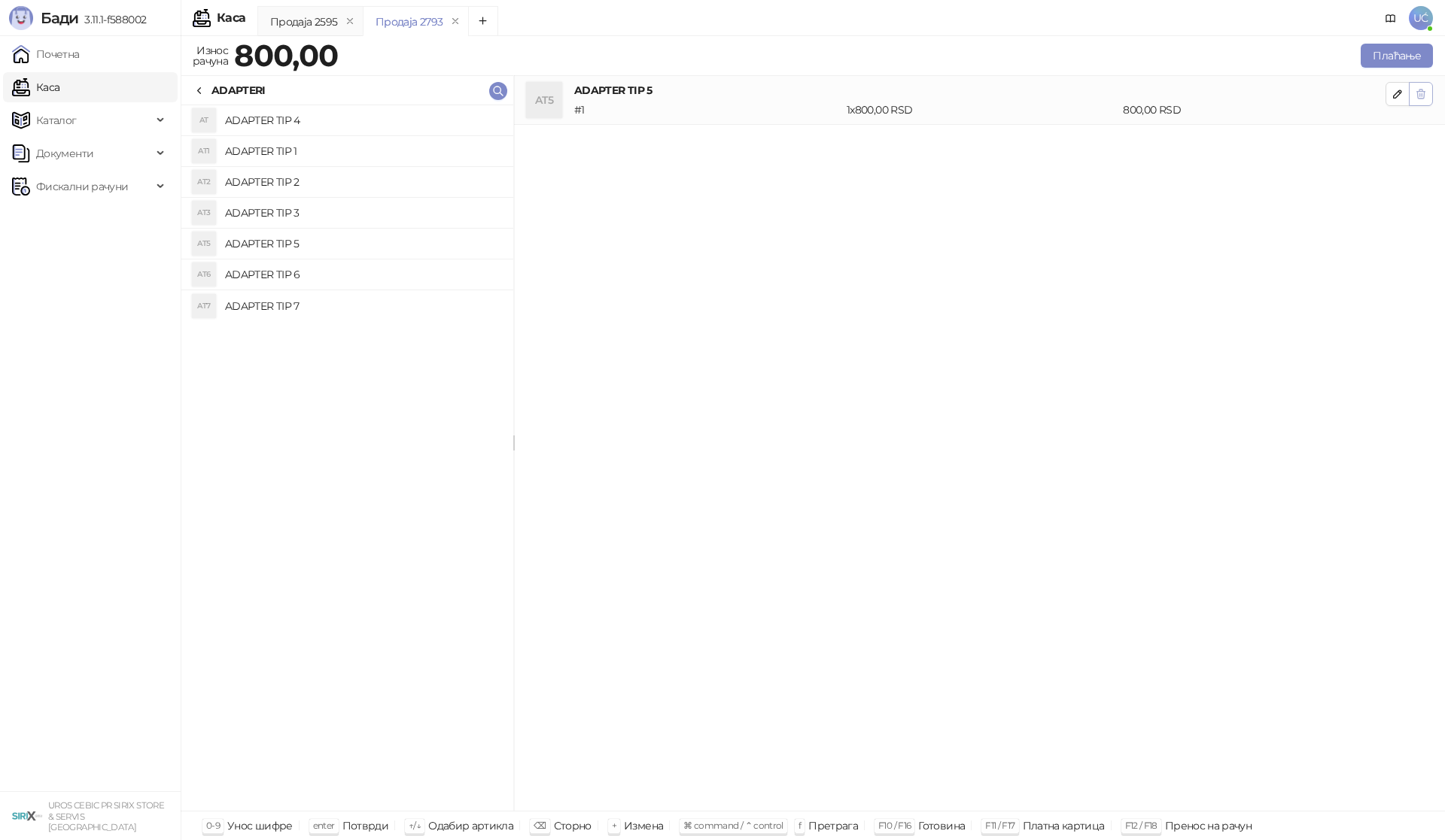
click at [1432, 93] on button "button" at bounding box center [1420, 93] width 24 height 24
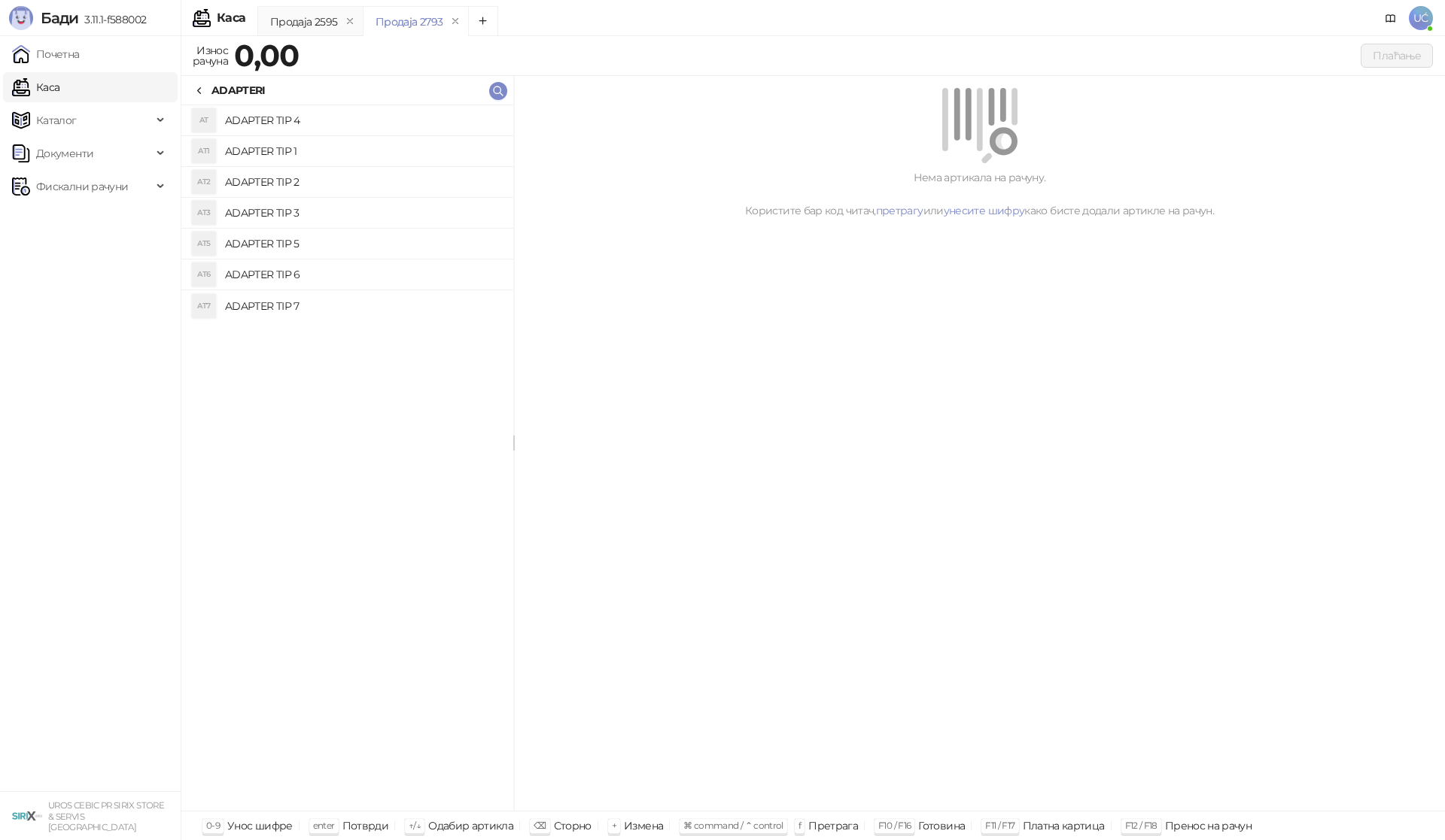
click at [318, 279] on h4 "ADAPTER TIP 6" at bounding box center [363, 274] width 276 height 24
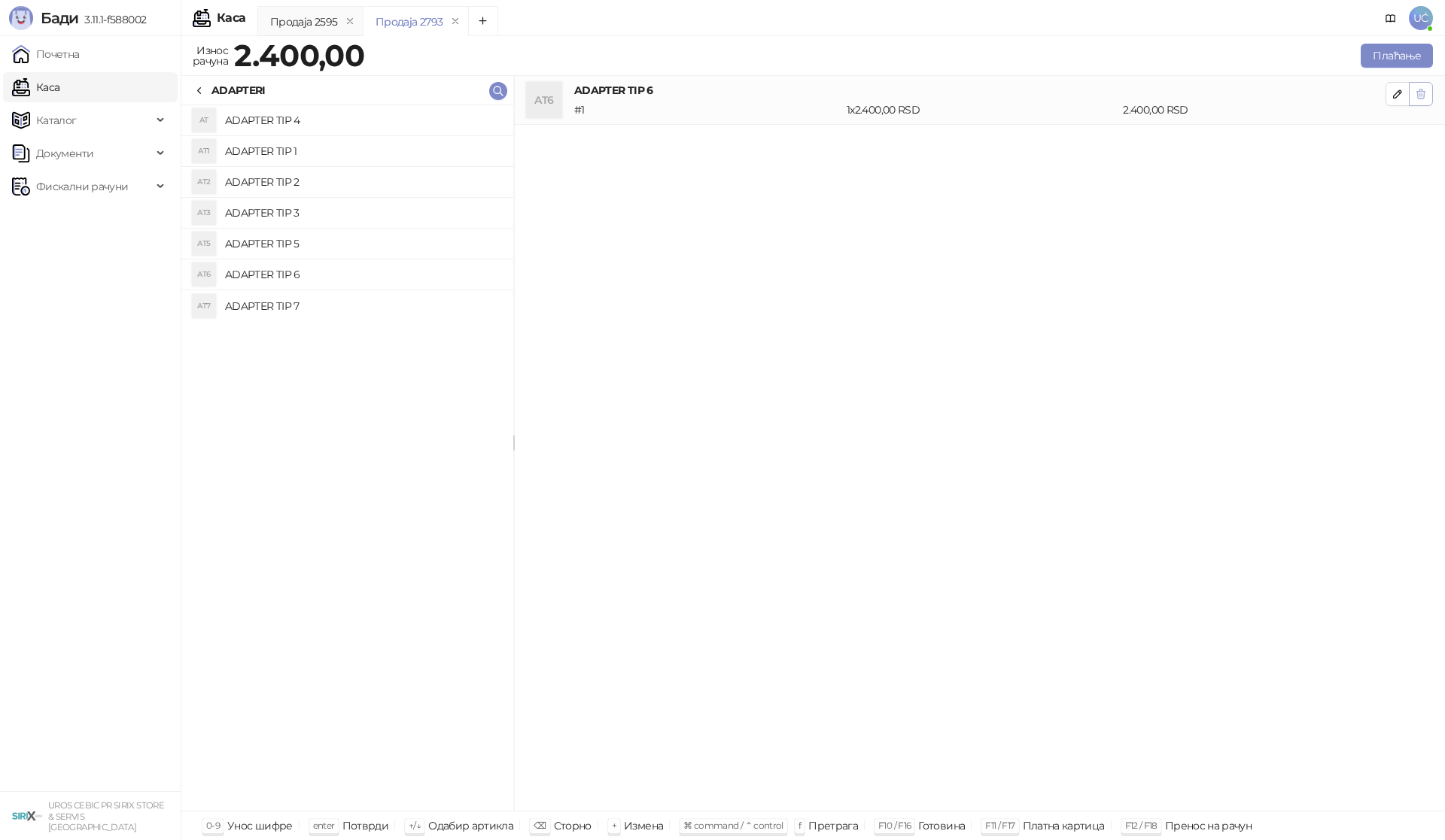
click at [1417, 93] on icon "button" at bounding box center [1421, 93] width 8 height 9
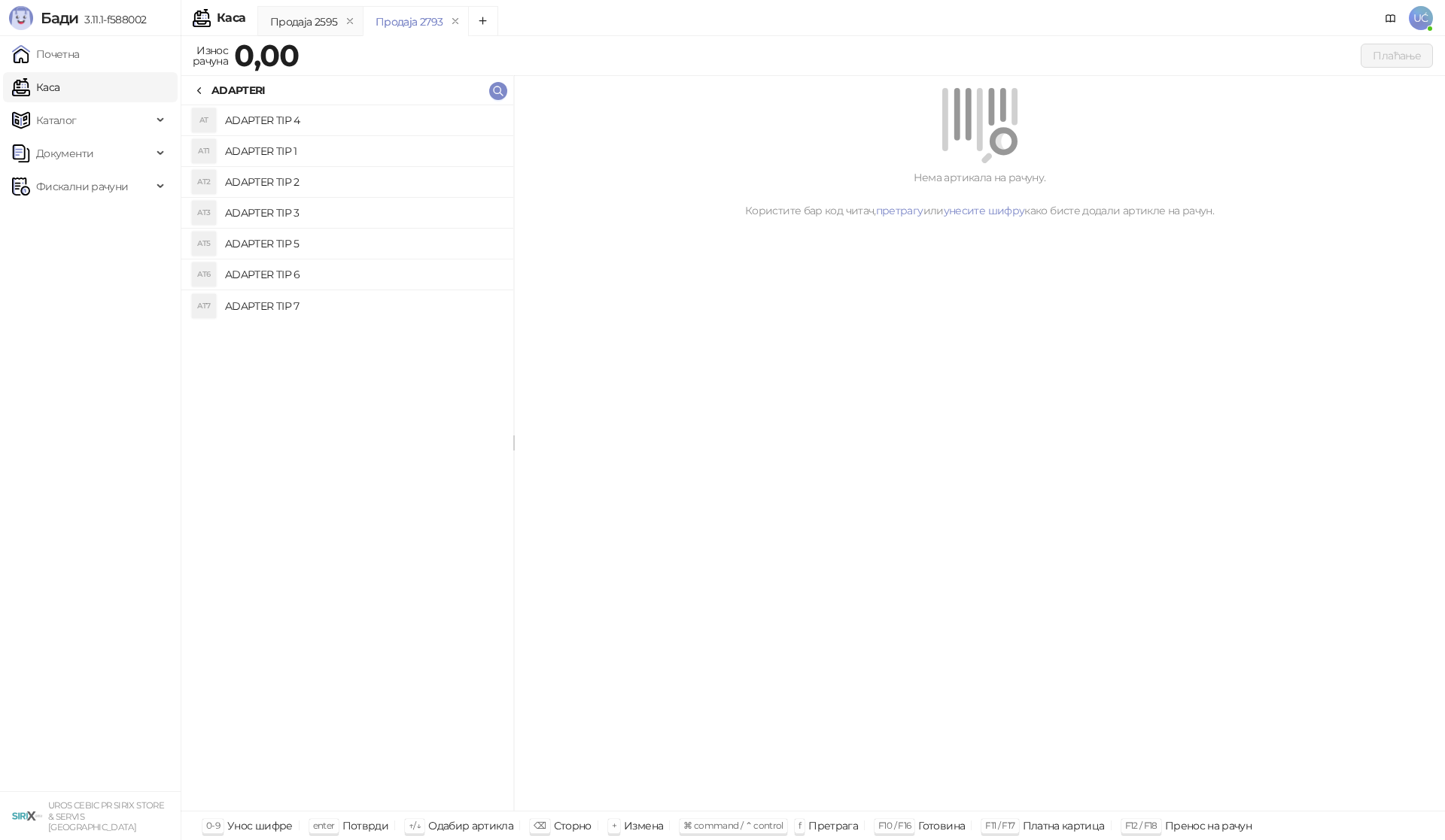
click at [274, 314] on h4 "ADAPTER TIP 7" at bounding box center [363, 306] width 276 height 24
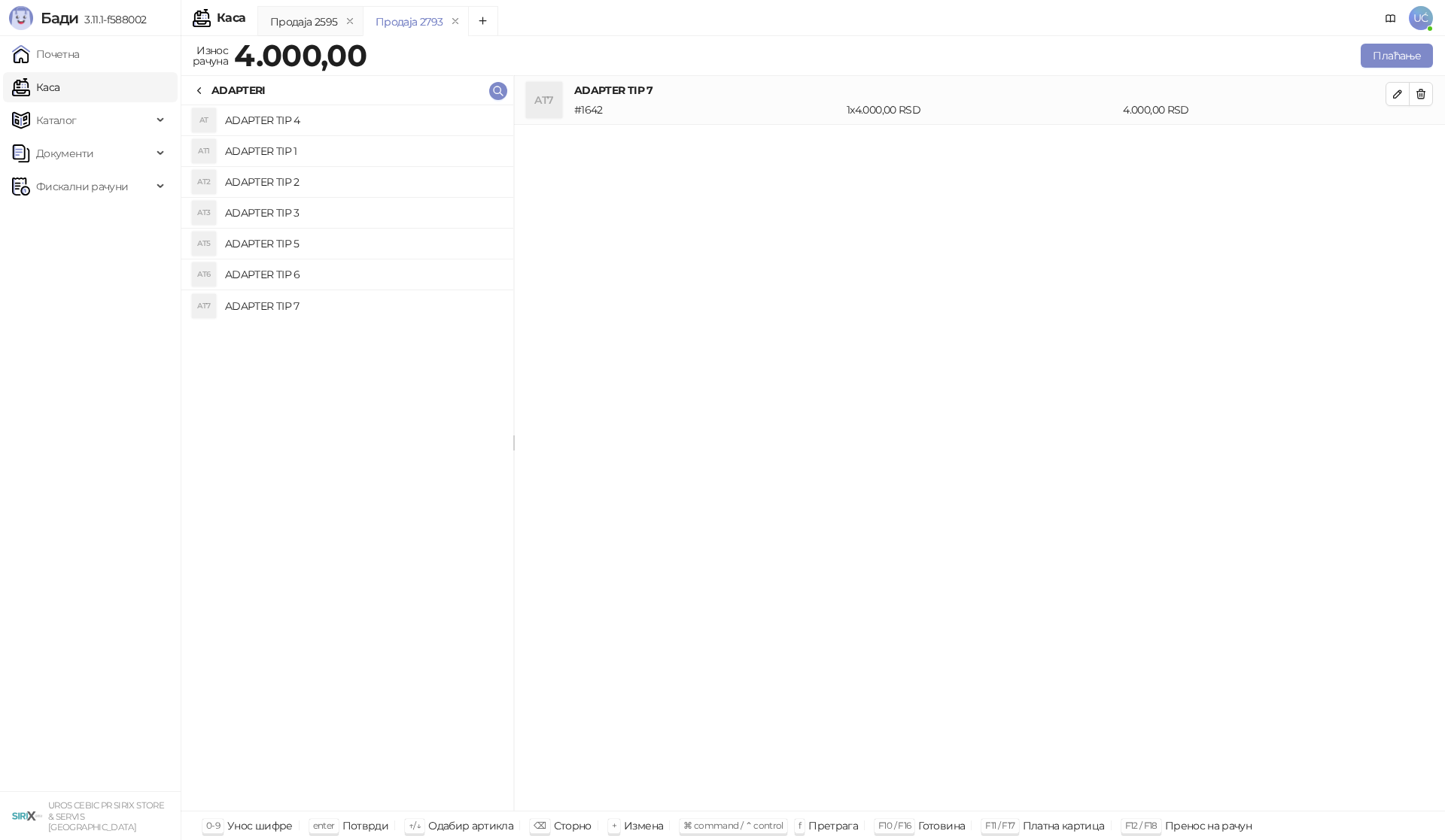
click at [197, 89] on icon at bounding box center [199, 91] width 12 height 12
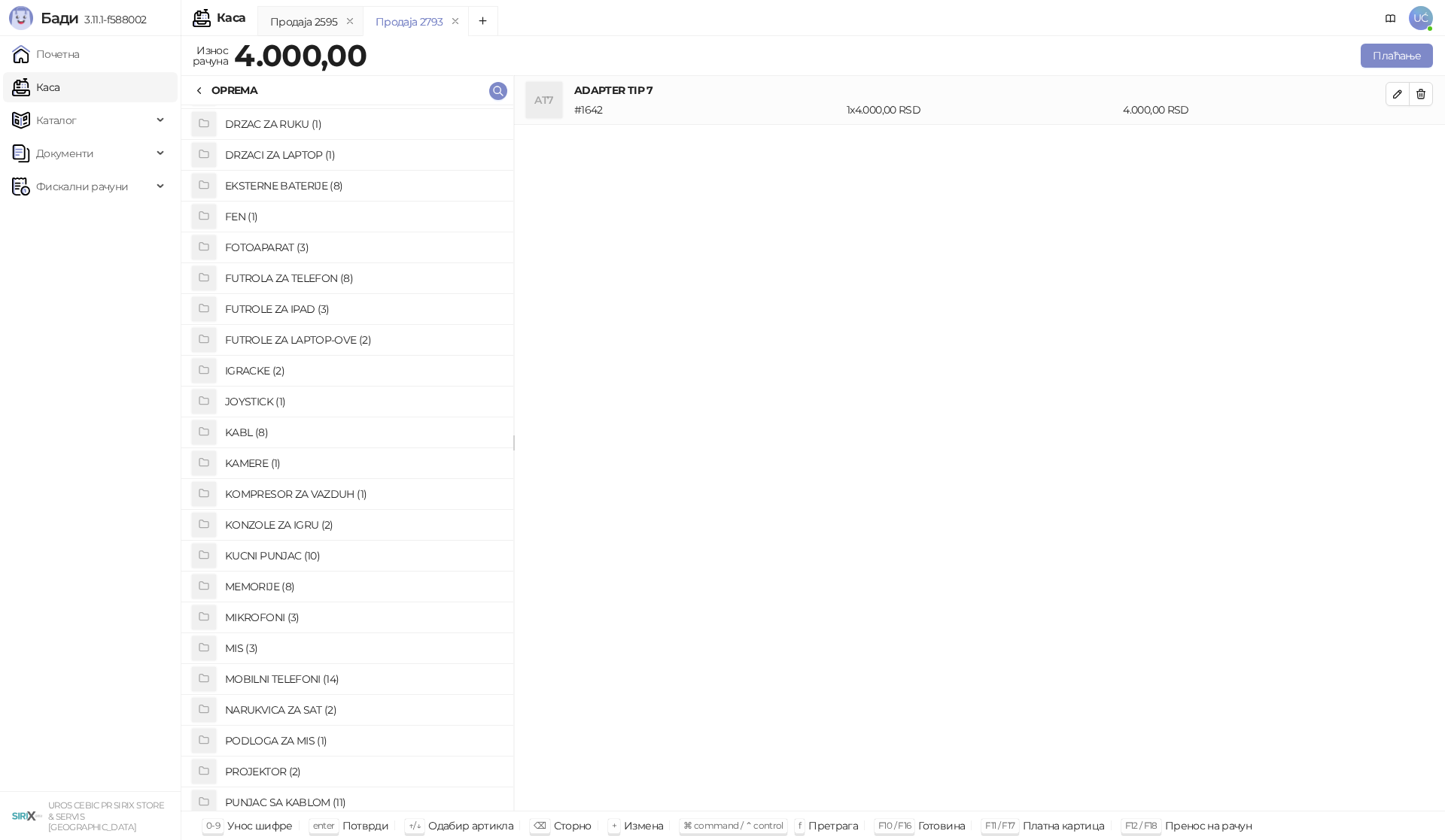
click at [283, 584] on h4 "MEMORIJE (8)" at bounding box center [363, 586] width 276 height 24
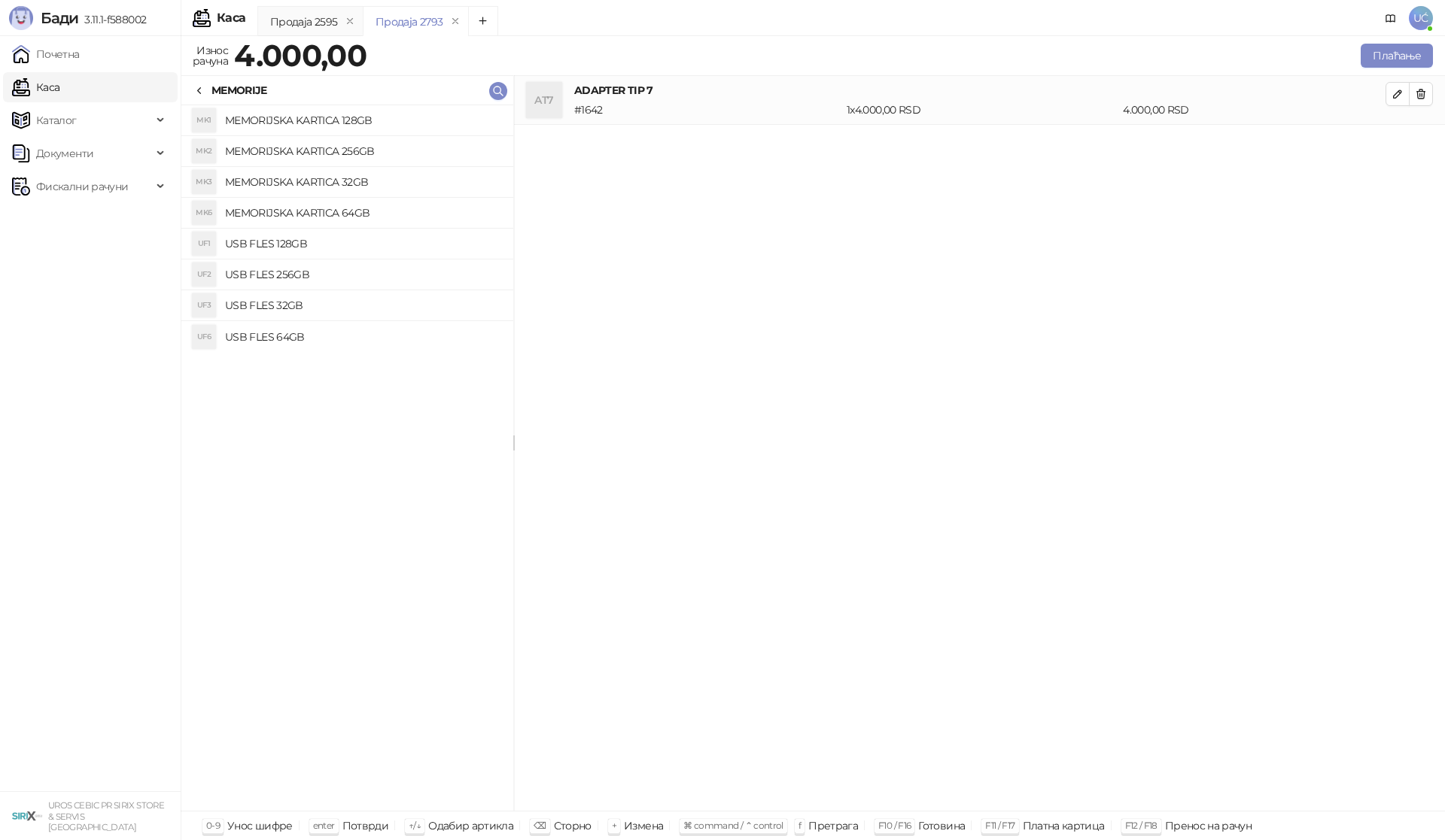
click at [308, 244] on h4 "USB FLES 128GB" at bounding box center [363, 244] width 276 height 24
click at [1388, 57] on button "Плаћање" at bounding box center [1396, 55] width 72 height 24
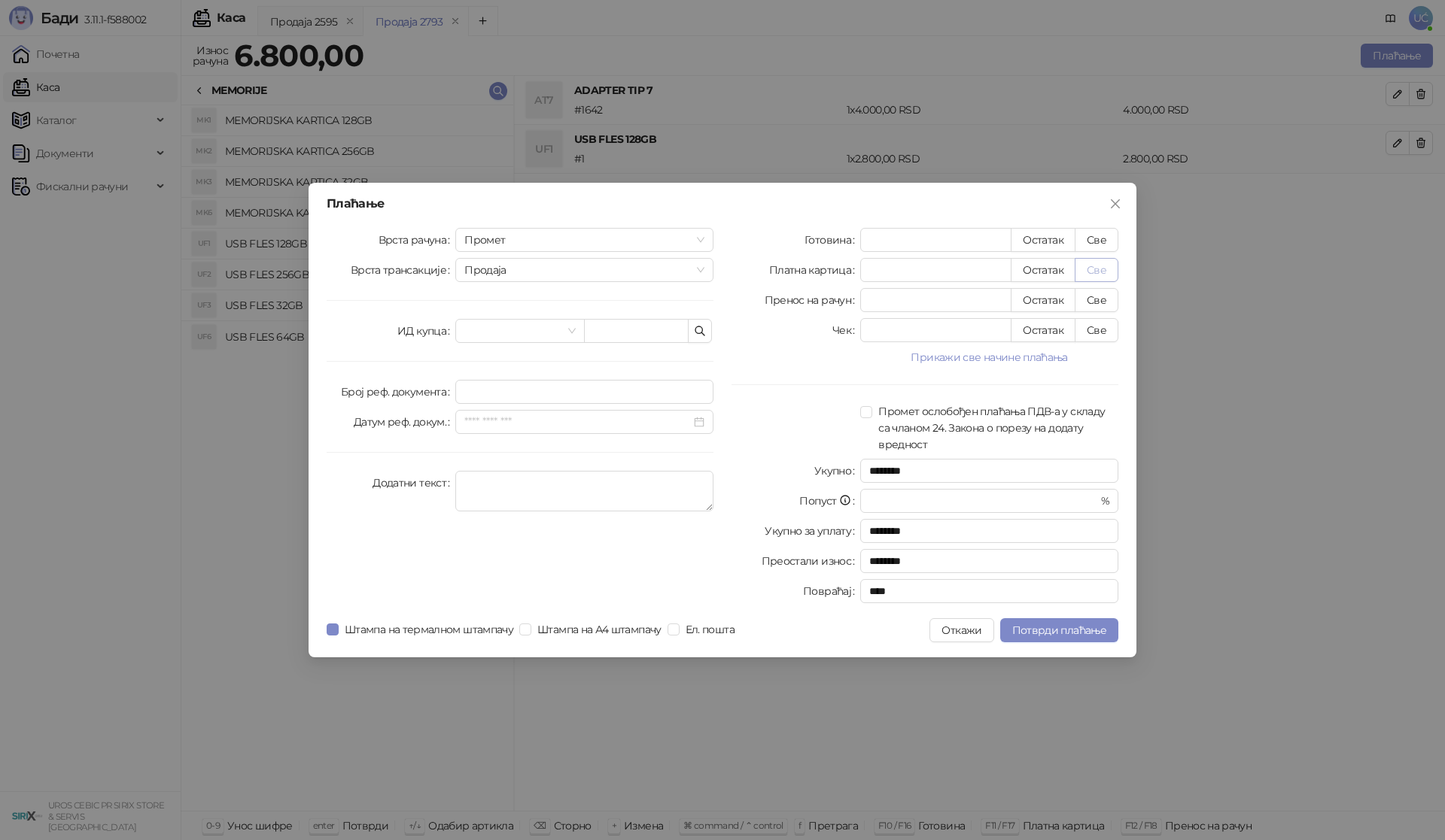
click at [1093, 269] on button "Све" at bounding box center [1096, 269] width 44 height 24
type input "****"
drag, startPoint x: 1064, startPoint y: 629, endPoint x: 1182, endPoint y: 515, distance: 164.1
click at [1067, 625] on span "Потврди плаћање" at bounding box center [1059, 630] width 94 height 13
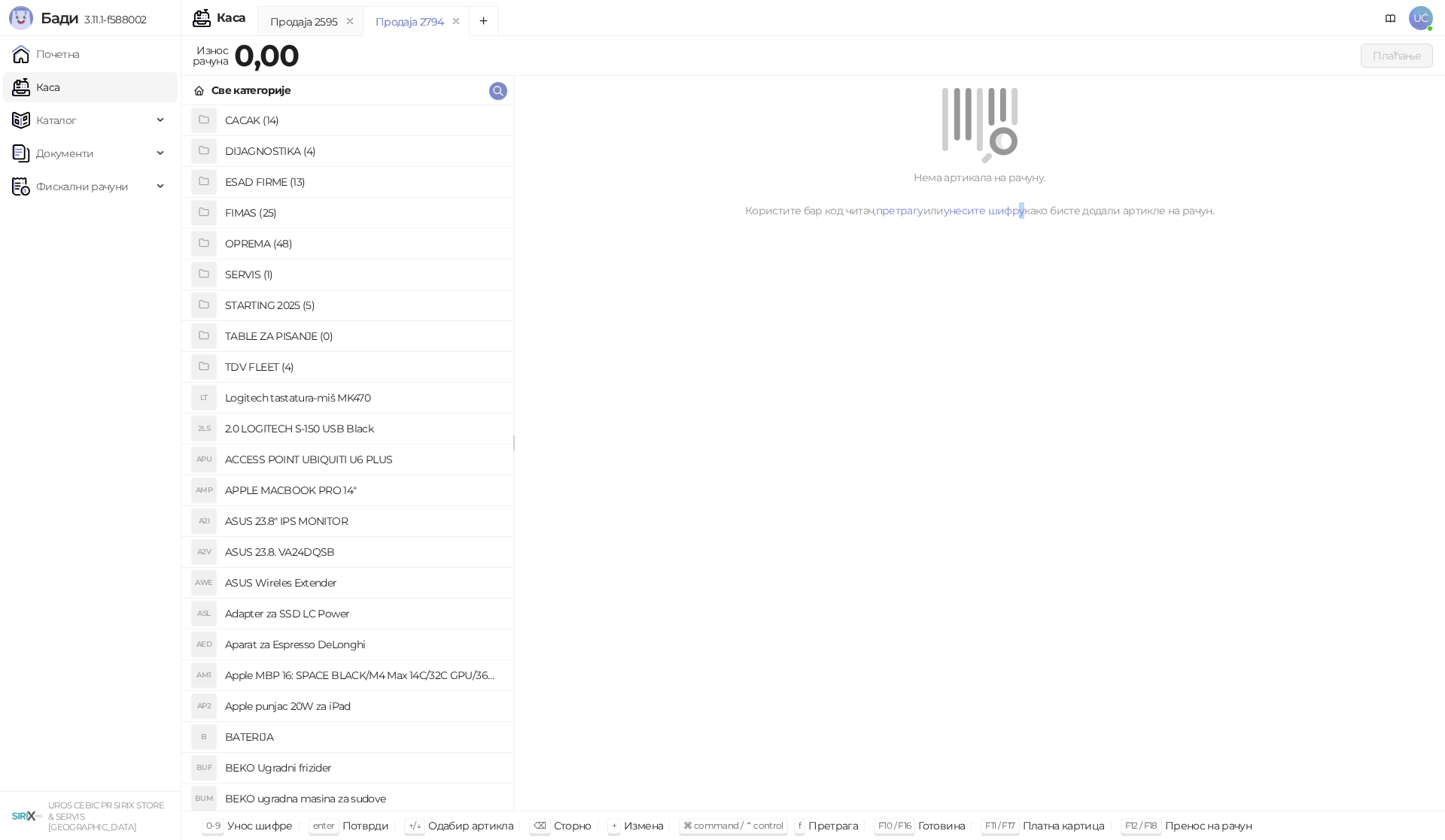
drag, startPoint x: 1021, startPoint y: 539, endPoint x: 521, endPoint y: 467, distance: 505.2
click at [1001, 539] on div "Нема артикала на рачуну. Користите бар код читач, претрагу или унесите шифру ка…" at bounding box center [979, 444] width 931 height 736
click at [83, 186] on span "Фискални рачуни" at bounding box center [82, 187] width 92 height 30
click at [83, 249] on link "По данима" at bounding box center [58, 253] width 80 height 30
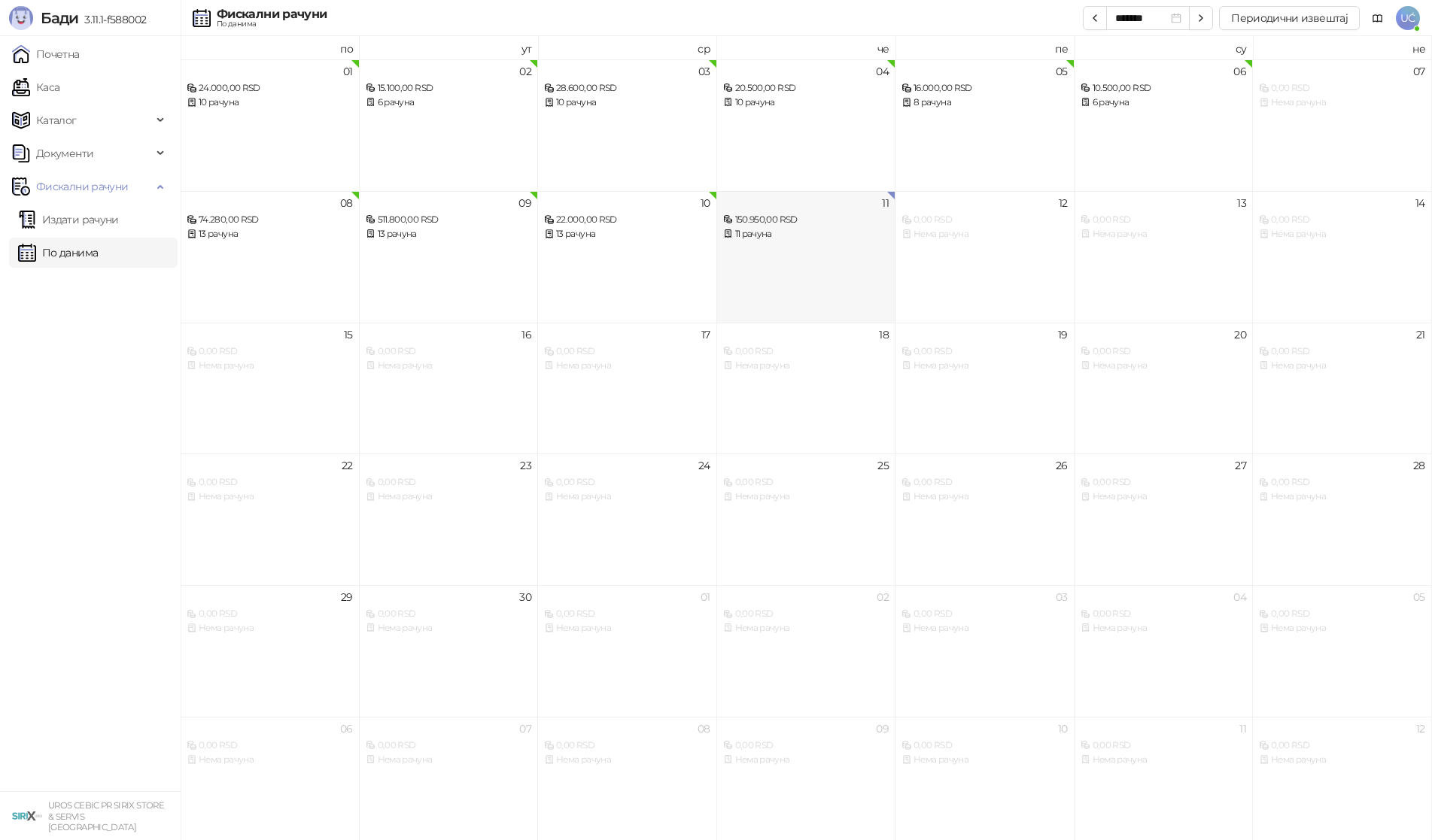
click at [811, 250] on div "11 150.950,00 RSD 11 рачуна" at bounding box center [806, 256] width 179 height 131
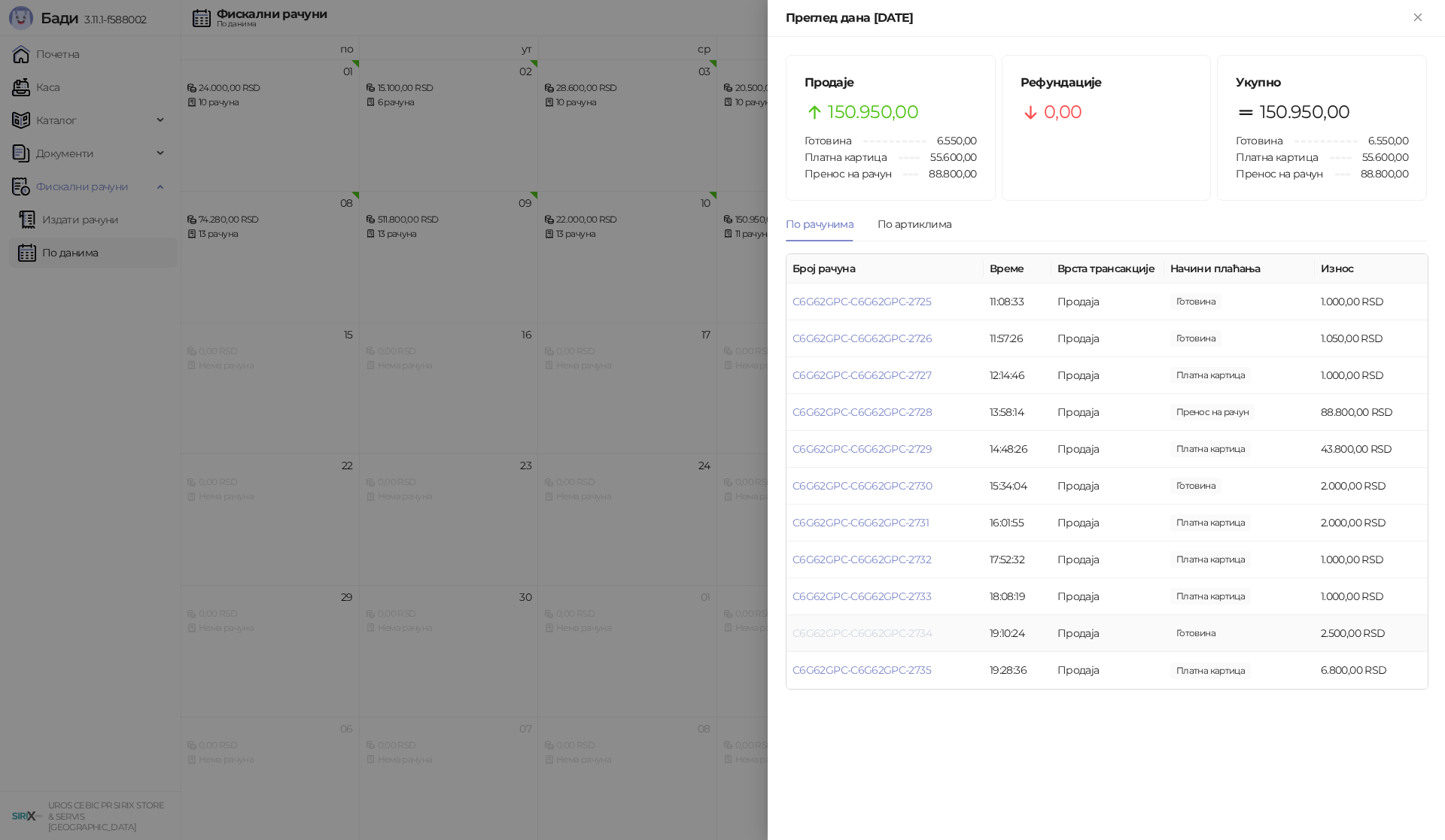
click at [918, 633] on link "C6G62GPC-C6G62GPC-2734" at bounding box center [862, 634] width 140 height 13
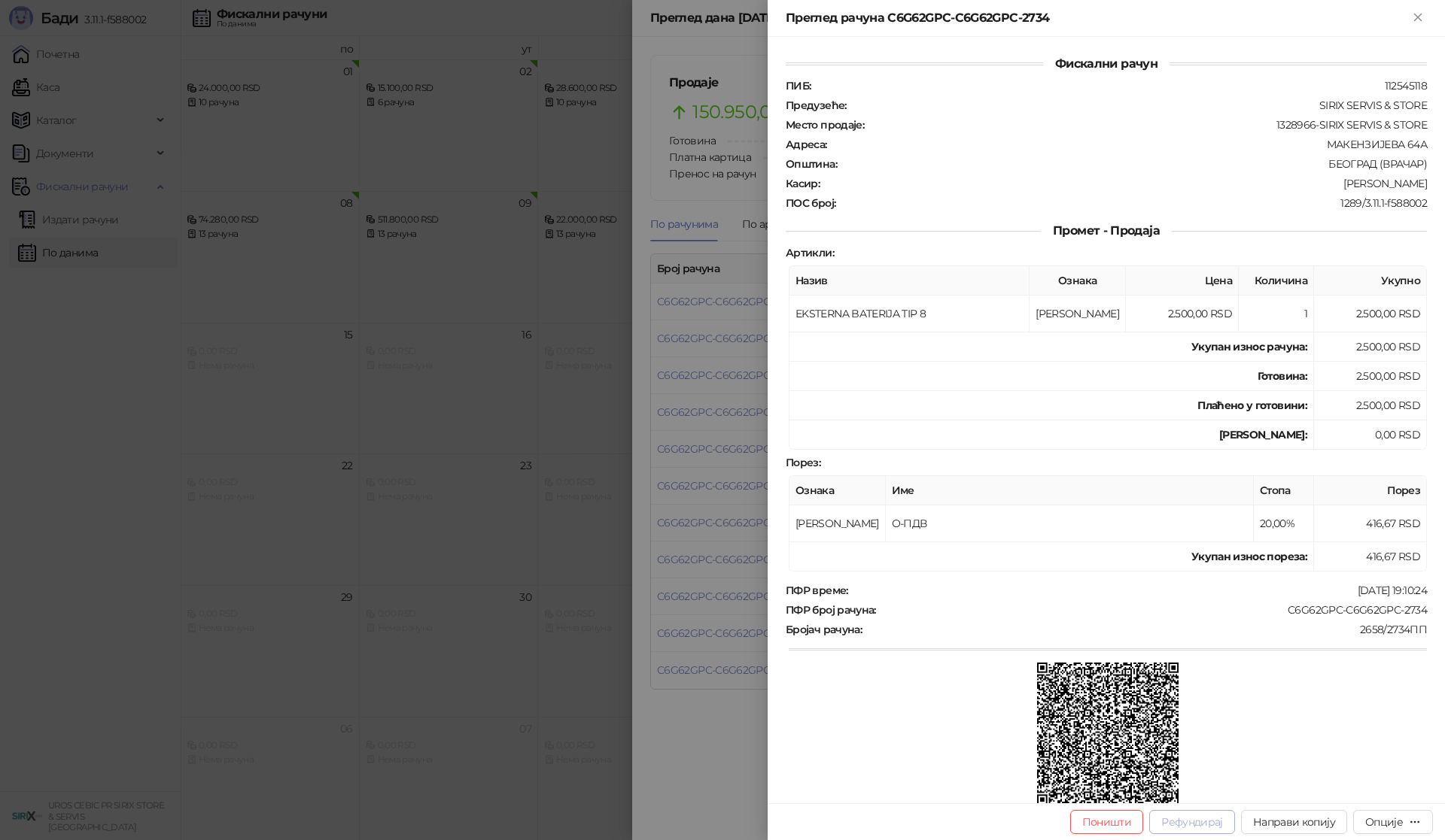
click at [1204, 823] on button "Рефундирај" at bounding box center [1192, 822] width 86 height 24
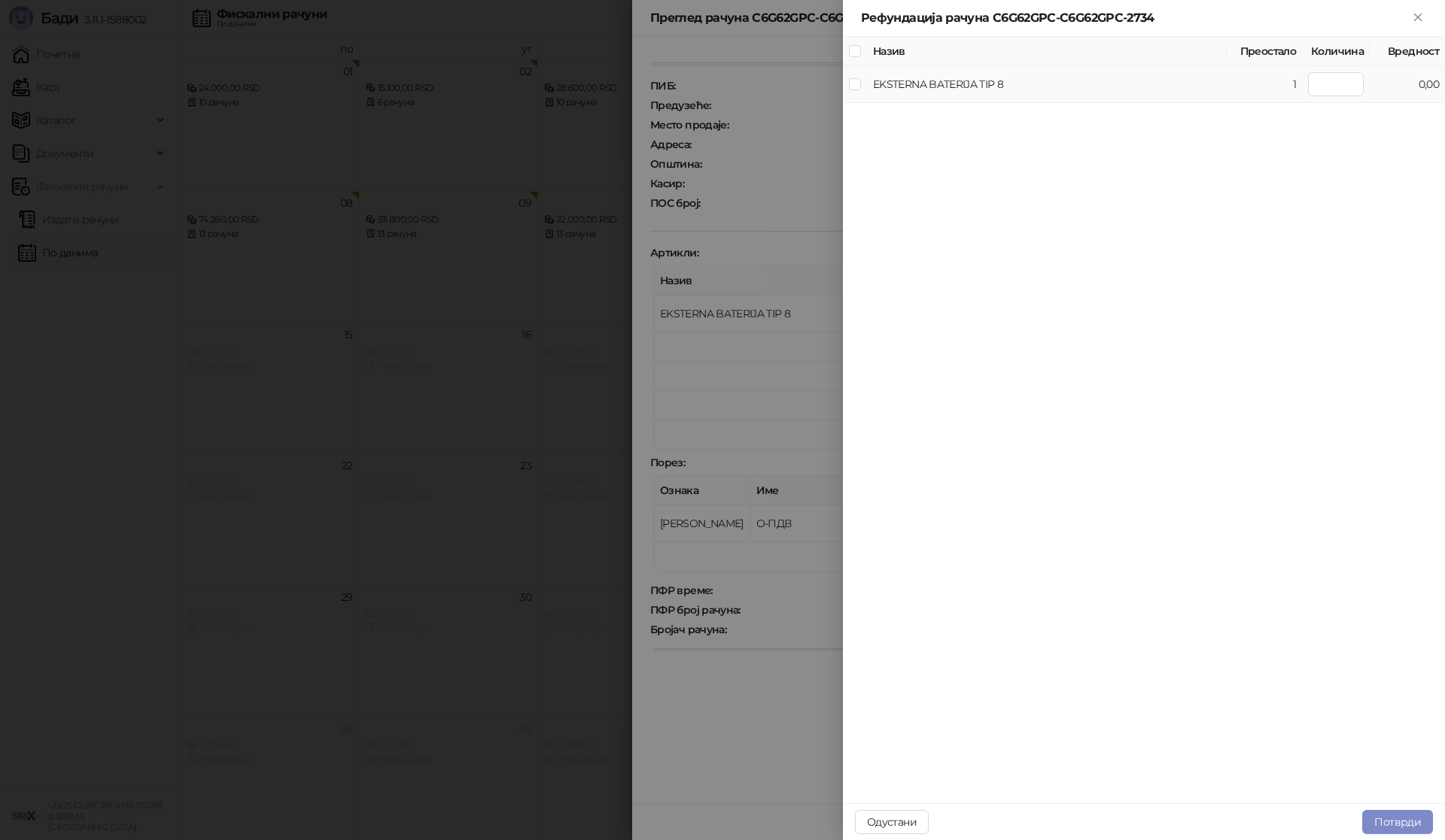
type input "*"
click at [1395, 820] on button "Потврди" at bounding box center [1398, 822] width 71 height 24
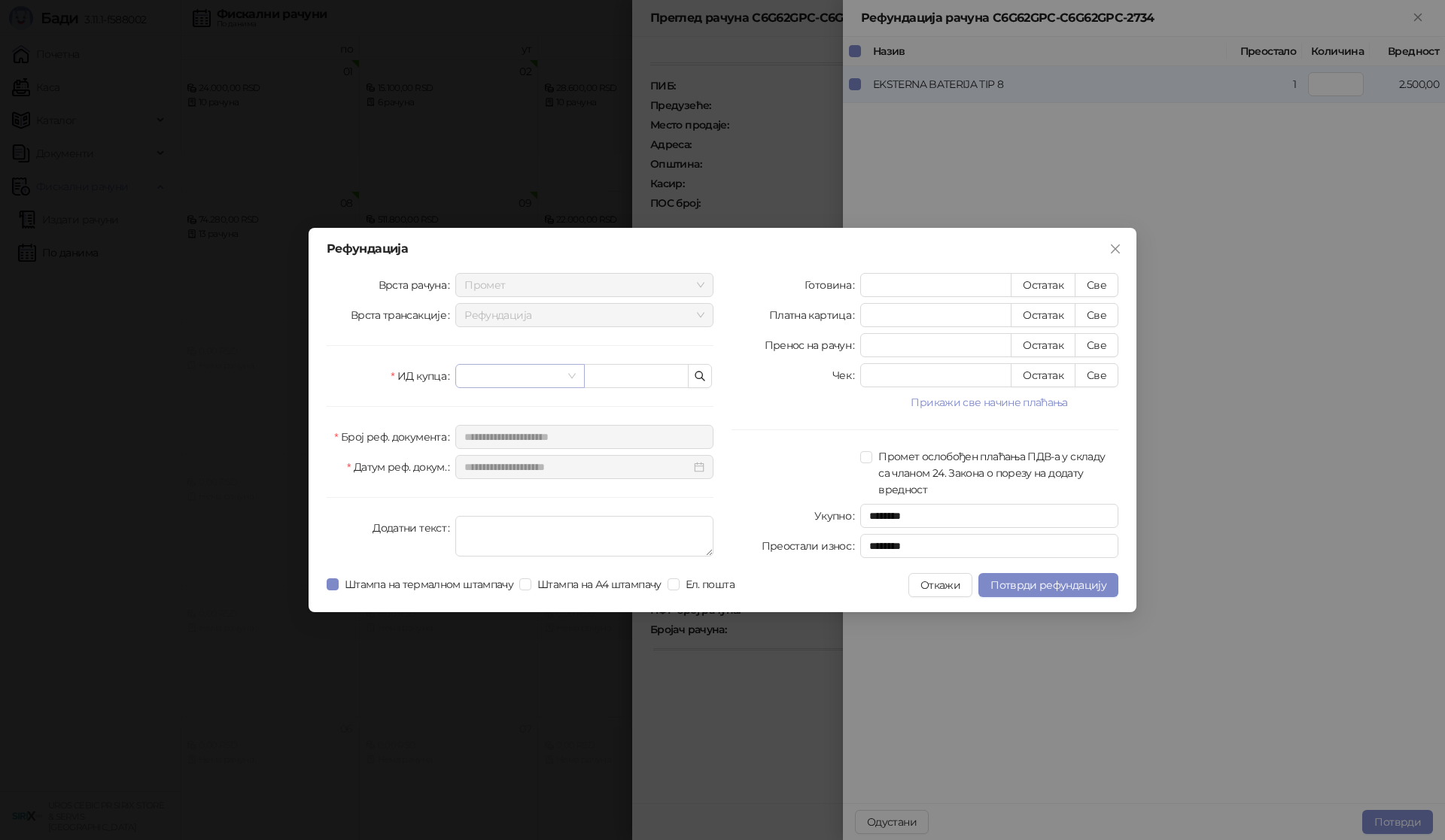
click at [572, 373] on span at bounding box center [520, 376] width 111 height 22
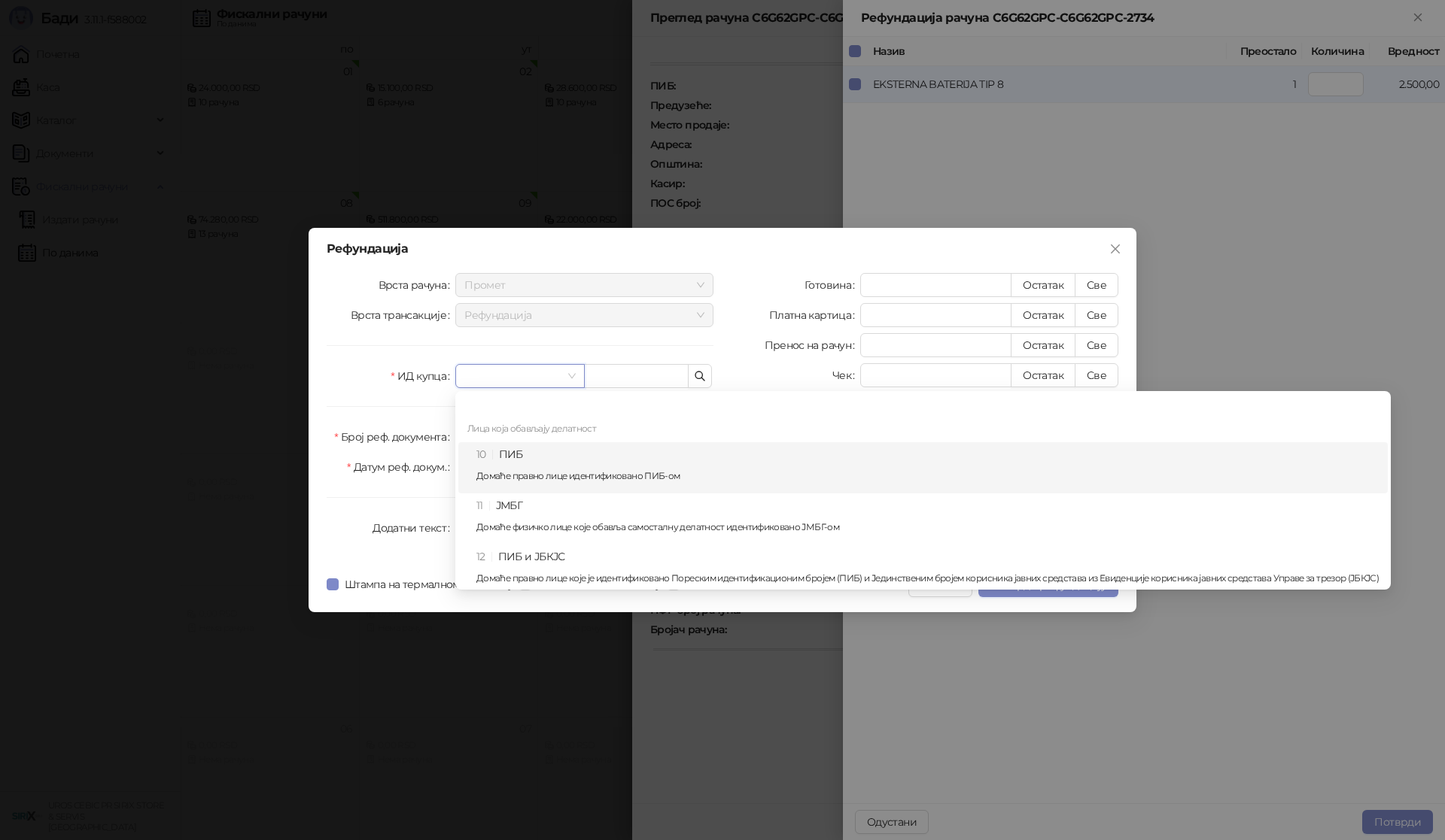
click at [520, 452] on div "10 ПИБ Домаће правно лице идентификовано ПИБ-ом" at bounding box center [928, 467] width 902 height 44
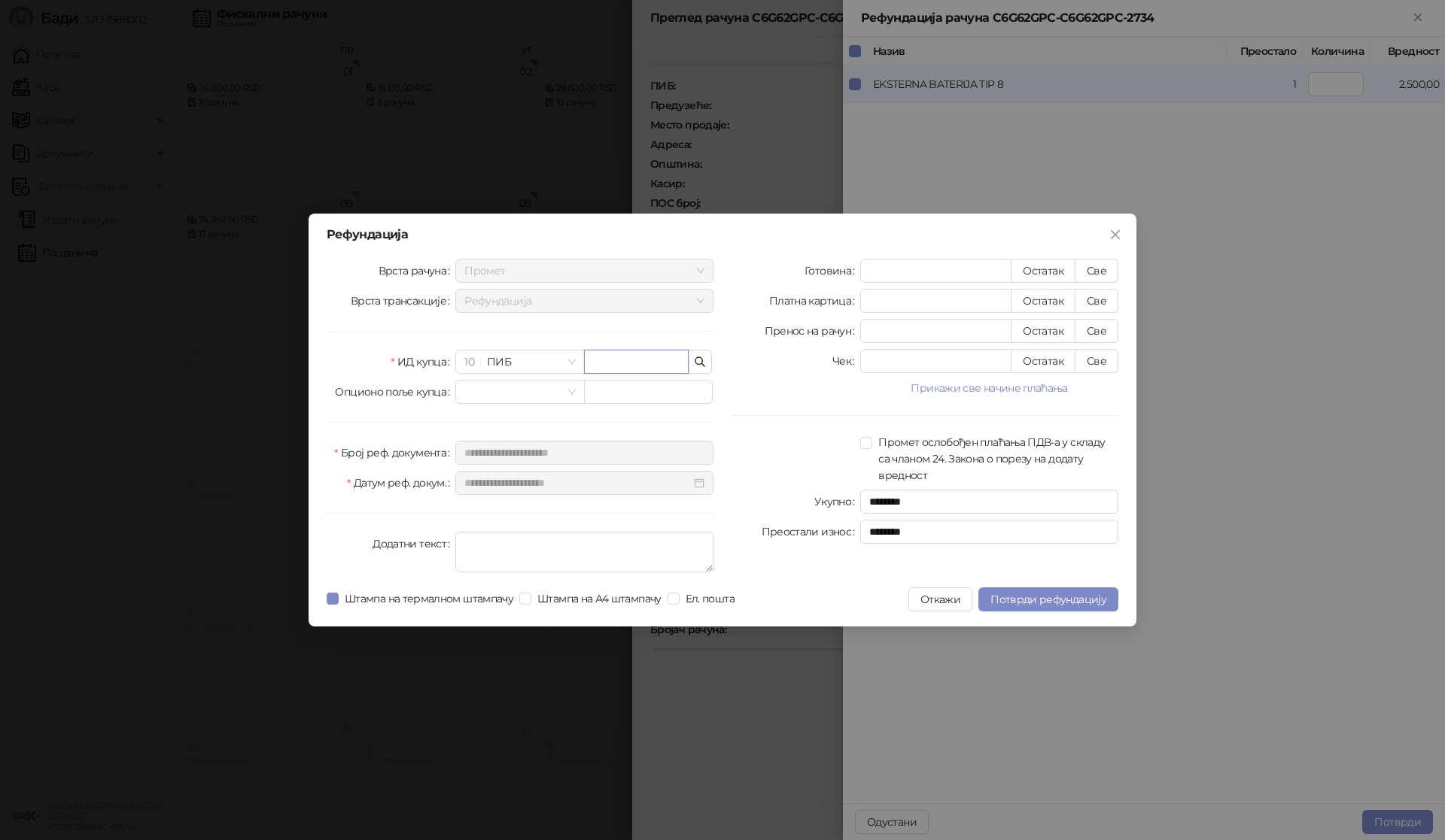
click at [620, 362] on input "text" at bounding box center [636, 362] width 105 height 24
type input "*******"
click at [1092, 268] on button "Све" at bounding box center [1096, 270] width 44 height 24
type input "****"
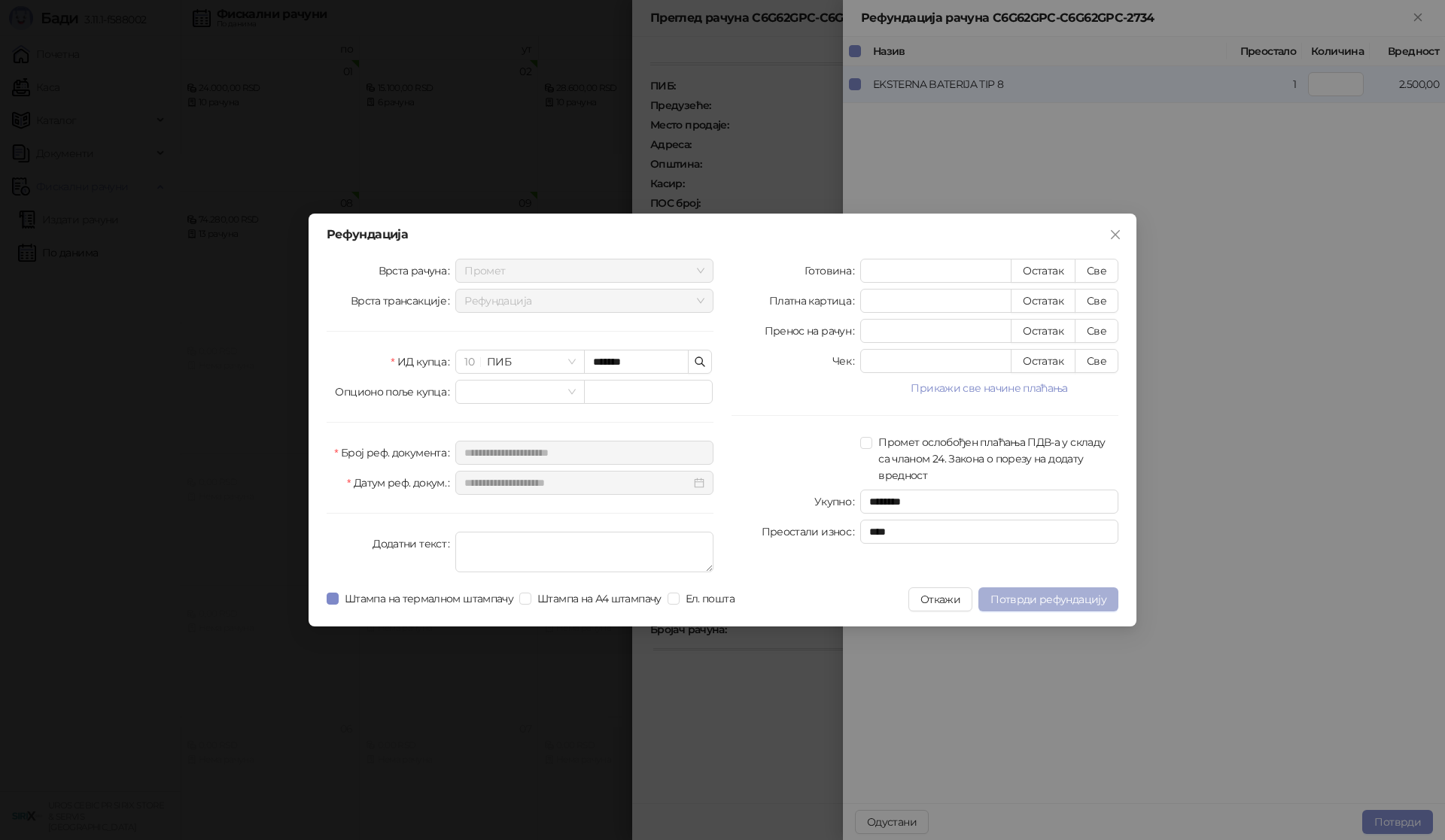
click at [1029, 595] on span "Потврди рефундацију" at bounding box center [1048, 600] width 116 height 13
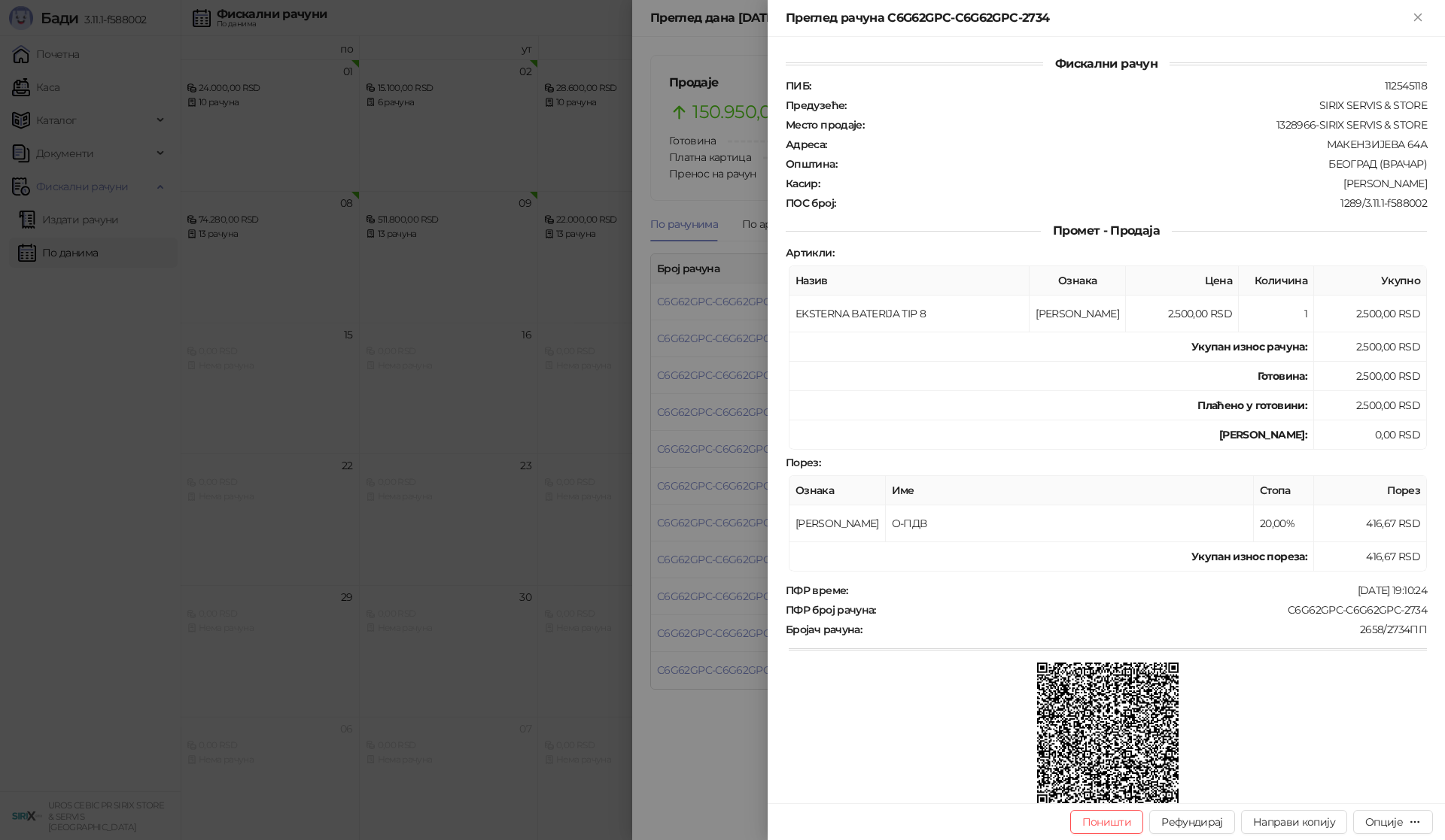
click at [111, 415] on div at bounding box center [722, 420] width 1445 height 840
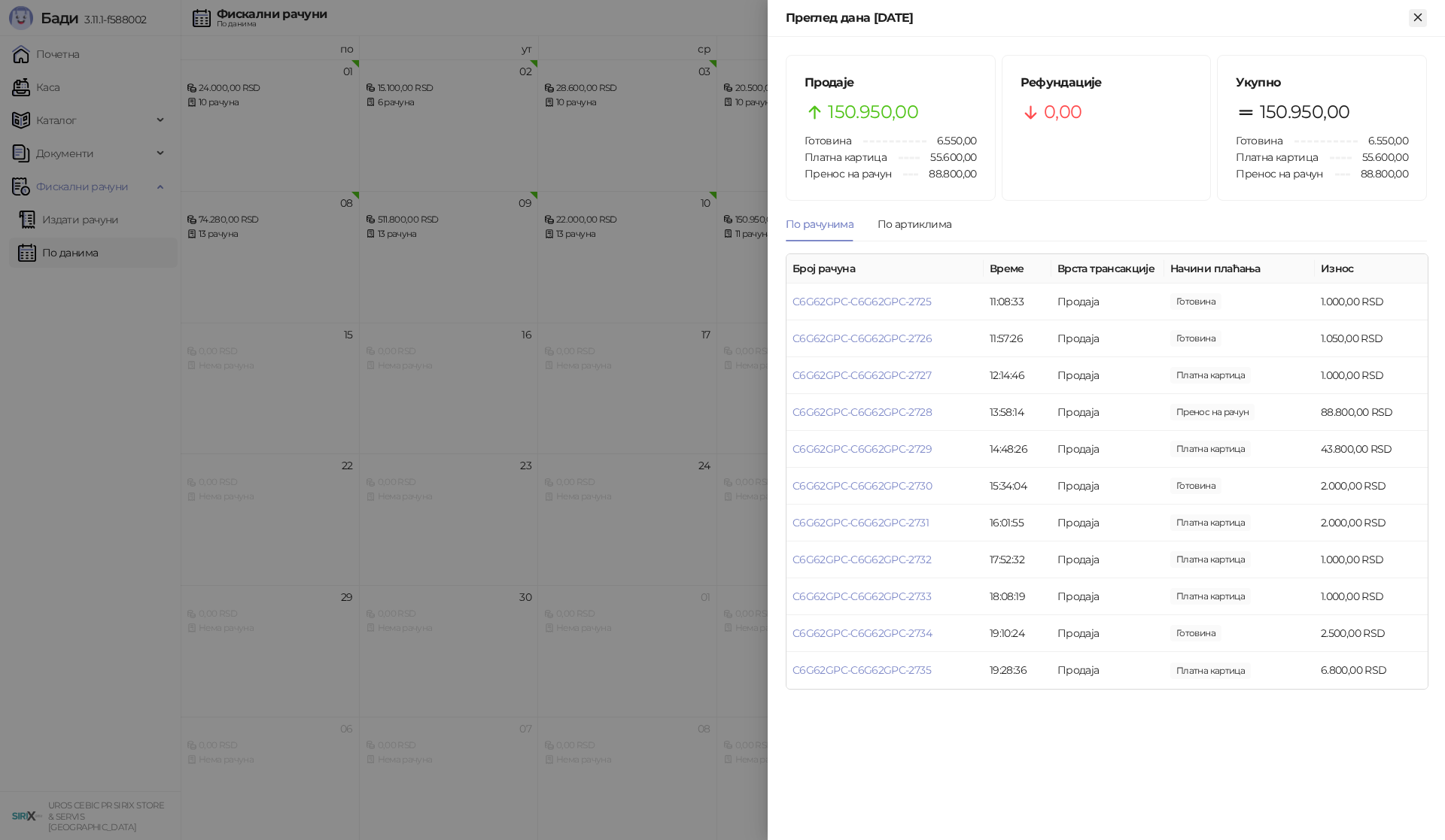
click at [1418, 14] on icon "Close" at bounding box center [1418, 17] width 13 height 13
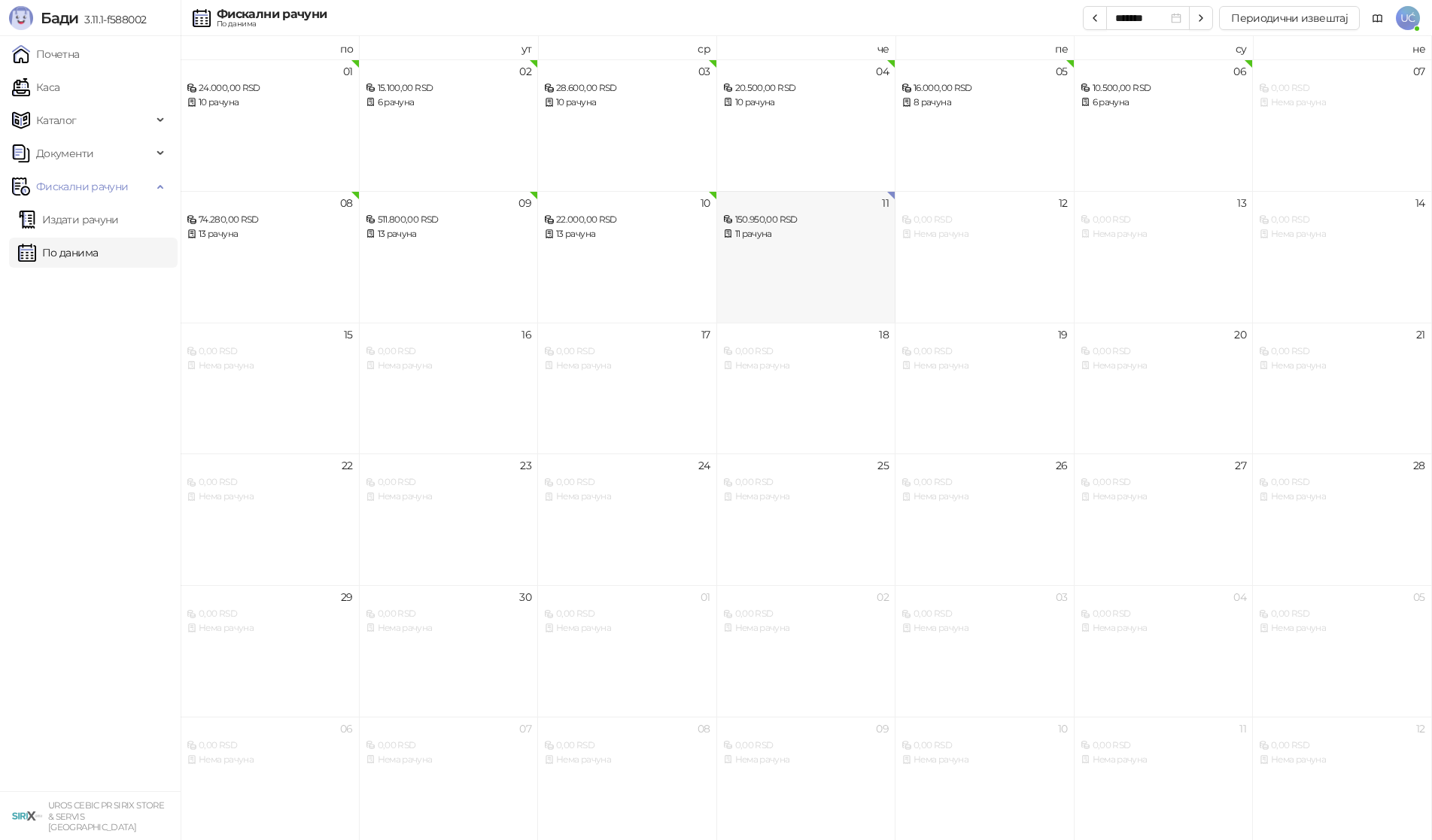
click at [825, 282] on div "11 150.950,00 RSD 11 рачуна" at bounding box center [806, 256] width 179 height 131
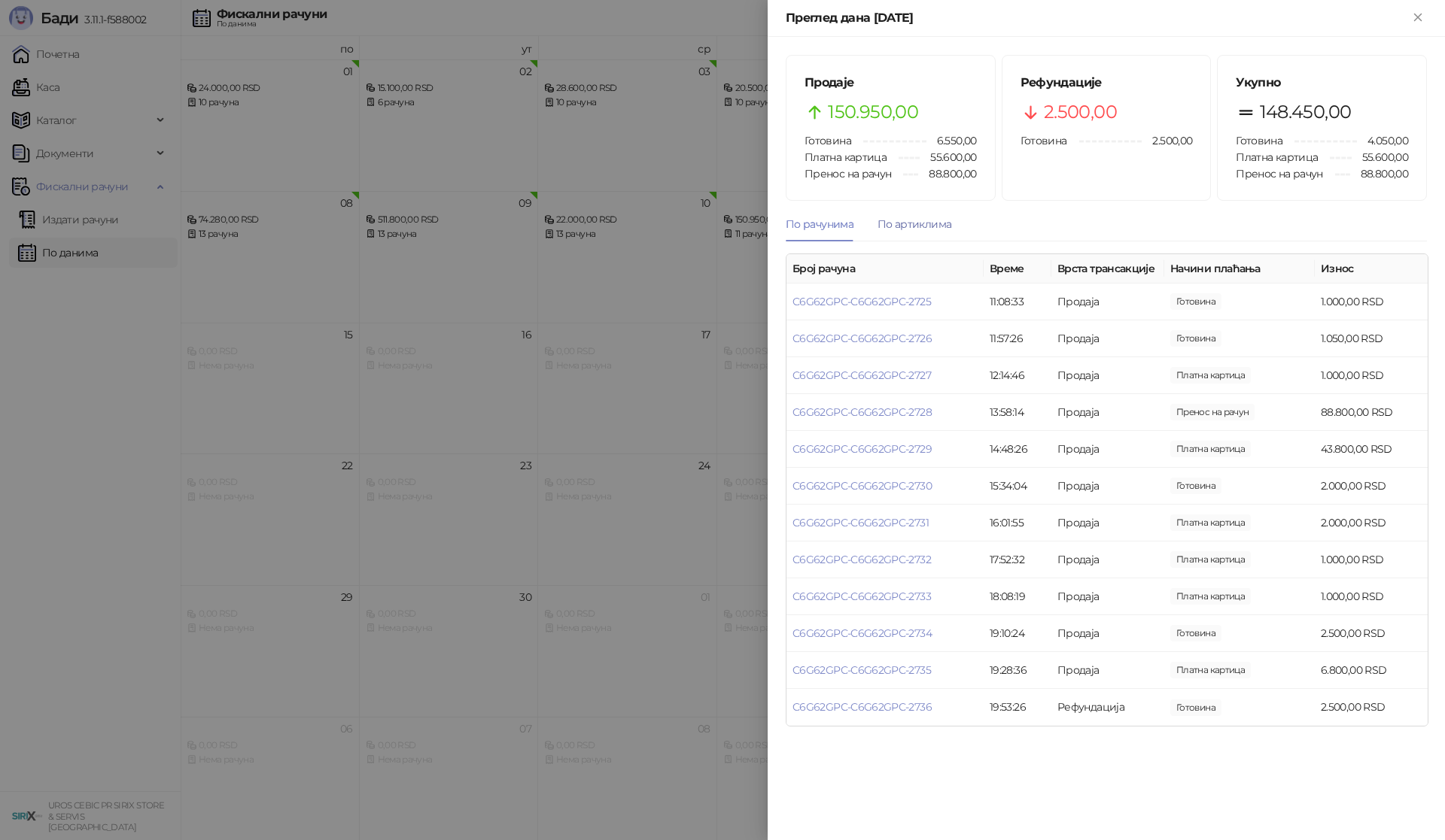
click at [925, 228] on div "По артиклима" at bounding box center [914, 224] width 74 height 17
